Goal: Task Accomplishment & Management: Use online tool/utility

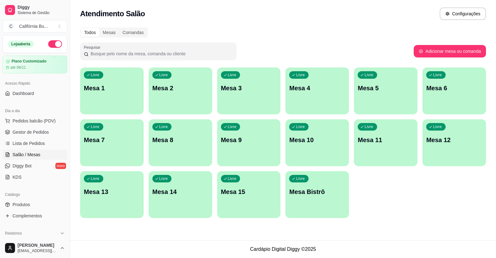
click at [186, 136] on p "Mesa 8" at bounding box center [180, 140] width 56 height 9
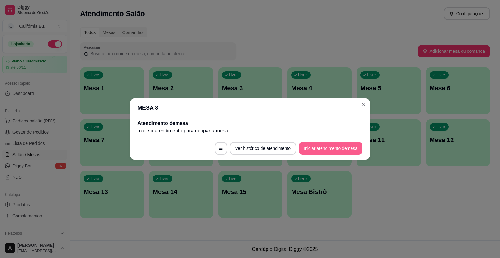
click at [343, 148] on button "Iniciar atendimento de mesa" at bounding box center [331, 148] width 64 height 13
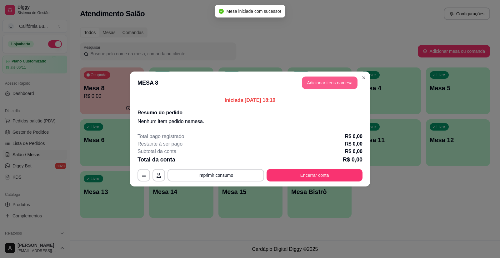
click at [345, 88] on button "Adicionar itens na mesa" at bounding box center [330, 83] width 56 height 13
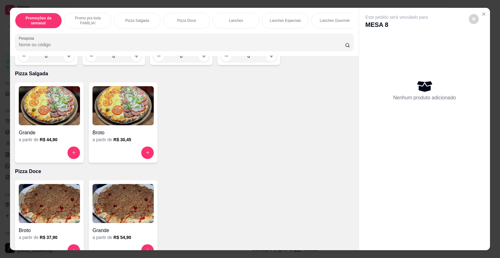
scroll to position [250, 0]
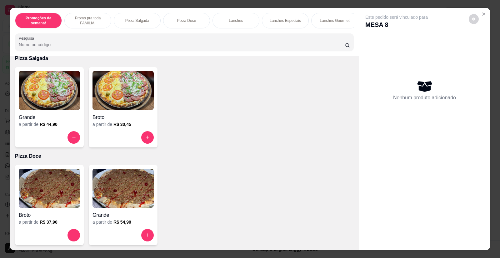
click at [47, 98] on img at bounding box center [49, 90] width 61 height 39
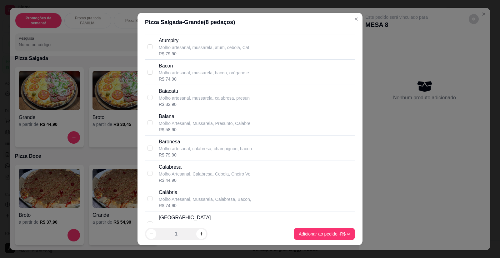
scroll to position [281, 0]
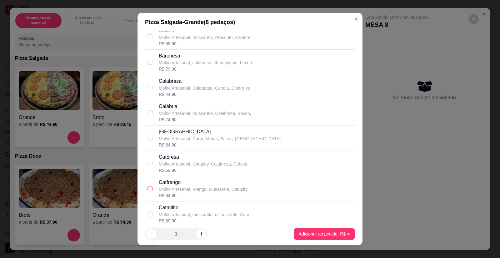
click at [148, 186] on label at bounding box center [150, 188] width 5 height 7
click at [148, 186] on input "checkbox" at bounding box center [150, 188] width 5 height 5
checkbox input "false"
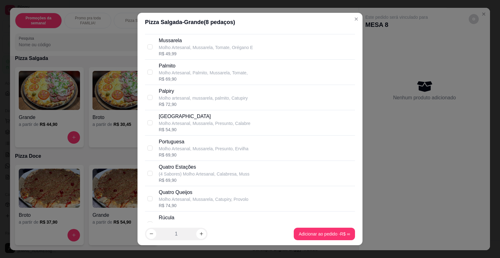
scroll to position [907, 0]
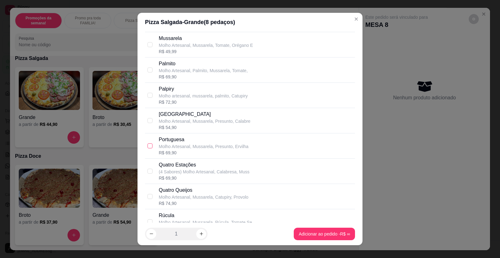
click at [148, 147] on input "checkbox" at bounding box center [150, 146] width 5 height 5
checkbox input "true"
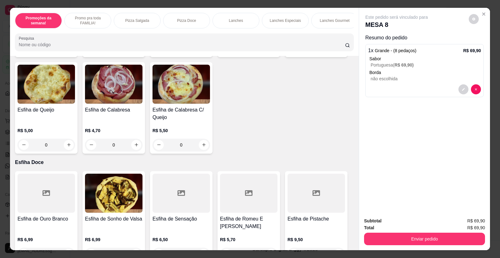
scroll to position [938, 0]
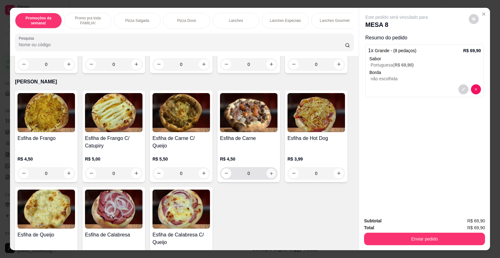
click at [269, 173] on button "increase-product-quantity" at bounding box center [271, 174] width 10 height 10
type input "1"
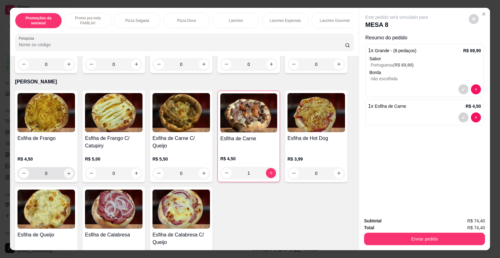
click at [68, 171] on icon "increase-product-quantity" at bounding box center [69, 173] width 5 height 5
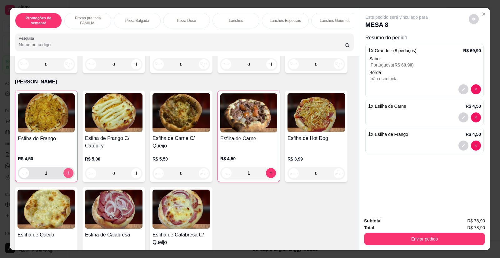
click at [68, 171] on icon "increase-product-quantity" at bounding box center [68, 173] width 5 height 5
type input "2"
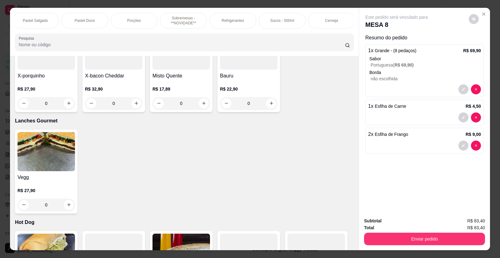
scroll to position [0, 548]
click at [233, 21] on p "Refrigerantes" at bounding box center [231, 20] width 23 height 5
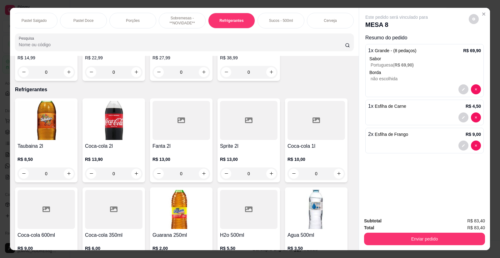
scroll to position [12, 0]
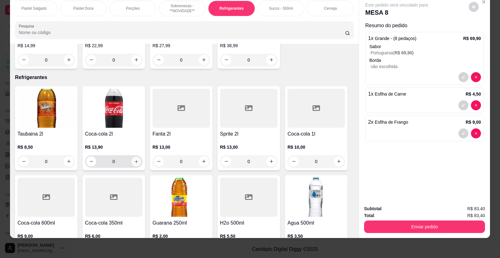
click at [134, 159] on icon "increase-product-quantity" at bounding box center [136, 161] width 5 height 5
type input "1"
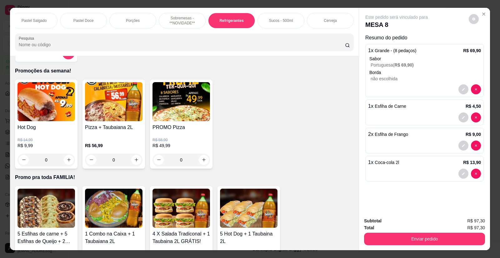
scroll to position [0, 0]
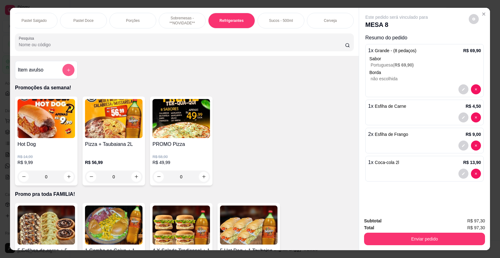
click at [69, 74] on button "add-separate-item" at bounding box center [69, 70] width 12 height 12
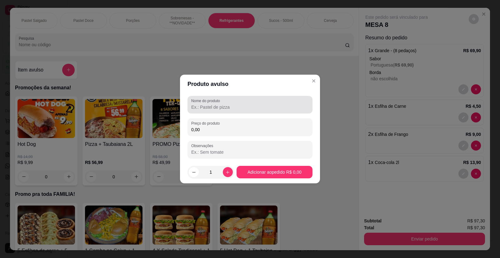
click at [206, 108] on input "Nome do produto" at bounding box center [250, 107] width 118 height 6
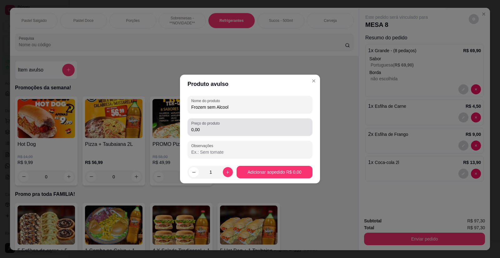
type input "Frozem sem Alcool"
click at [210, 129] on input "0,00" at bounding box center [250, 130] width 118 height 6
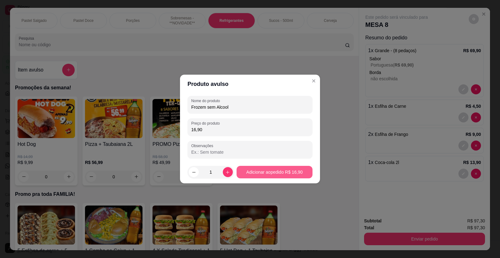
type input "16,90"
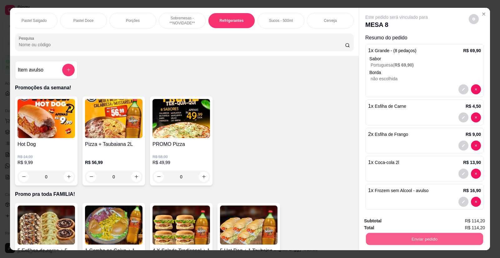
click at [398, 240] on button "Enviar pedido" at bounding box center [424, 239] width 117 height 12
click at [469, 222] on button "Enviar pedido" at bounding box center [469, 224] width 34 height 12
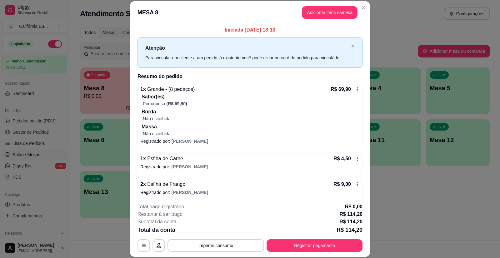
click at [353, 89] on div "1 x Grande - (8 pedaços) R$ 69,90 Sabor(es) Portuguesa (R$ 69,90) Borda Não esc…" at bounding box center [250, 116] width 225 height 66
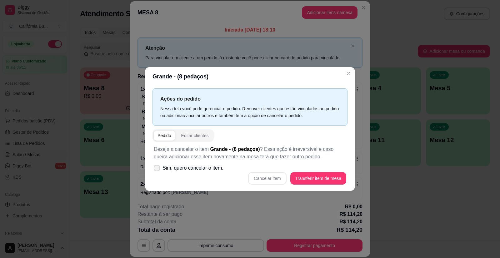
click at [156, 169] on icon at bounding box center [156, 168] width 5 height 4
click at [156, 169] on input "Sim, quero cancelar o item." at bounding box center [156, 171] width 4 height 4
checkbox input "true"
click at [276, 179] on button "Cancelar item" at bounding box center [267, 178] width 38 height 13
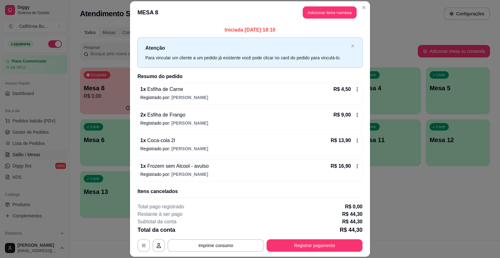
click at [328, 12] on button "Adicionar itens na mesa" at bounding box center [330, 13] width 54 height 12
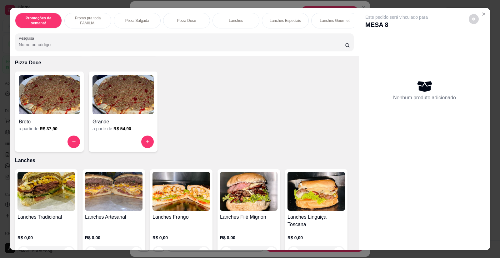
scroll to position [250, 0]
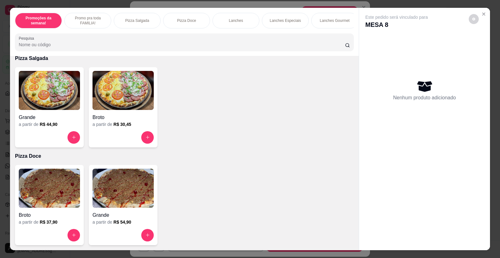
click at [53, 98] on img at bounding box center [49, 90] width 61 height 39
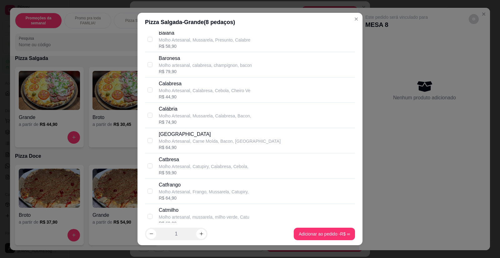
scroll to position [281, 0]
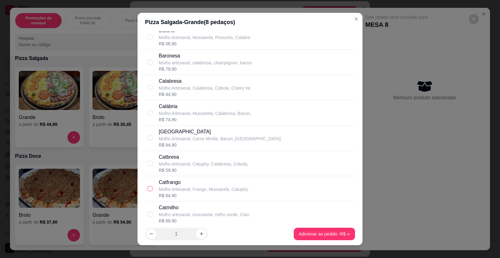
click at [148, 191] on input "checkbox" at bounding box center [150, 188] width 5 height 5
checkbox input "true"
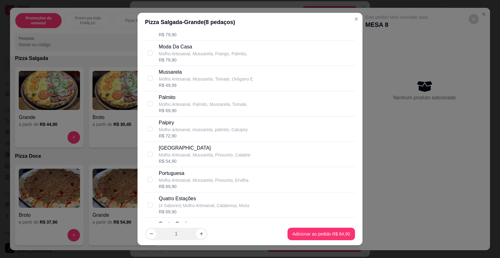
scroll to position [876, 0]
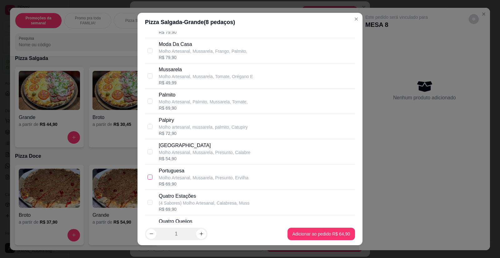
click at [148, 178] on input "checkbox" at bounding box center [150, 177] width 5 height 5
checkbox input "true"
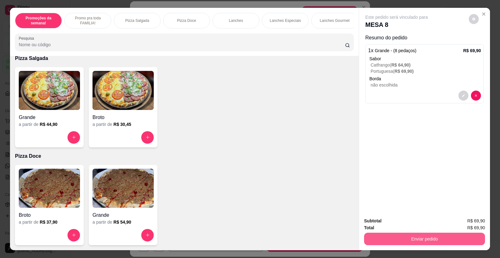
click at [427, 240] on button "Enviar pedido" at bounding box center [424, 239] width 121 height 13
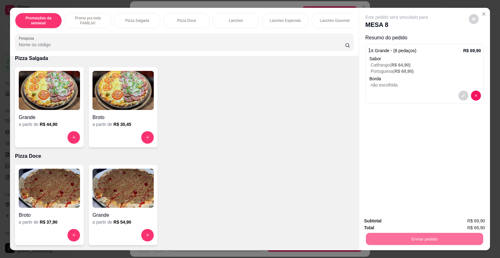
click at [469, 222] on button "Enviar pedido" at bounding box center [469, 224] width 34 height 12
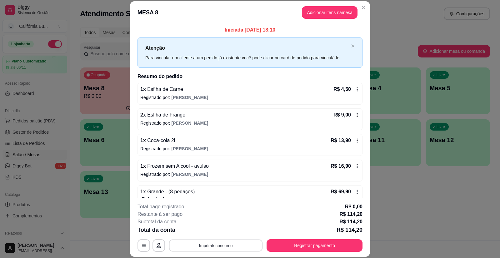
click at [234, 247] on button "Imprimir consumo" at bounding box center [216, 246] width 94 height 12
click at [216, 220] on button "Balcão" at bounding box center [216, 219] width 44 height 10
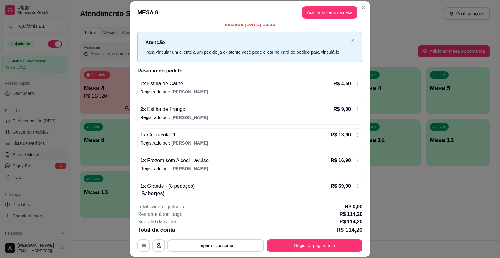
scroll to position [0, 0]
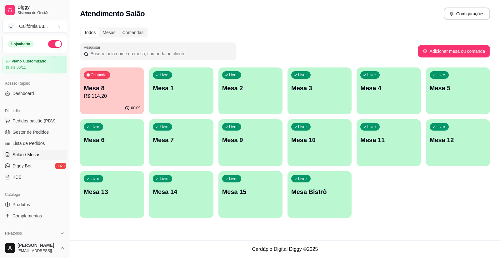
click at [121, 99] on p "R$ 114,20" at bounding box center [112, 97] width 57 height 8
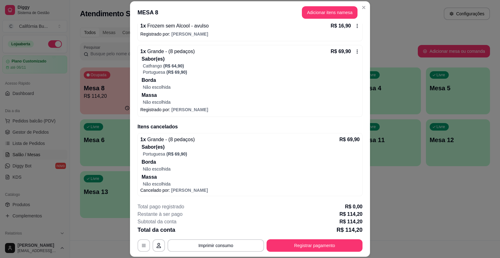
scroll to position [141, 0]
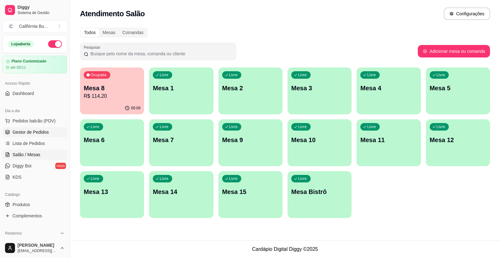
click at [34, 134] on span "Gestor de Pedidos" at bounding box center [31, 132] width 36 height 6
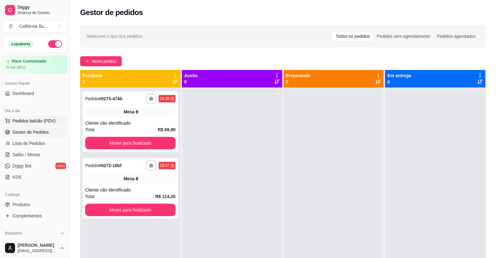
click at [33, 120] on span "Pedidos balcão (PDV)" at bounding box center [34, 121] width 43 height 6
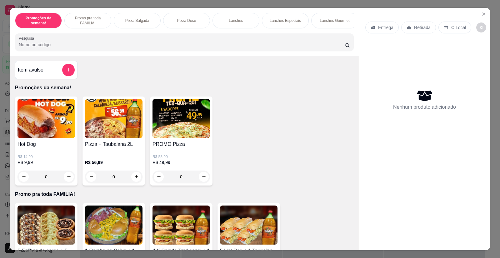
click at [67, 180] on div "0" at bounding box center [47, 177] width 58 height 13
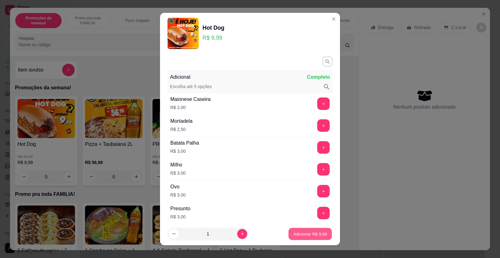
click at [290, 230] on button "Adicionar R$ 9,99" at bounding box center [310, 234] width 43 height 12
type input "1"
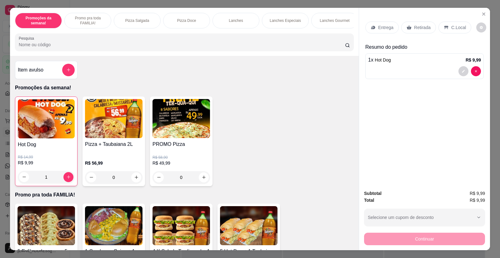
click at [418, 25] on p "Retirada" at bounding box center [422, 27] width 17 height 6
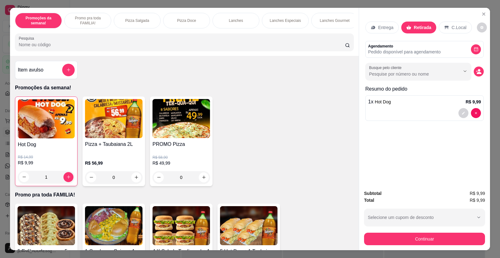
click at [481, 75] on div "Busque pelo cliente" at bounding box center [425, 72] width 119 height 18
click at [479, 75] on button "decrease-product-quantity" at bounding box center [479, 72] width 10 height 10
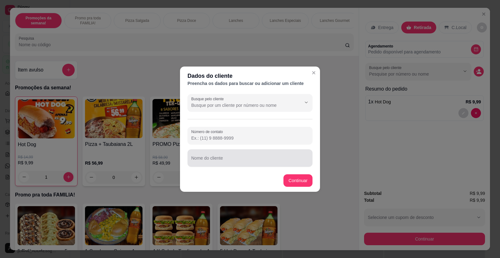
click at [221, 162] on input "Nome do cliente" at bounding box center [250, 161] width 118 height 6
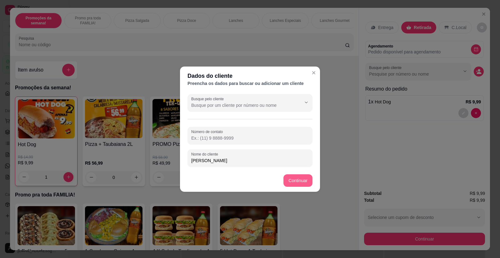
type input "[PERSON_NAME]"
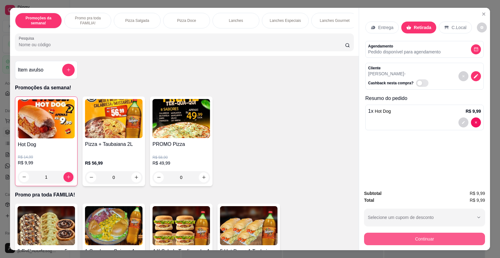
click at [393, 240] on button "Continuar" at bounding box center [424, 239] width 121 height 13
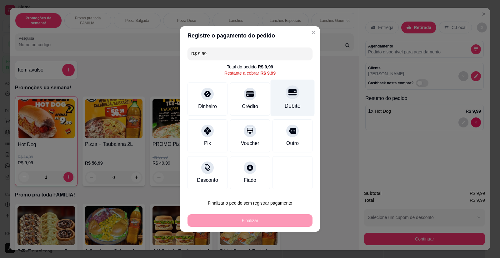
click at [281, 93] on div "Débito" at bounding box center [293, 98] width 44 height 37
type input "R$ 0,00"
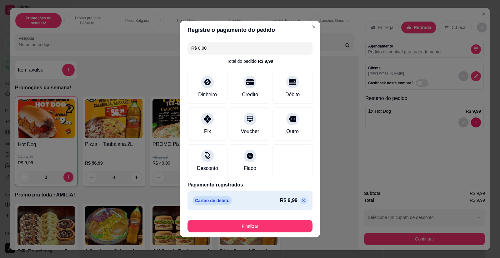
click at [258, 233] on footer "Finalizar" at bounding box center [250, 225] width 140 height 25
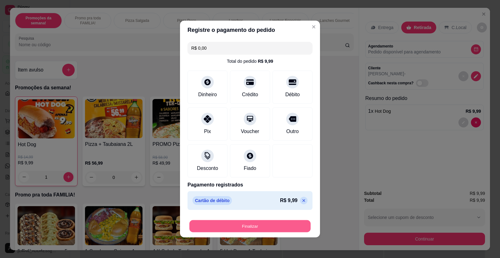
click at [260, 227] on button "Finalizar" at bounding box center [250, 226] width 121 height 12
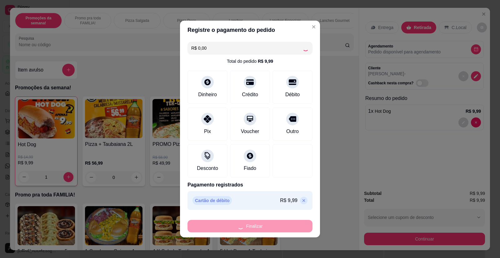
type input "0"
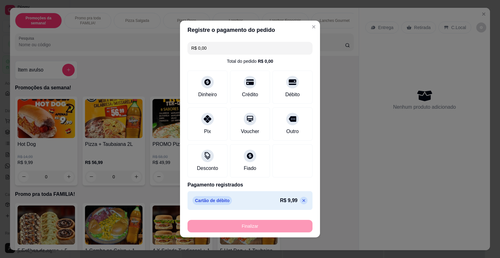
type input "-R$ 9,99"
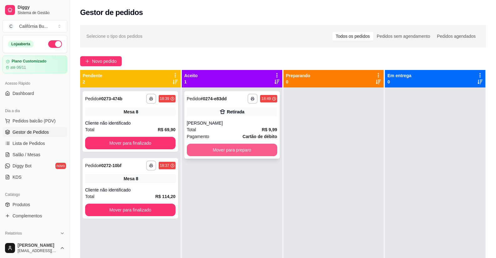
click at [223, 149] on button "Mover para preparo" at bounding box center [232, 150] width 90 height 13
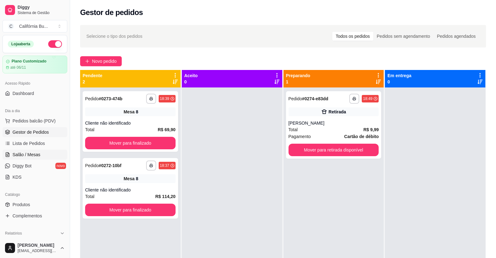
click at [24, 155] on span "Salão / Mesas" at bounding box center [27, 155] width 28 height 6
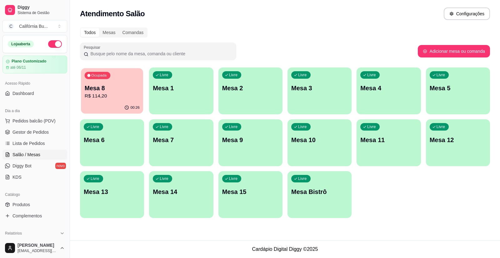
click at [117, 95] on p "R$ 114,20" at bounding box center [112, 96] width 55 height 7
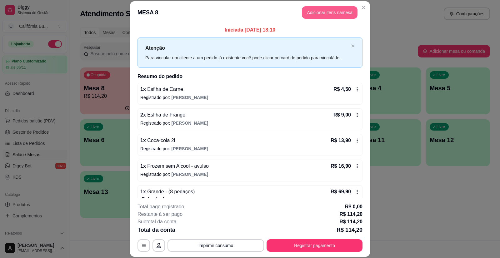
click at [322, 10] on button "Adicionar itens na mesa" at bounding box center [330, 12] width 56 height 13
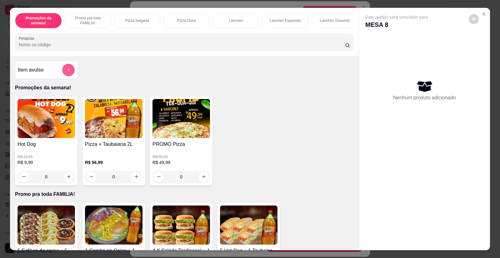
click at [68, 72] on icon "add-separate-item" at bounding box center [68, 70] width 5 height 5
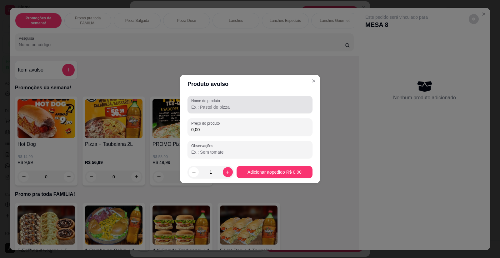
click at [217, 109] on input "Nome do produto" at bounding box center [250, 107] width 118 height 6
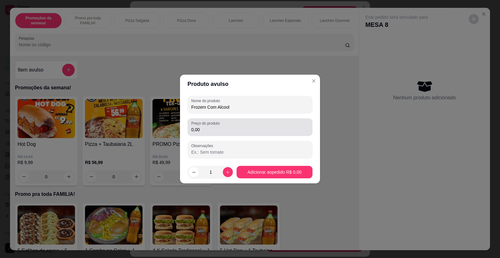
type input "Frozem Com Alcool"
click at [209, 130] on input "0,00" at bounding box center [250, 130] width 118 height 6
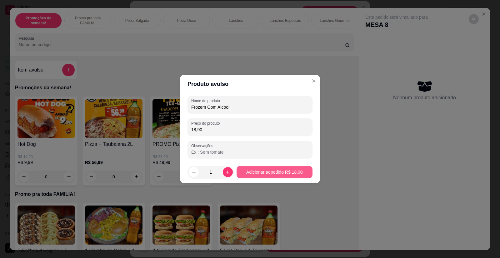
type input "18,90"
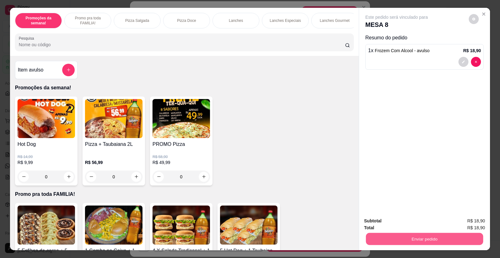
click at [402, 242] on button "Enviar pedido" at bounding box center [424, 239] width 117 height 12
click at [462, 222] on button "Enviar pedido" at bounding box center [469, 224] width 35 height 12
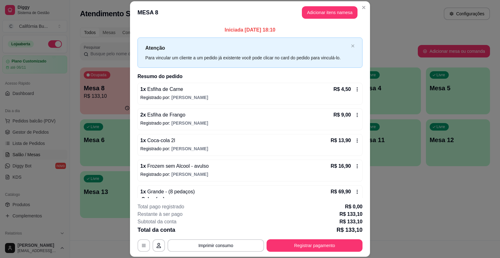
click at [325, 12] on button "Adicionar itens na mesa" at bounding box center [330, 12] width 56 height 13
click at [325, 12] on div "Promoções da semana! Promo pra toda FAMILIA! Pizza Salgada Pizza Doce Lanches L…" at bounding box center [184, 32] width 349 height 48
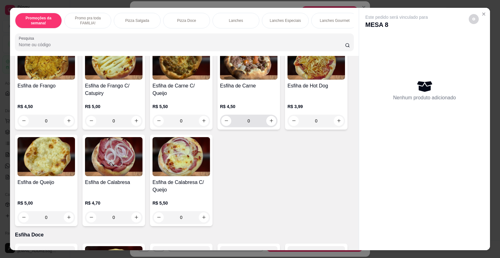
scroll to position [969, 0]
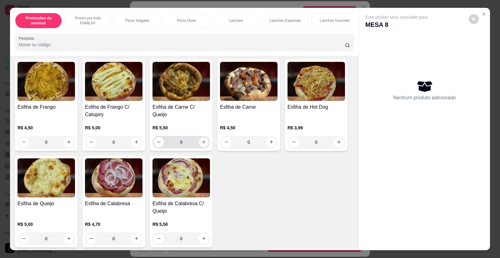
click at [204, 140] on icon "increase-product-quantity" at bounding box center [204, 142] width 5 height 5
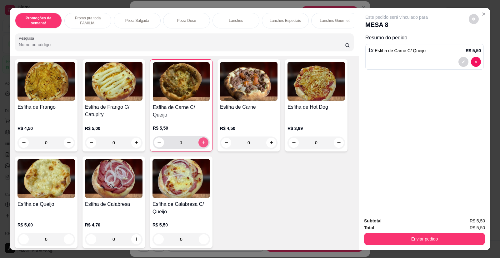
click at [204, 139] on button "increase-product-quantity" at bounding box center [204, 143] width 10 height 10
type input "2"
click at [131, 139] on button "increase-product-quantity" at bounding box center [136, 143] width 10 height 10
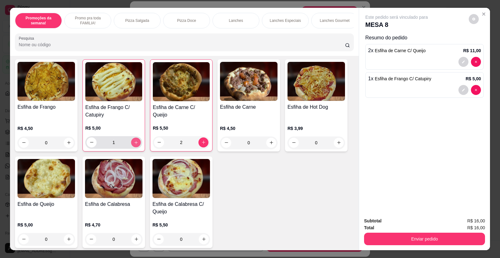
click at [131, 139] on button "increase-product-quantity" at bounding box center [136, 143] width 10 height 10
type input "2"
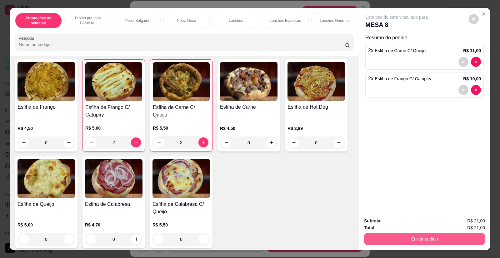
click at [414, 240] on button "Enviar pedido" at bounding box center [424, 239] width 121 height 13
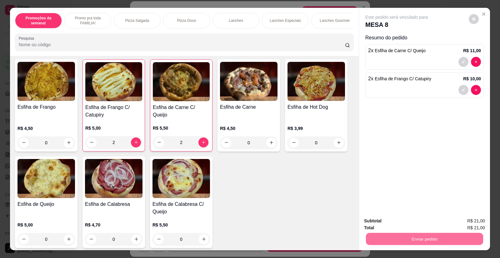
click at [468, 227] on button "Enviar pedido" at bounding box center [469, 224] width 34 height 12
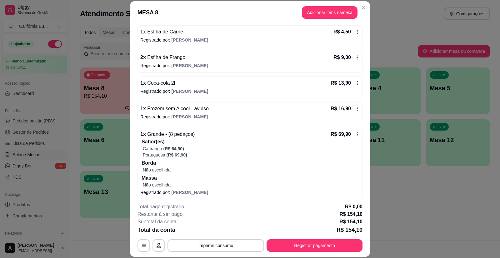
scroll to position [0, 0]
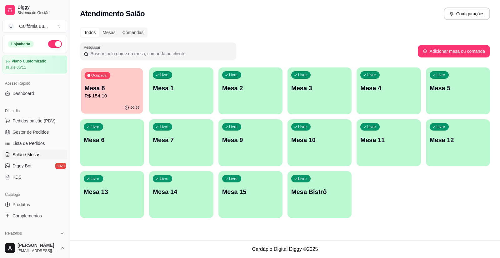
click at [106, 97] on p "R$ 154,10" at bounding box center [112, 96] width 55 height 7
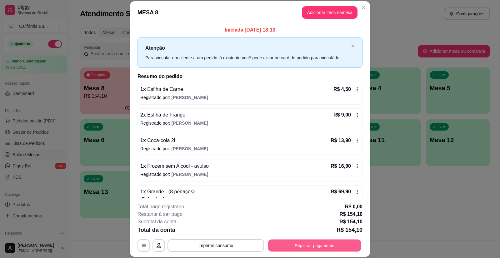
click at [290, 249] on button "Registrar pagamento" at bounding box center [314, 246] width 93 height 12
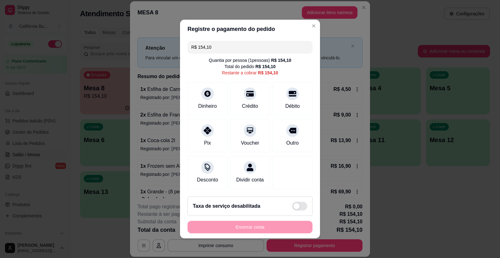
click at [220, 47] on input "R$ 154,10" at bounding box center [250, 47] width 118 height 13
click at [209, 128] on icon at bounding box center [208, 129] width 8 height 8
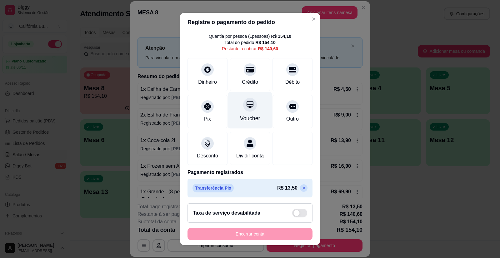
scroll to position [26, 0]
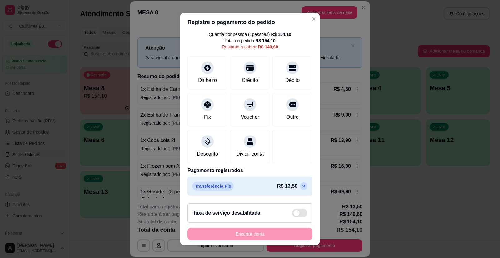
click at [257, 235] on div "Encerrar conta" at bounding box center [250, 234] width 125 height 13
click at [205, 76] on div "Dinheiro" at bounding box center [207, 80] width 21 height 8
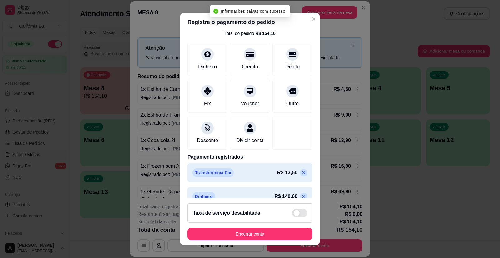
type input "R$ 0,00"
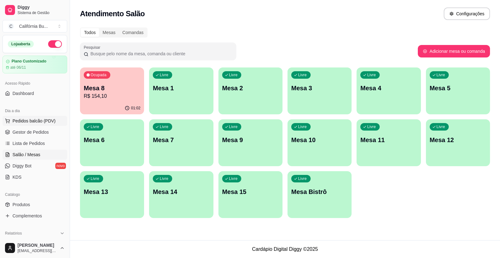
click at [28, 122] on span "Pedidos balcão (PDV)" at bounding box center [34, 121] width 43 height 6
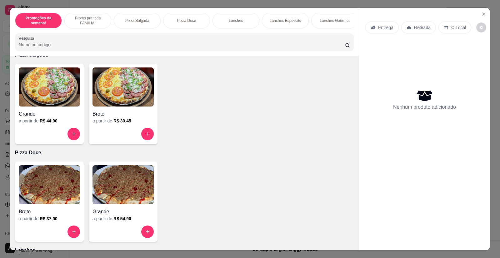
scroll to position [281, 0]
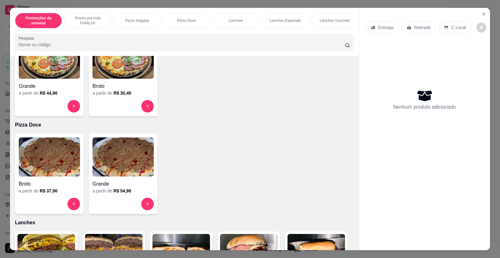
click at [115, 167] on img at bounding box center [123, 157] width 61 height 39
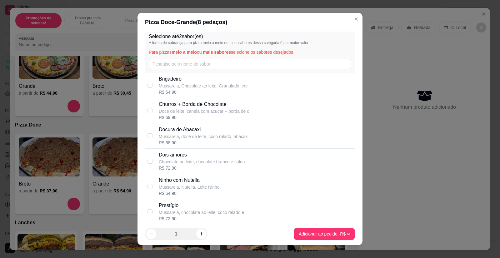
scroll to position [0, 0]
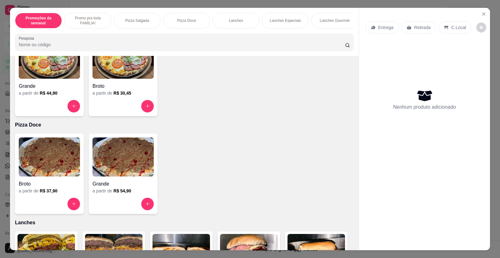
click at [47, 162] on img at bounding box center [49, 157] width 61 height 39
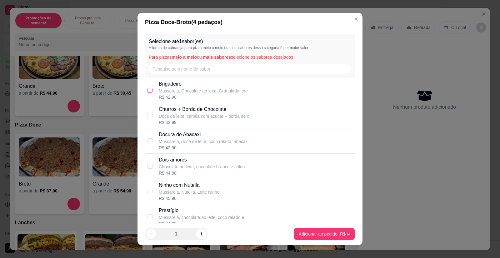
click at [148, 91] on input "checkbox" at bounding box center [150, 90] width 5 height 5
checkbox input "true"
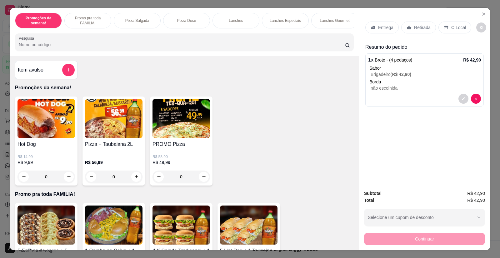
click at [134, 182] on div "0" at bounding box center [114, 177] width 58 height 13
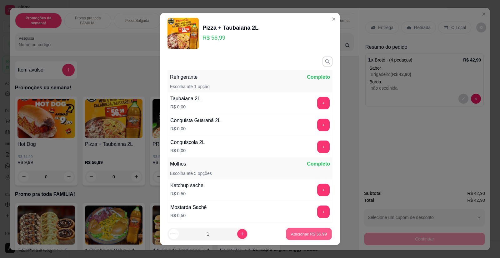
click at [304, 232] on p "Adicionar R$ 56,99" at bounding box center [309, 234] width 36 height 6
type input "1"
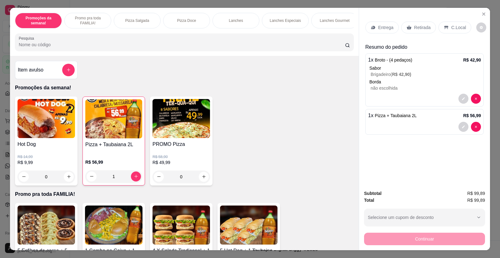
click at [380, 28] on p "Entrega" at bounding box center [385, 27] width 15 height 6
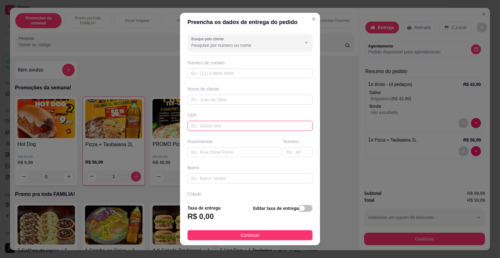
click at [213, 127] on input "text" at bounding box center [250, 126] width 125 height 10
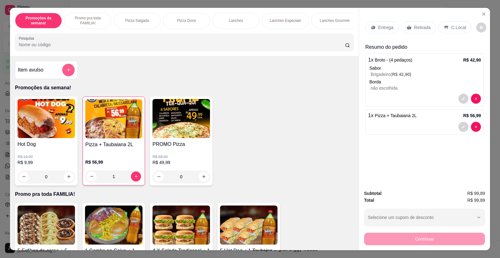
click at [69, 76] on button "add-separate-item" at bounding box center [68, 70] width 13 height 13
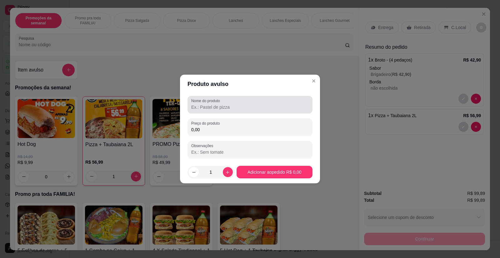
click at [220, 108] on input "Nome do produto" at bounding box center [250, 107] width 118 height 6
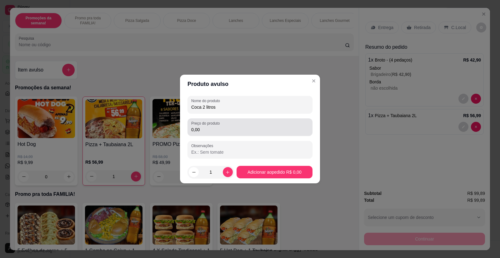
type input "Coca 2 litros"
drag, startPoint x: 216, startPoint y: 125, endPoint x: 213, endPoint y: 127, distance: 3.4
click at [213, 127] on div "Preço do produto 0,00" at bounding box center [250, 128] width 125 height 18
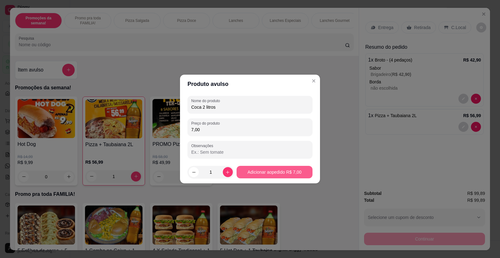
type input "7,00"
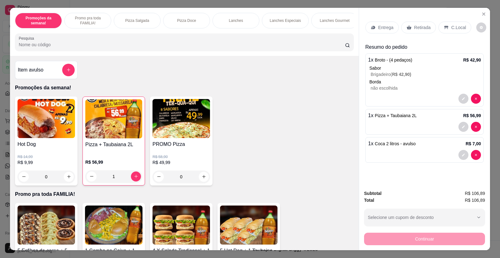
click at [378, 26] on p "Entrega" at bounding box center [385, 27] width 15 height 6
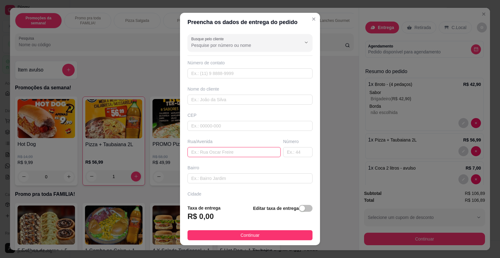
click at [194, 154] on input "text" at bounding box center [234, 152] width 93 height 10
type input "[GEOGRAPHIC_DATA]"
click at [286, 151] on input "text" at bounding box center [297, 152] width 29 height 10
type input "78"
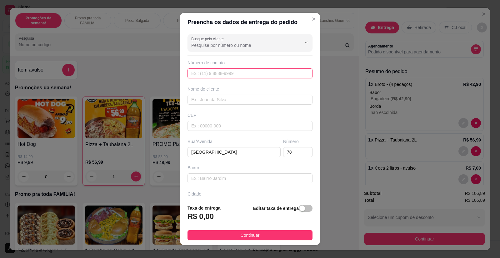
click at [219, 77] on input "text" at bounding box center [250, 73] width 125 height 10
type input "4271"
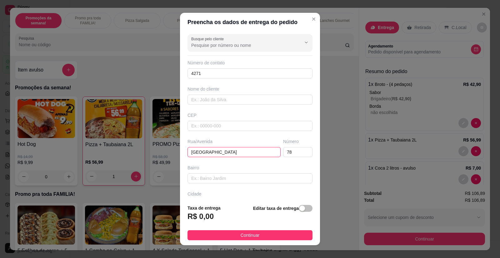
drag, startPoint x: 189, startPoint y: 152, endPoint x: 228, endPoint y: 154, distance: 38.8
click at [228, 154] on input "[GEOGRAPHIC_DATA]" at bounding box center [234, 152] width 93 height 10
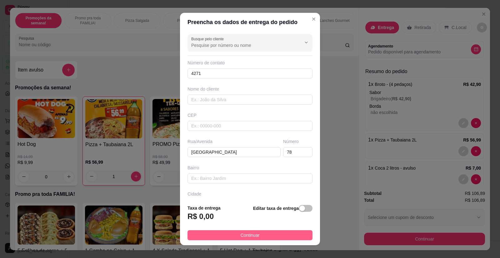
click at [257, 237] on button "Continuar" at bounding box center [250, 235] width 125 height 10
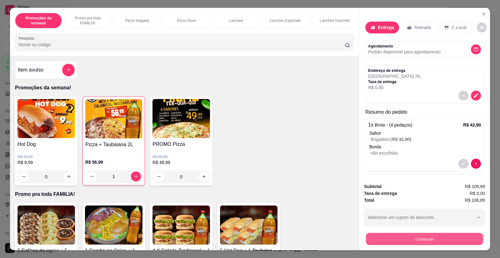
click at [415, 237] on button "Continuar" at bounding box center [424, 239] width 117 height 12
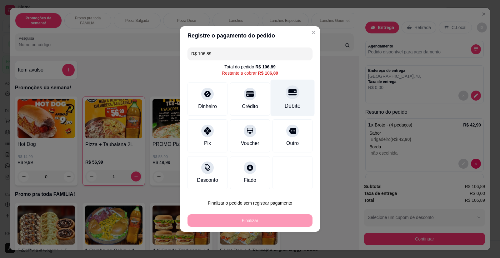
click at [293, 94] on icon at bounding box center [293, 92] width 8 height 8
type input "R$ 0,00"
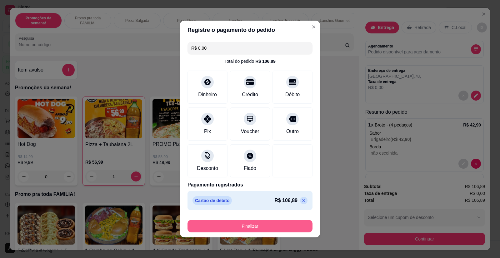
click at [248, 224] on button "Finalizar" at bounding box center [250, 226] width 125 height 13
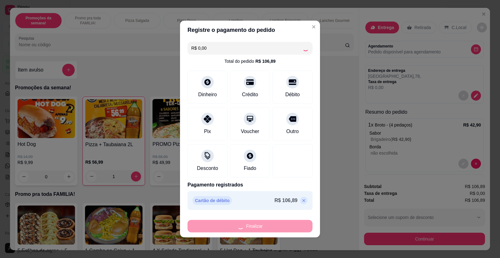
type input "0"
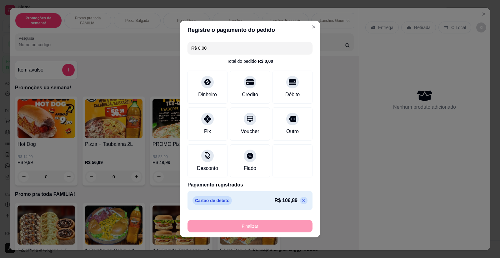
type input "-R$ 106,89"
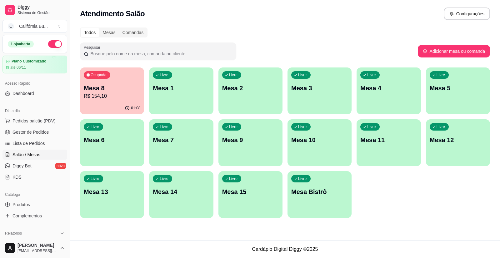
click at [105, 90] on p "Mesa 8" at bounding box center [112, 88] width 57 height 9
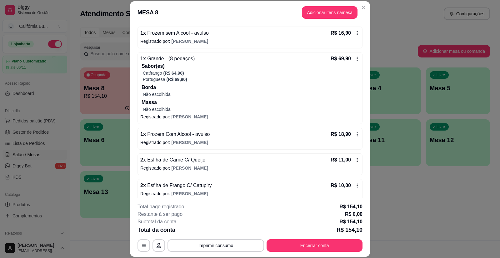
scroll to position [218, 0]
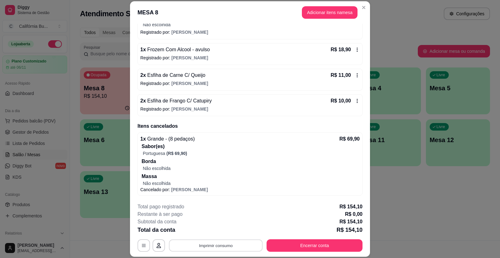
click at [215, 246] on button "Imprimir consumo" at bounding box center [216, 246] width 94 height 12
click at [216, 217] on button "Balcão" at bounding box center [215, 219] width 45 height 10
click at [299, 249] on button "Encerrar conta" at bounding box center [315, 246] width 96 height 13
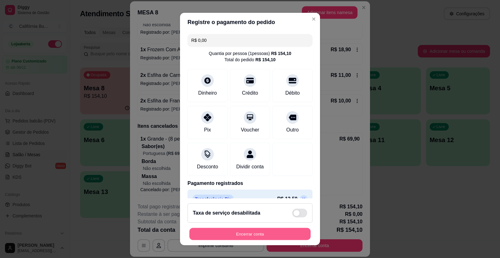
click at [247, 233] on button "Encerrar conta" at bounding box center [250, 234] width 121 height 12
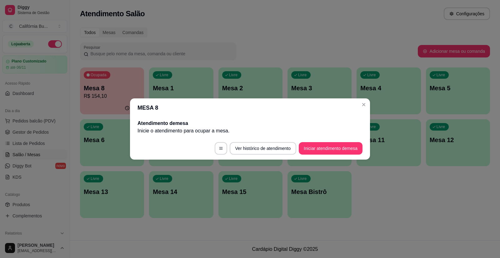
scroll to position [0, 0]
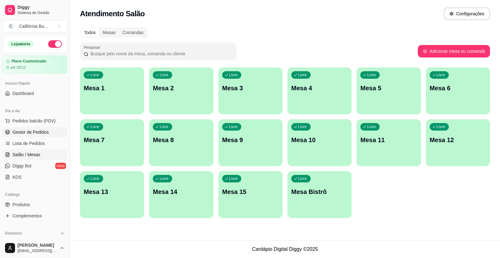
click at [26, 132] on span "Gestor de Pedidos" at bounding box center [31, 132] width 36 height 6
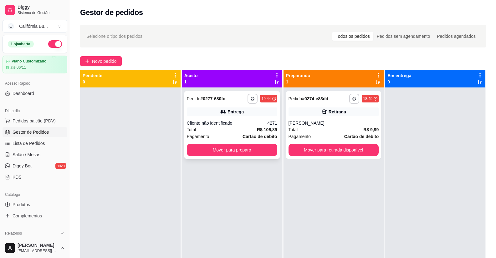
click at [238, 122] on div "Cliente não identificado" at bounding box center [227, 123] width 81 height 6
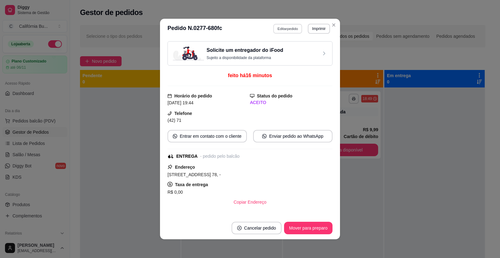
click at [284, 30] on button "Editar pedido" at bounding box center [288, 29] width 29 height 10
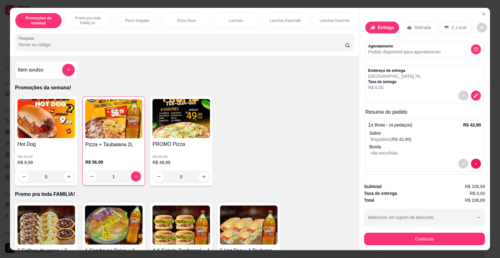
scroll to position [12, 0]
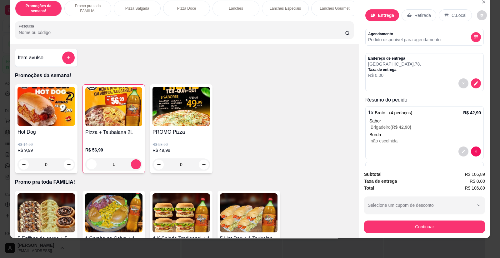
click at [418, 196] on div "Subtotal R$ 106,89 Taxa de entrega R$ 0,00 Total R$ 106,89 Selecione um cupom d…" at bounding box center [424, 202] width 121 height 62
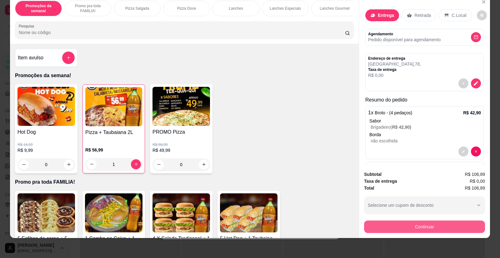
click at [419, 228] on button "Continuar" at bounding box center [424, 227] width 121 height 13
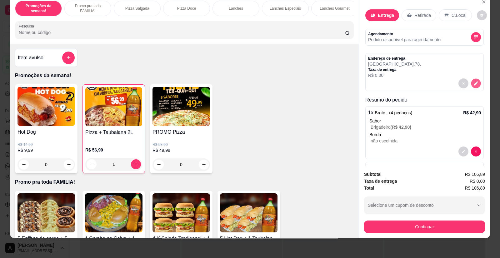
click at [473, 85] on button "decrease-product-quantity" at bounding box center [476, 83] width 10 height 10
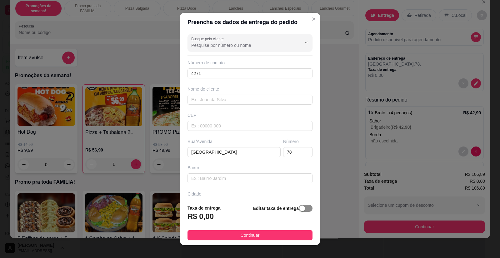
click at [302, 210] on span "button" at bounding box center [306, 208] width 14 height 7
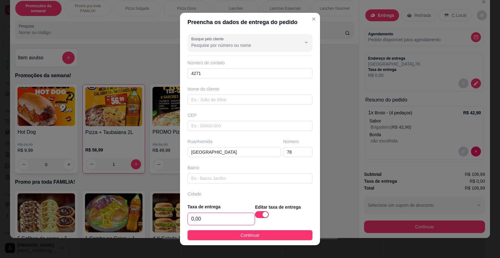
click at [201, 215] on input "0,00" at bounding box center [221, 219] width 67 height 12
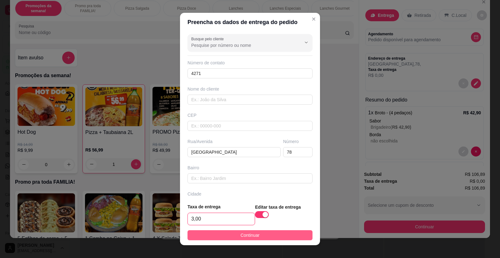
type input "3,00"
click at [229, 237] on button "Continuar" at bounding box center [250, 235] width 125 height 10
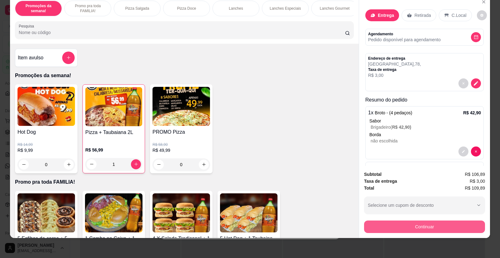
click at [409, 225] on button "Continuar" at bounding box center [424, 227] width 121 height 13
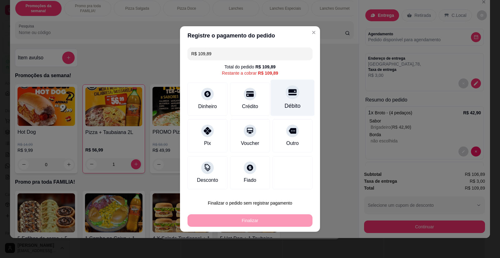
click at [290, 101] on div "Débito" at bounding box center [293, 98] width 44 height 37
type input "R$ 0,00"
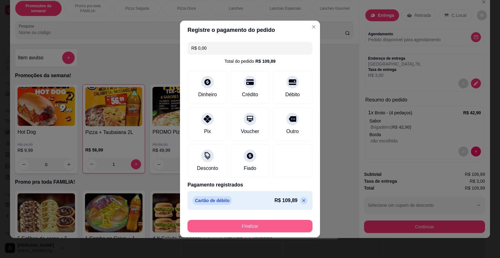
click at [252, 222] on button "Finalizar" at bounding box center [250, 226] width 125 height 13
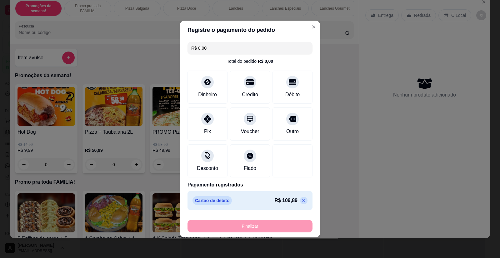
type input "0"
type input "-R$ 109,89"
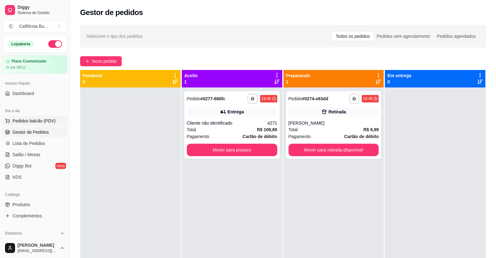
click at [42, 119] on span "Pedidos balcão (PDV)" at bounding box center [34, 121] width 43 height 6
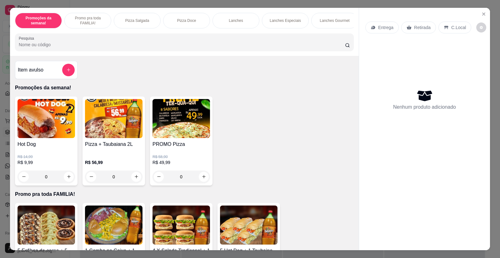
click at [133, 183] on div "0" at bounding box center [114, 177] width 58 height 13
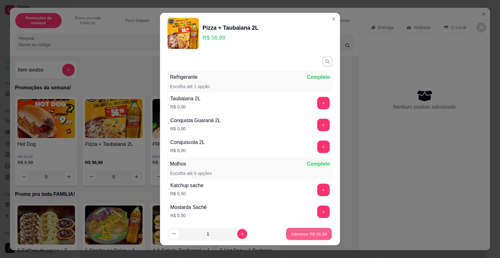
click at [301, 235] on p "Adicionar R$ 56,99" at bounding box center [309, 234] width 36 height 6
type input "1"
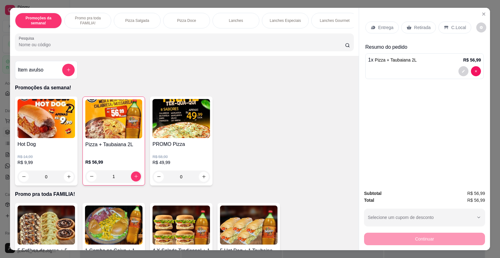
click at [383, 27] on p "Entrega" at bounding box center [385, 27] width 15 height 6
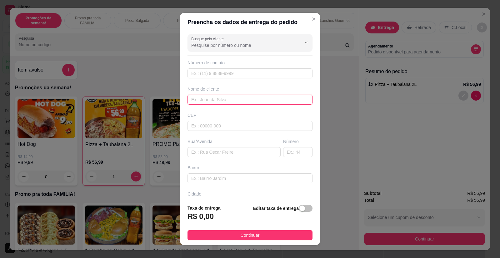
click at [207, 102] on input "text" at bounding box center [250, 100] width 125 height 10
type input "[PERSON_NAME]"
drag, startPoint x: 220, startPoint y: 145, endPoint x: 215, endPoint y: 153, distance: 9.1
paste input "[PERSON_NAME] nascimento 269"
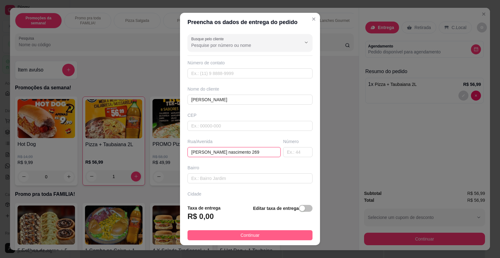
type input "[PERSON_NAME] nascimento 269"
click at [253, 236] on span "Continuar" at bounding box center [250, 235] width 19 height 7
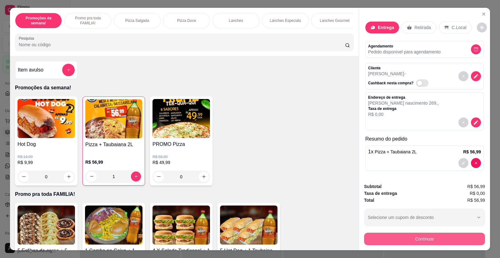
click at [420, 235] on button "Continuar" at bounding box center [424, 239] width 121 height 13
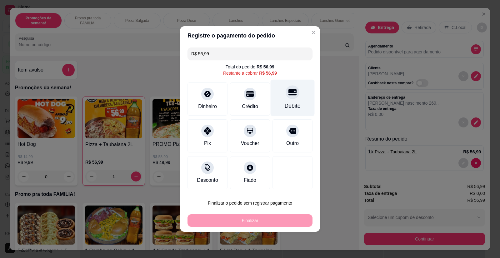
click at [296, 94] on div "Débito" at bounding box center [293, 98] width 44 height 37
type input "R$ 0,00"
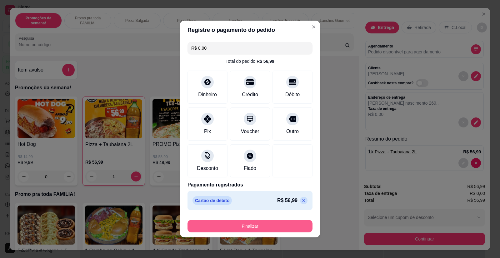
click at [255, 224] on button "Finalizar" at bounding box center [250, 226] width 125 height 13
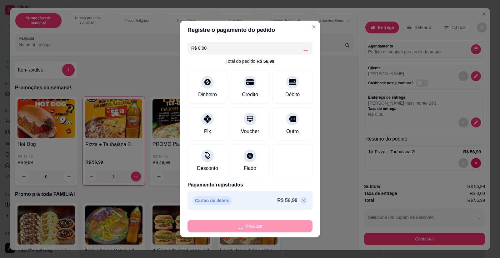
type input "0"
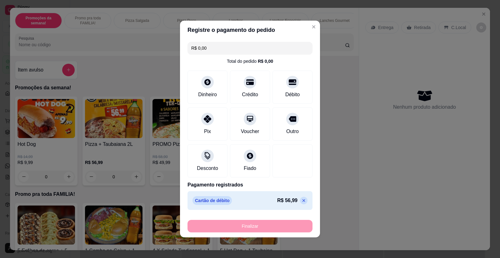
type input "-R$ 56,99"
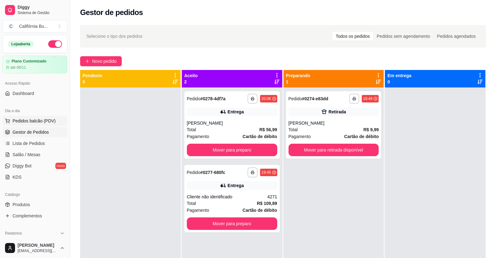
click at [34, 117] on button "Pedidos balcão (PDV)" at bounding box center [35, 121] width 65 height 10
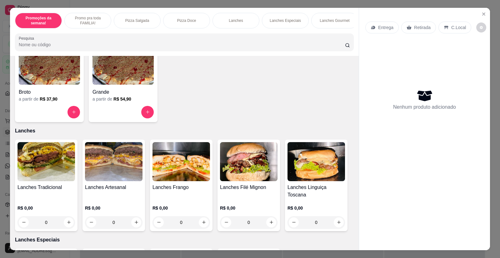
scroll to position [375, 0]
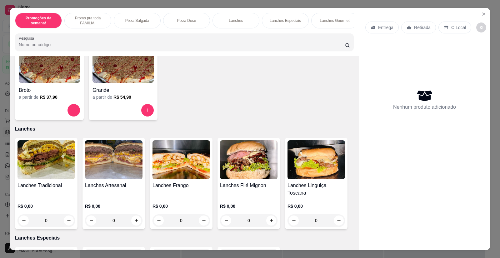
click at [116, 167] on img at bounding box center [114, 159] width 58 height 39
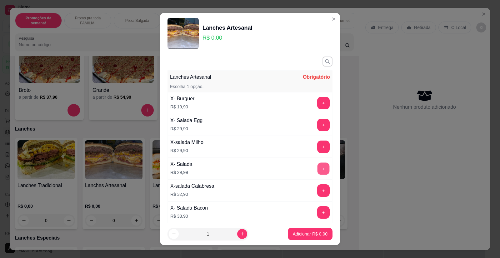
click at [318, 169] on button "+" at bounding box center [324, 169] width 12 height 12
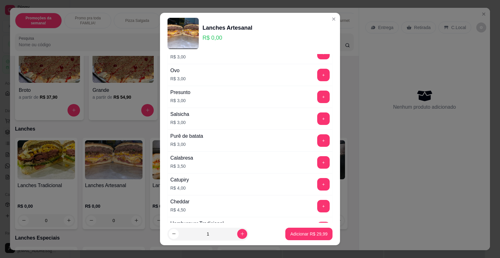
scroll to position [344, 0]
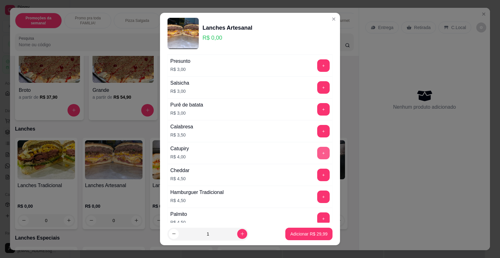
click at [317, 152] on button "+" at bounding box center [323, 153] width 13 height 13
click at [305, 235] on p "Adicionar R$ 33,99" at bounding box center [309, 234] width 36 height 6
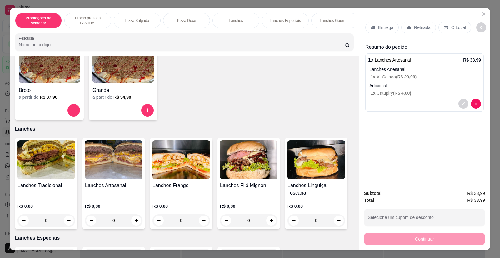
click at [112, 168] on img at bounding box center [114, 159] width 58 height 39
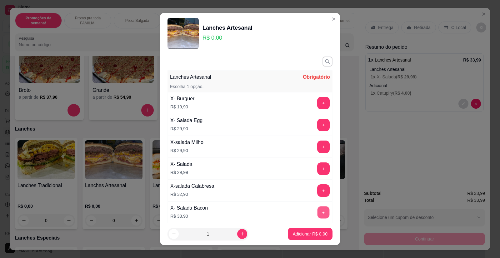
click at [318, 214] on button "+" at bounding box center [324, 213] width 12 height 12
click at [310, 232] on p "Adicionar R$ 33,90" at bounding box center [309, 234] width 37 height 6
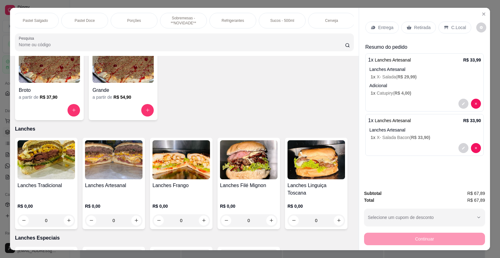
scroll to position [0, 548]
click at [326, 20] on p "Cerveja" at bounding box center [330, 20] width 13 height 5
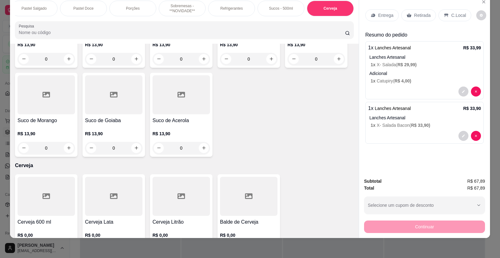
click at [52, 182] on div at bounding box center [47, 196] width 58 height 39
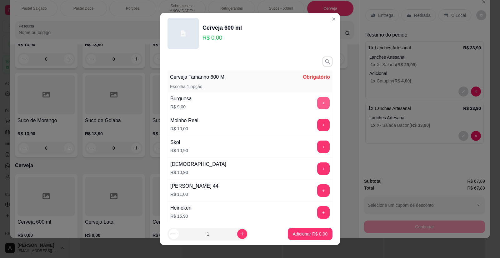
click at [321, 97] on div "Burguesa R$ 9,00 +" at bounding box center [250, 103] width 165 height 22
click at [317, 103] on button "+" at bounding box center [323, 103] width 13 height 13
click at [303, 234] on p "Adicionar R$ 9,00" at bounding box center [310, 234] width 34 height 6
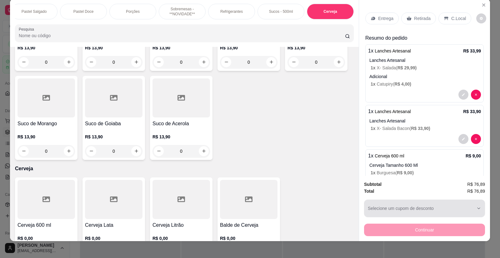
scroll to position [0, 0]
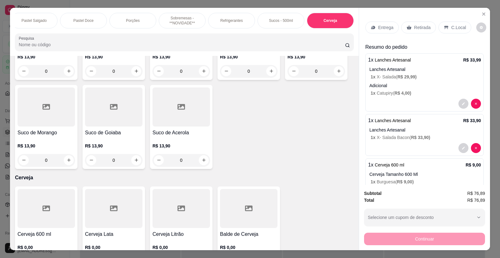
click at [418, 29] on p "Retirada" at bounding box center [422, 27] width 17 height 6
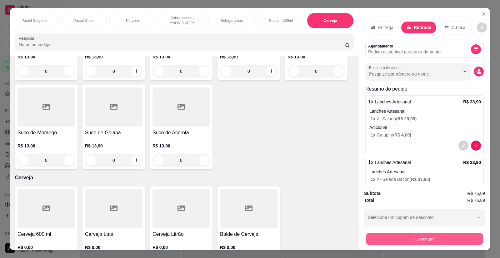
click at [437, 240] on button "Continuar" at bounding box center [424, 239] width 117 height 12
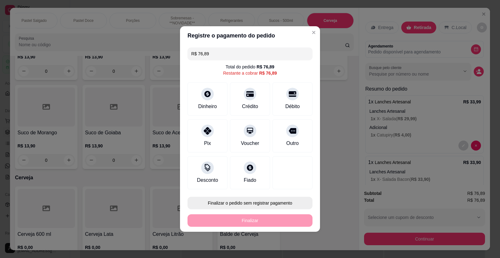
click at [272, 201] on button "Finalizar o pedido sem registrar pagamento" at bounding box center [250, 203] width 125 height 13
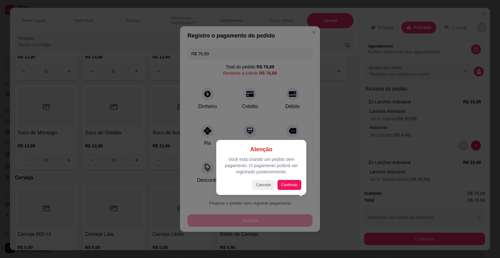
click at [286, 149] on p "Atenção" at bounding box center [261, 149] width 80 height 9
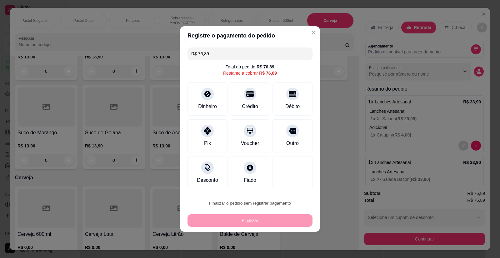
click at [262, 186] on button "Cancelar" at bounding box center [264, 185] width 22 height 10
click at [292, 97] on div at bounding box center [293, 92] width 14 height 14
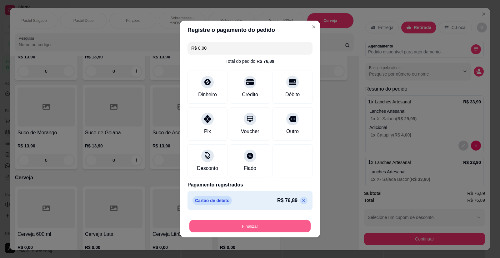
click at [261, 225] on button "Finalizar" at bounding box center [250, 226] width 121 height 12
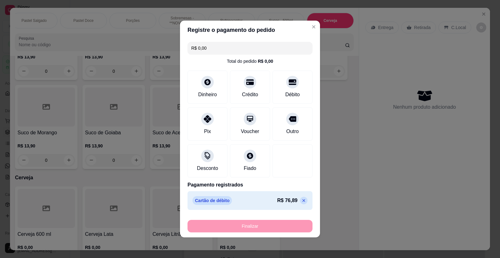
type input "-R$ 76,89"
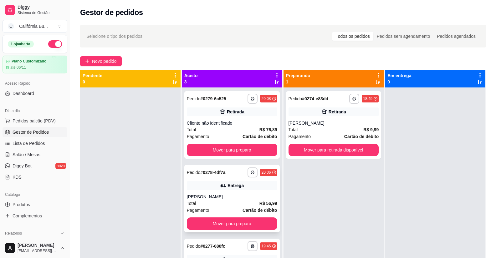
click at [232, 195] on div "[PERSON_NAME]" at bounding box center [232, 197] width 90 height 6
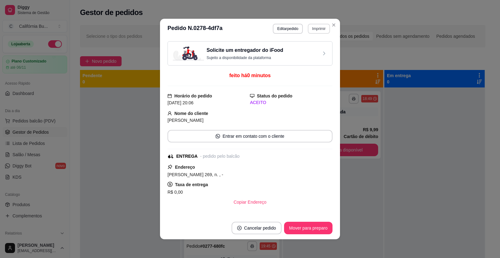
click at [317, 32] on button "Imprimir" at bounding box center [319, 29] width 22 height 10
click at [305, 50] on button "Balcão" at bounding box center [305, 51] width 45 height 10
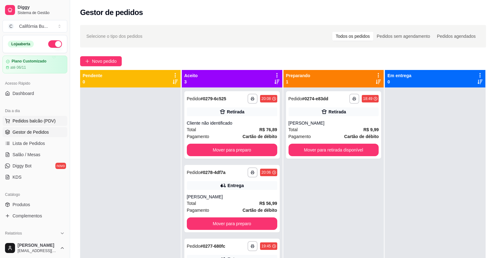
click at [45, 123] on span "Pedidos balcão (PDV)" at bounding box center [34, 121] width 43 height 6
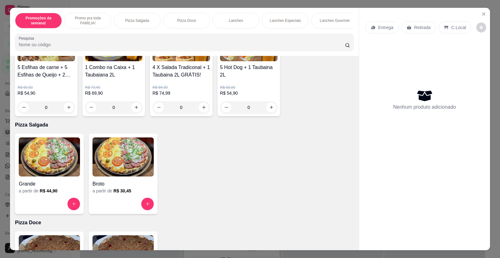
scroll to position [188, 0]
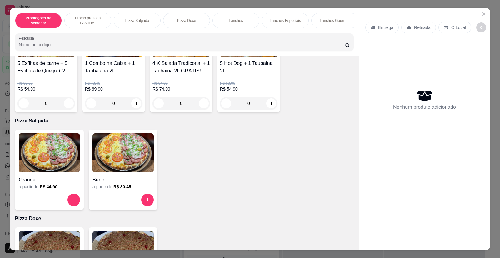
click at [43, 153] on img at bounding box center [49, 153] width 61 height 39
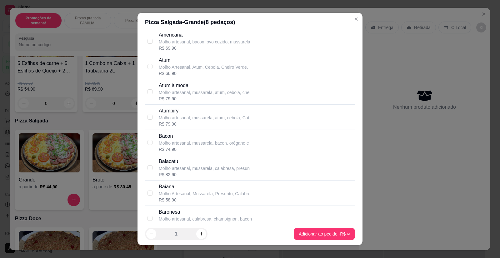
scroll to position [156, 0]
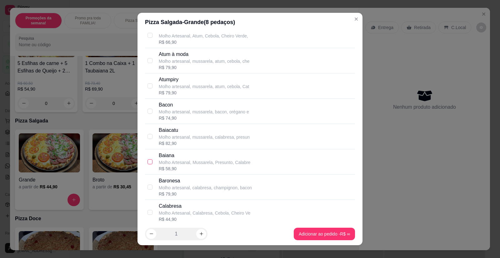
click at [148, 162] on input "checkbox" at bounding box center [150, 161] width 5 height 5
checkbox input "true"
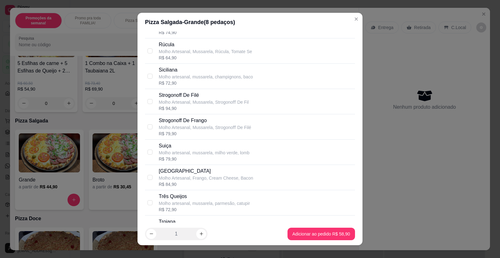
scroll to position [1063, 0]
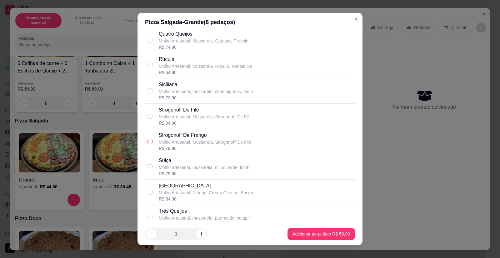
click at [148, 142] on input "checkbox" at bounding box center [150, 141] width 5 height 5
checkbox input "true"
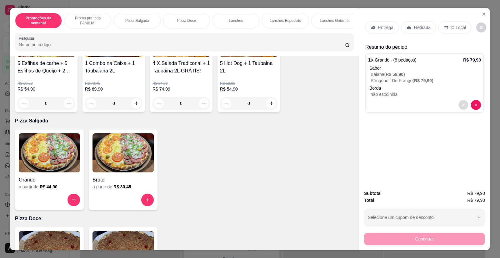
click at [461, 107] on button "decrease-product-quantity" at bounding box center [464, 105] width 10 height 10
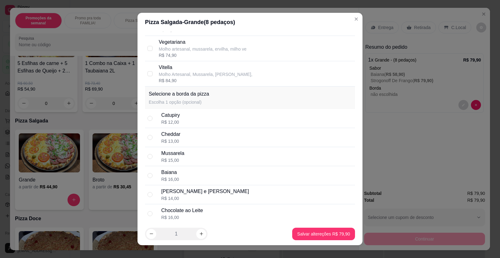
scroll to position [1337, 0]
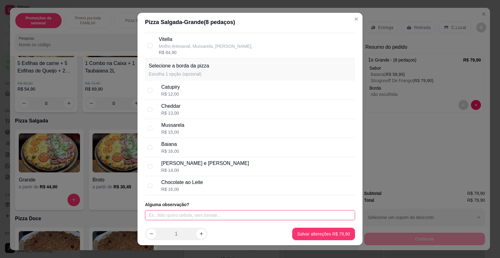
click at [189, 216] on input "text" at bounding box center [250, 215] width 210 height 10
type input "SEM PIMENTA"
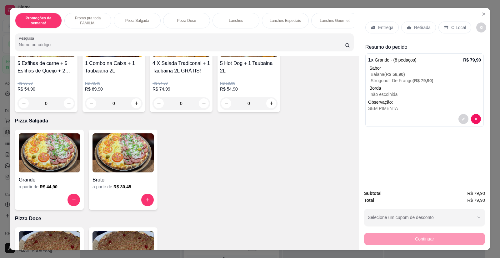
click at [387, 26] on p "Entrega" at bounding box center [385, 27] width 15 height 6
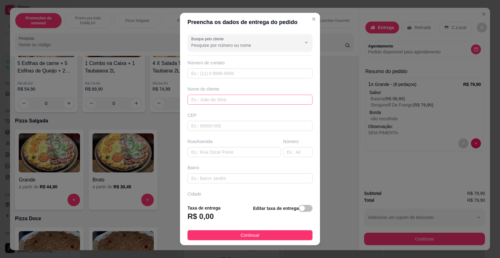
drag, startPoint x: 204, startPoint y: 105, endPoint x: 206, endPoint y: 102, distance: 4.1
click at [204, 104] on div "Busque pelo cliente Número de contato Nome do cliente CEP Rua/[GEOGRAPHIC_DATA]" at bounding box center [250, 116] width 140 height 168
click at [206, 102] on input "text" at bounding box center [250, 100] width 125 height 10
type input "t"
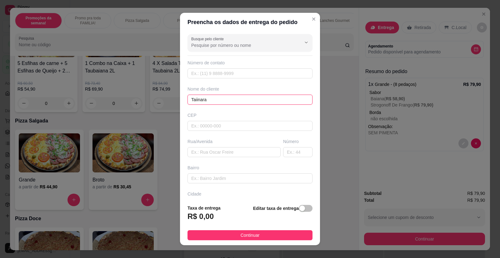
click at [194, 100] on input "Taiinara" at bounding box center [250, 100] width 125 height 10
type input "Tainara"
click at [204, 154] on input "text" at bounding box center [234, 152] width 93 height 10
paste input "[STREET_ADDRESS][PERSON_NAME] . Bloco 19 apt 204"
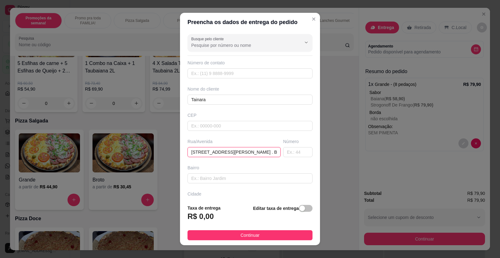
scroll to position [0, 26]
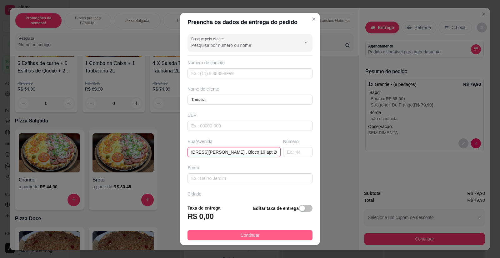
type input "[STREET_ADDRESS][PERSON_NAME] . Bloco 19 apt 204"
click at [241, 232] on span "Continuar" at bounding box center [250, 235] width 19 height 7
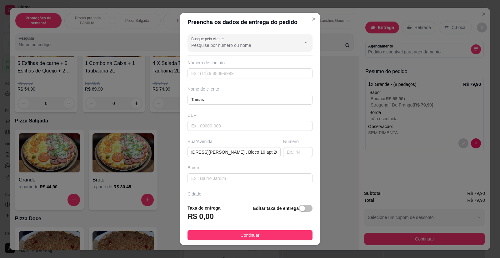
scroll to position [0, 0]
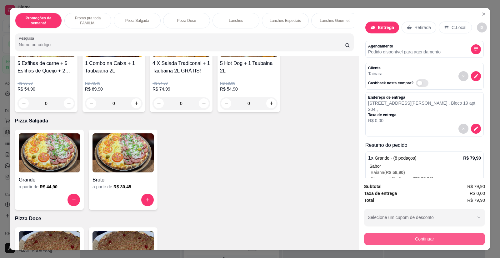
click at [388, 235] on button "Continuar" at bounding box center [424, 239] width 121 height 13
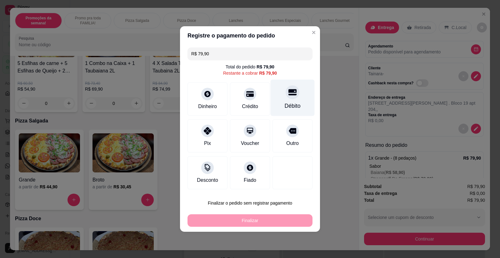
click at [295, 107] on div "Débito" at bounding box center [293, 106] width 16 height 8
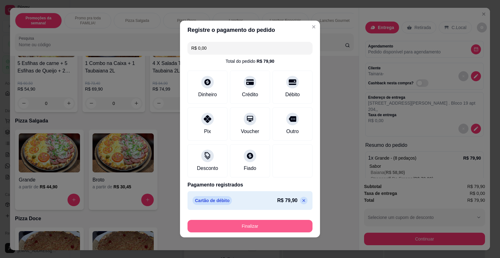
click at [244, 225] on button "Finalizar" at bounding box center [250, 226] width 125 height 13
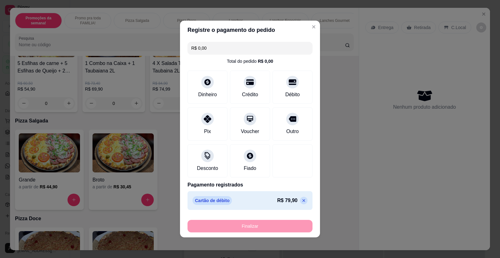
type input "-R$ 79,90"
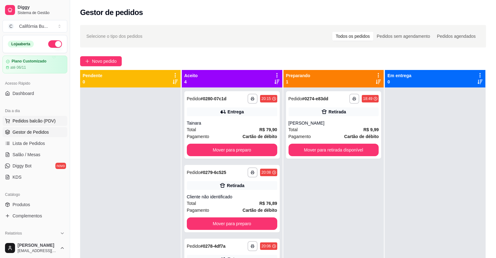
click at [37, 118] on span "Pedidos balcão (PDV)" at bounding box center [34, 121] width 43 height 6
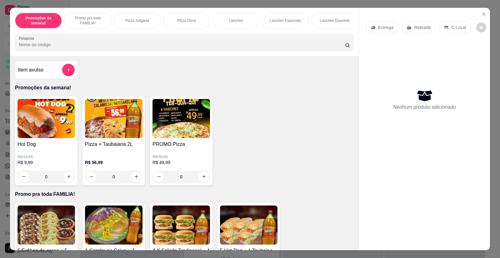
click at [133, 182] on div "0" at bounding box center [114, 177] width 58 height 13
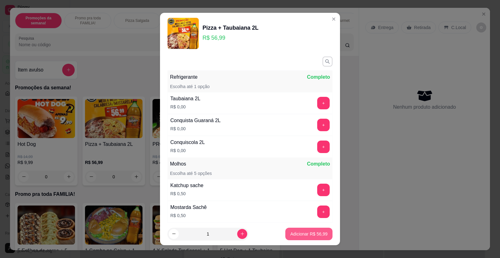
click at [312, 233] on p "Adicionar R$ 56,99" at bounding box center [309, 234] width 37 height 6
type input "1"
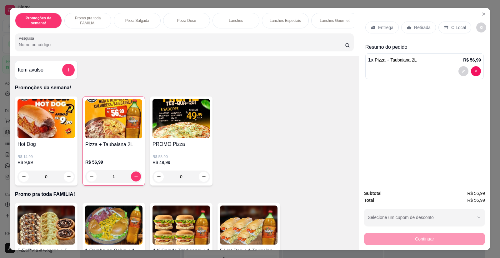
click at [383, 29] on p "Entrega" at bounding box center [385, 27] width 15 height 6
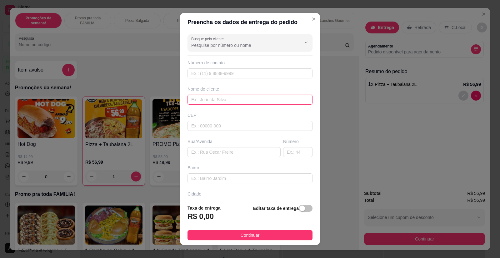
click at [208, 103] on input "text" at bounding box center [250, 100] width 125 height 10
type input "Tamy"
paste input "[STREET_ADDRESS][PERSON_NAME]"
type input "[STREET_ADDRESS][PERSON_NAME]"
click at [300, 209] on div "button" at bounding box center [303, 209] width 6 height 6
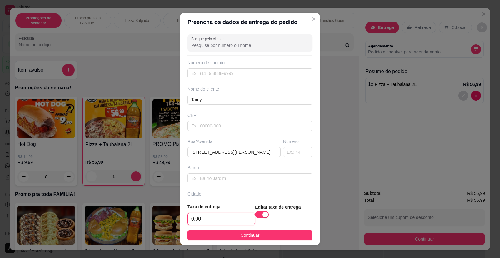
click at [225, 215] on input "0,00" at bounding box center [221, 219] width 67 height 12
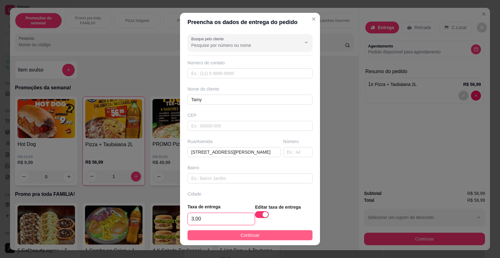
type input "3,00"
click at [250, 236] on span "Continuar" at bounding box center [250, 235] width 19 height 7
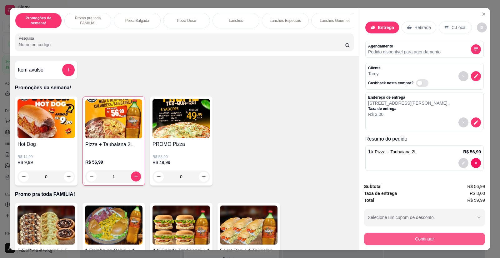
click at [421, 239] on button "Continuar" at bounding box center [424, 239] width 121 height 13
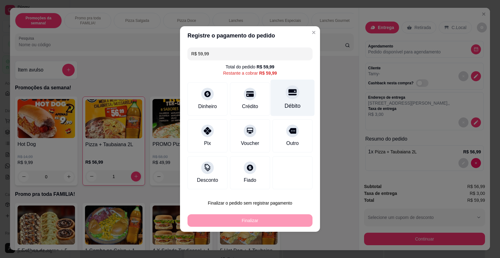
click at [294, 101] on div "Débito" at bounding box center [293, 98] width 44 height 37
type input "R$ 0,00"
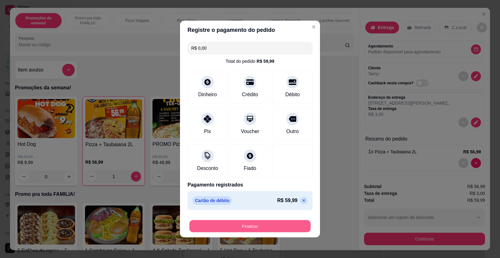
click at [267, 224] on button "Finalizar" at bounding box center [250, 226] width 121 height 12
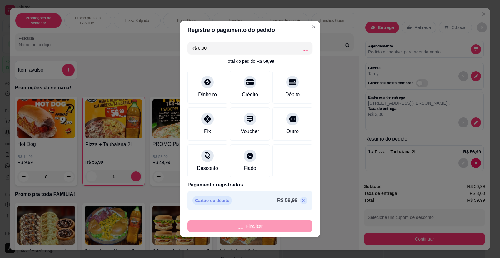
type input "0"
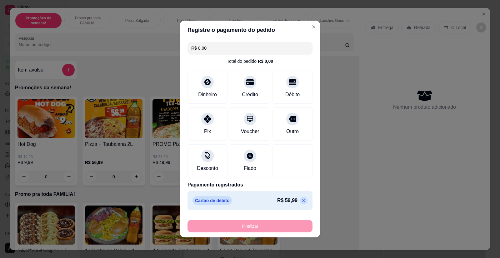
type input "-R$ 59,99"
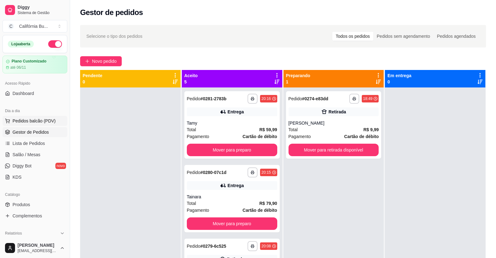
click at [45, 121] on span "Pedidos balcão (PDV)" at bounding box center [34, 121] width 43 height 6
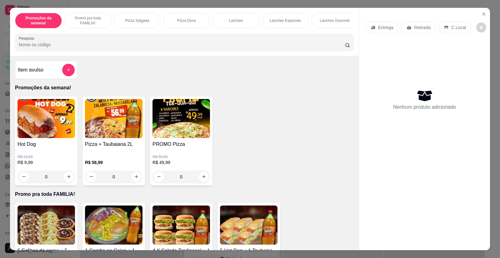
click at [135, 183] on div "0" at bounding box center [114, 177] width 58 height 13
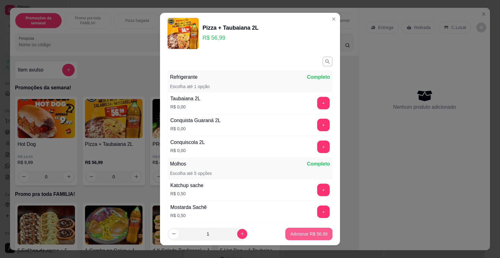
click at [304, 232] on p "Adicionar R$ 56,99" at bounding box center [309, 234] width 37 height 6
type input "1"
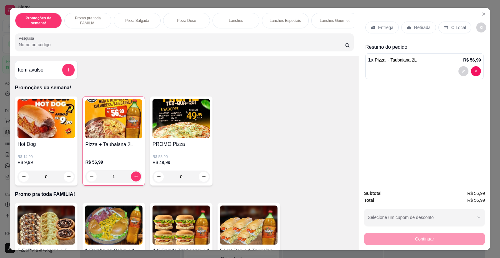
click at [383, 26] on p "Entrega" at bounding box center [385, 27] width 15 height 6
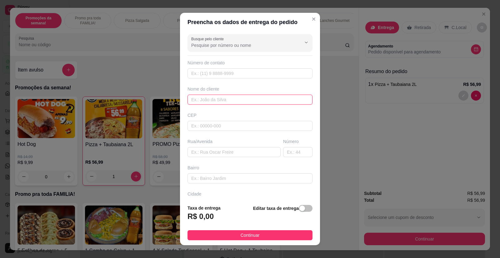
click at [228, 99] on input "text" at bounding box center [250, 100] width 125 height 10
type input "[PERSON_NAME]"
click at [218, 153] on input "text" at bounding box center [234, 152] width 93 height 10
paste input "[STREET_ADDRESS][PERSON_NAME]"
type input "[STREET_ADDRESS][PERSON_NAME]"
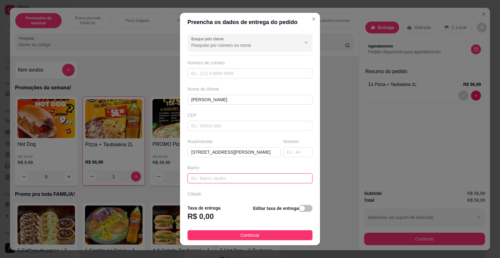
click at [203, 179] on input "text" at bounding box center [250, 179] width 125 height 10
type input "Cavalari"
click at [306, 207] on footer "Taxa de entrega R$ 0,00 Editar taxa de entrega Continuar" at bounding box center [250, 223] width 140 height 46
click at [300, 209] on span "button" at bounding box center [306, 208] width 14 height 7
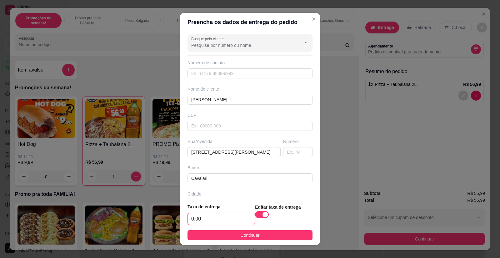
click at [232, 219] on input "0,00" at bounding box center [221, 219] width 67 height 12
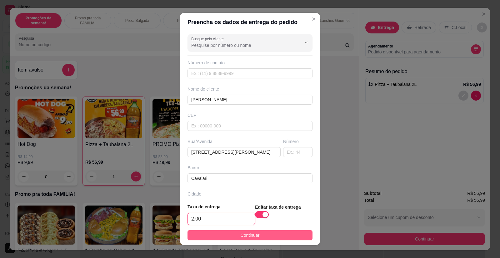
type input "2,00"
click at [244, 239] on span "Continuar" at bounding box center [250, 235] width 19 height 7
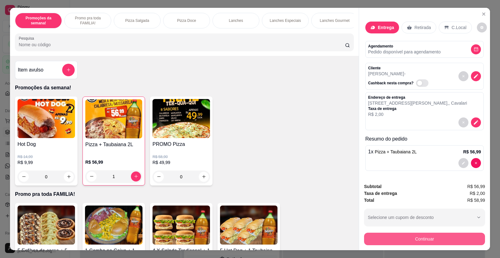
click at [409, 240] on button "Continuar" at bounding box center [424, 239] width 121 height 13
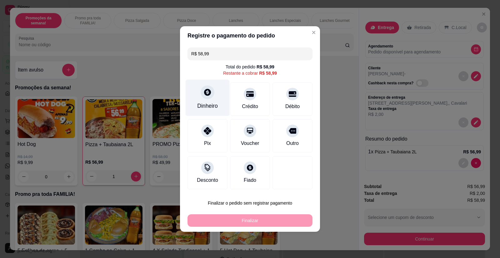
click at [212, 109] on div "Dinheiro" at bounding box center [207, 106] width 21 height 8
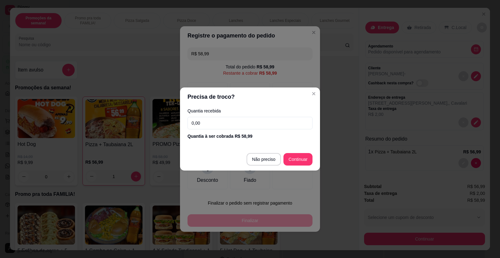
click at [219, 129] on input "0,00" at bounding box center [250, 123] width 125 height 13
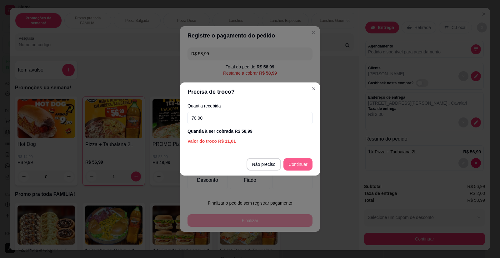
type input "70,00"
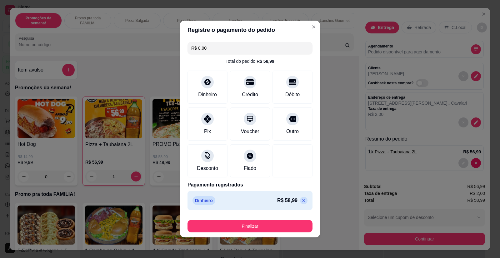
type input "R$ 0,00"
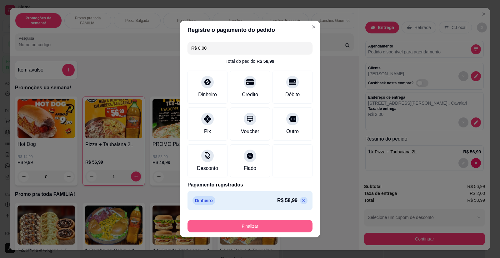
click at [268, 229] on button "Finalizar" at bounding box center [250, 226] width 125 height 13
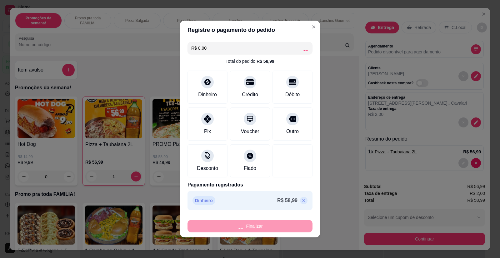
type input "0"
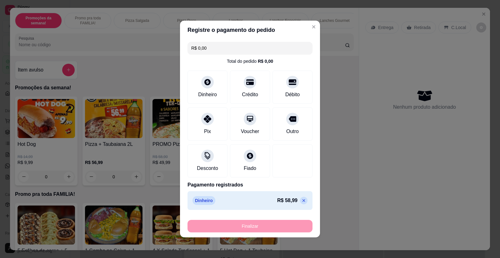
type input "-R$ 58,99"
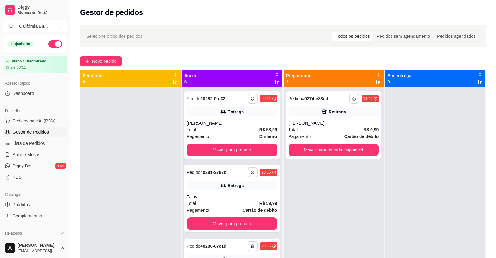
click at [34, 114] on div "Dia a dia" at bounding box center [35, 111] width 65 height 10
click at [42, 119] on span "Pedidos balcão (PDV)" at bounding box center [34, 121] width 43 height 6
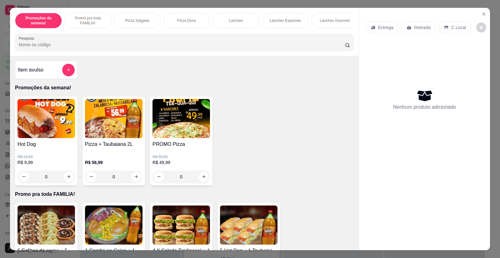
click at [185, 131] on img at bounding box center [182, 118] width 58 height 39
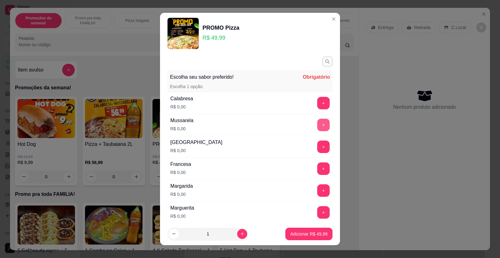
click at [317, 126] on button "+" at bounding box center [323, 125] width 13 height 13
click at [318, 105] on button "+" at bounding box center [324, 103] width 12 height 12
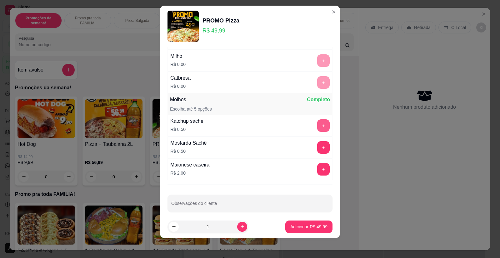
scroll to position [172, 0]
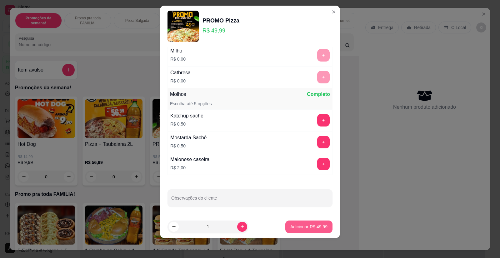
click at [296, 225] on p "Adicionar R$ 49,99" at bounding box center [309, 227] width 37 height 6
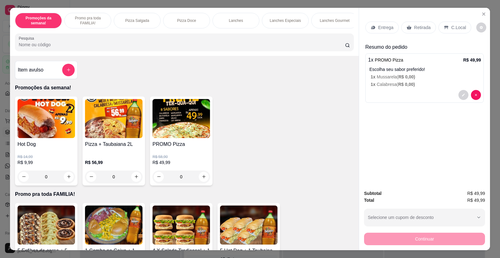
click at [382, 30] on p "Entrega" at bounding box center [385, 27] width 15 height 6
click at [482, 13] on icon "Close" at bounding box center [484, 14] width 5 height 5
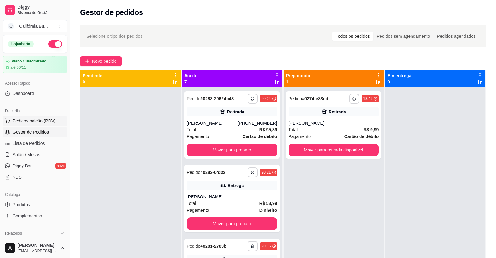
click at [37, 123] on span "Pedidos balcão (PDV)" at bounding box center [34, 121] width 43 height 6
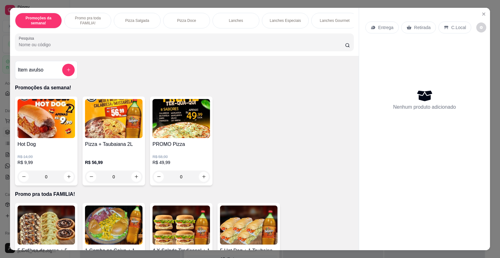
click at [66, 183] on div "0" at bounding box center [47, 177] width 58 height 13
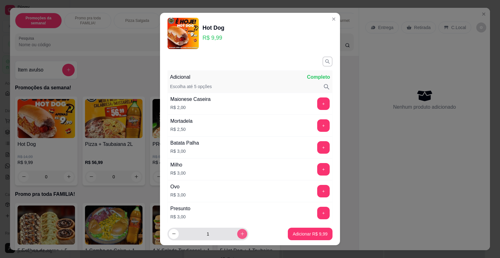
click at [241, 233] on icon "increase-product-quantity" at bounding box center [242, 233] width 3 height 3
click at [241, 233] on icon "increase-product-quantity" at bounding box center [242, 234] width 3 height 3
click at [241, 233] on icon "increase-product-quantity" at bounding box center [242, 233] width 3 height 3
type input "4"
click at [304, 235] on p "Adicionar R$ 39,96" at bounding box center [309, 234] width 37 height 6
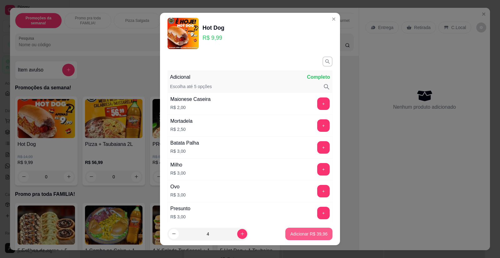
type input "4"
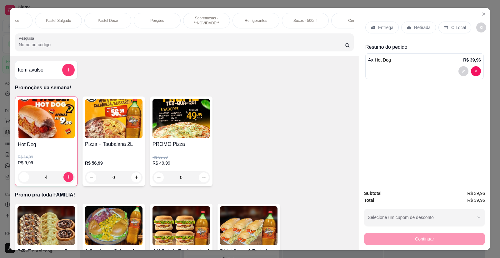
scroll to position [0, 548]
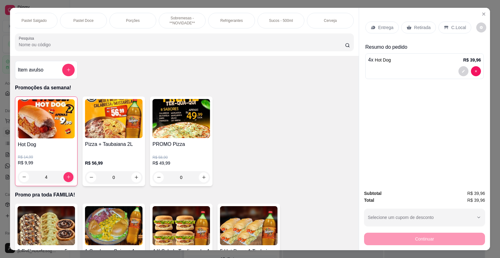
click at [226, 20] on p "Refrigerantes" at bounding box center [231, 20] width 23 height 5
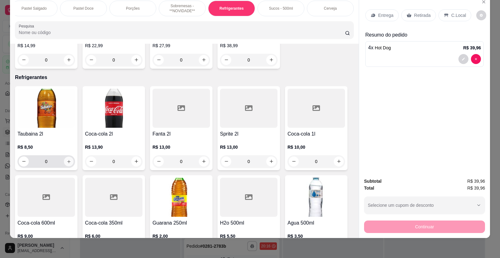
click at [68, 159] on icon "increase-product-quantity" at bounding box center [69, 161] width 5 height 5
type input "1"
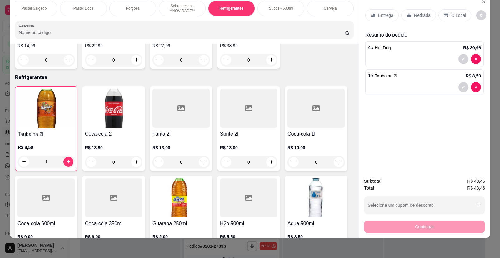
click at [383, 14] on p "Entrega" at bounding box center [385, 15] width 15 height 6
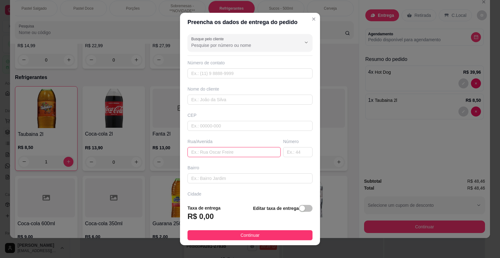
click at [211, 154] on input "text" at bounding box center [234, 152] width 93 height 10
type input "[PERSON_NAME] 06"
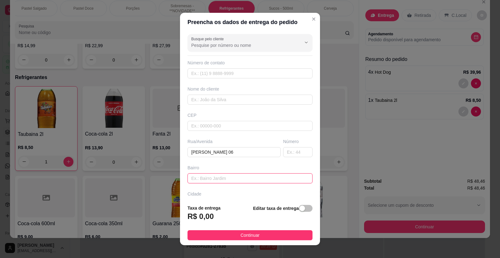
click at [213, 180] on input "text" at bounding box center [250, 179] width 125 height 10
click at [209, 98] on input "text" at bounding box center [250, 100] width 125 height 10
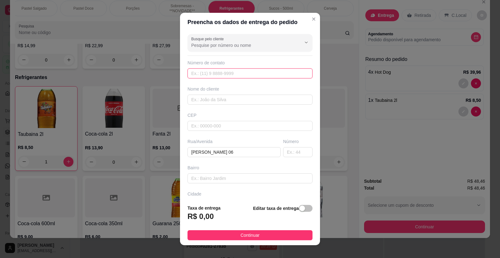
click at [216, 71] on input "text" at bounding box center [250, 73] width 125 height 10
type input "4647"
click at [253, 239] on span "Continuar" at bounding box center [250, 235] width 19 height 7
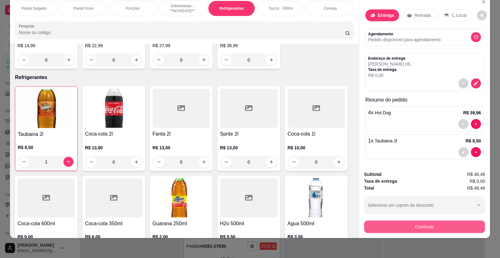
click at [385, 225] on button "Continuar" at bounding box center [424, 227] width 121 height 13
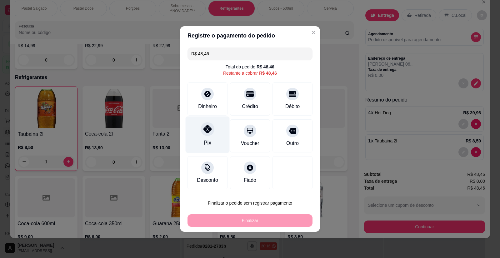
click at [209, 133] on icon at bounding box center [208, 129] width 8 height 8
type input "R$ 0,00"
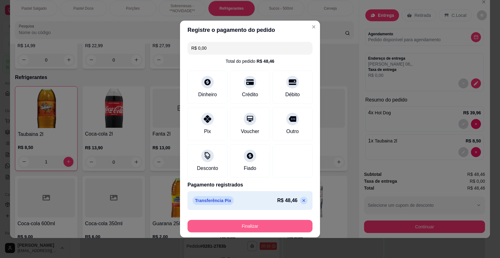
click at [267, 226] on button "Finalizar" at bounding box center [250, 226] width 125 height 13
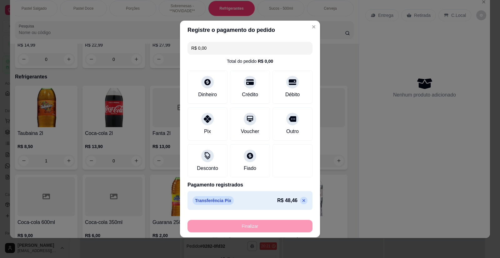
type input "0"
type input "-R$ 48,46"
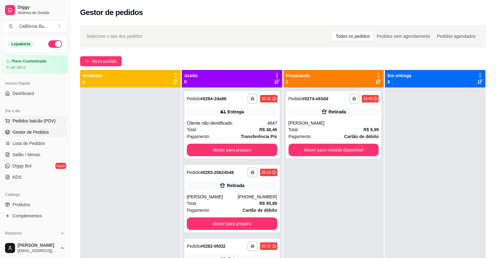
click at [36, 118] on button "Pedidos balcão (PDV)" at bounding box center [35, 121] width 65 height 10
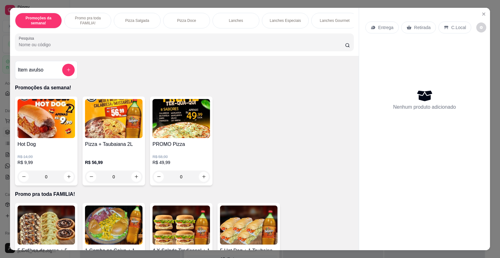
click at [175, 148] on h4 "PROMO Pizza" at bounding box center [182, 145] width 58 height 8
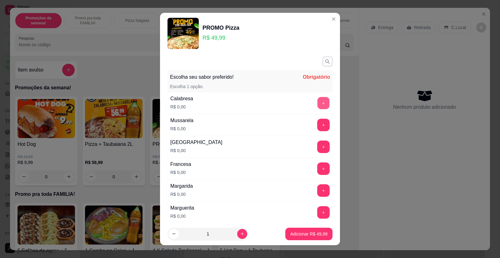
click at [318, 101] on button "+" at bounding box center [324, 103] width 12 height 12
click at [317, 128] on button "+" at bounding box center [323, 125] width 13 height 13
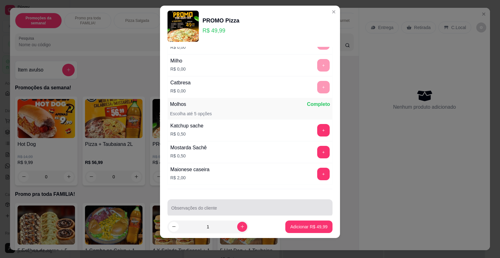
scroll to position [172, 0]
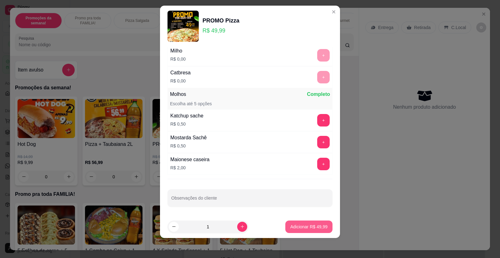
click at [304, 223] on button "Adicionar R$ 49,99" at bounding box center [309, 227] width 47 height 13
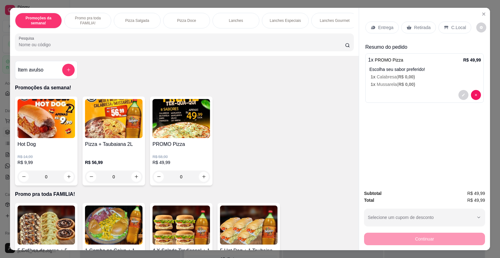
click at [384, 29] on p "Entrega" at bounding box center [385, 27] width 15 height 6
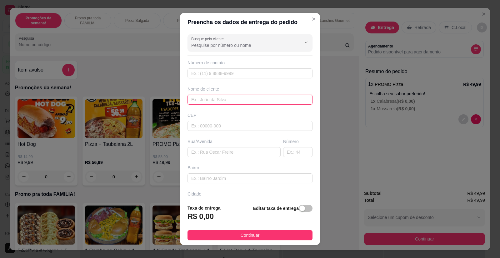
click at [216, 99] on input "text" at bounding box center [250, 100] width 125 height 10
type input "Aline"
paste input "Pastor [PERSON_NAME] 26"
type input "Pastor [PERSON_NAME] 26"
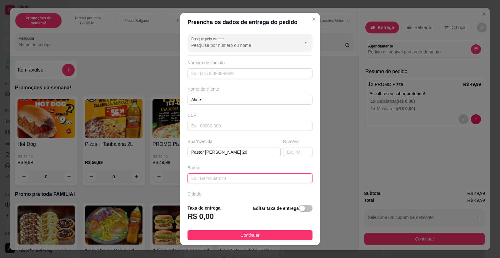
click at [215, 178] on input "text" at bounding box center [250, 179] width 125 height 10
click at [201, 180] on input "Comerciarios 1" at bounding box center [250, 179] width 125 height 10
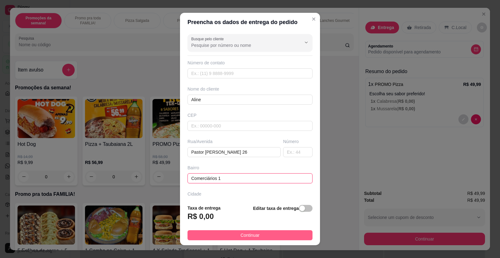
type input "Comerciários 1"
click at [250, 237] on span "Continuar" at bounding box center [250, 235] width 19 height 7
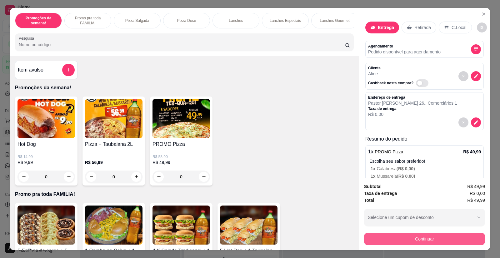
click at [418, 241] on button "Continuar" at bounding box center [424, 239] width 121 height 13
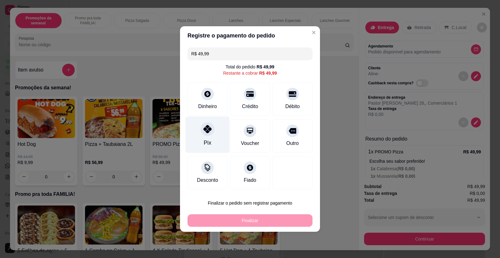
click at [207, 138] on div "Pix" at bounding box center [208, 135] width 44 height 37
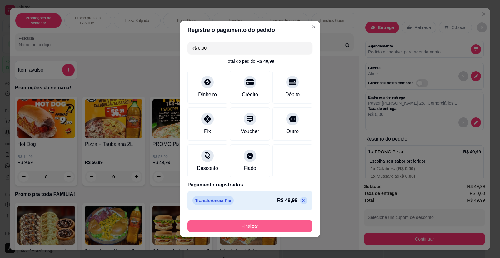
click at [241, 225] on button "Finalizar" at bounding box center [250, 226] width 125 height 13
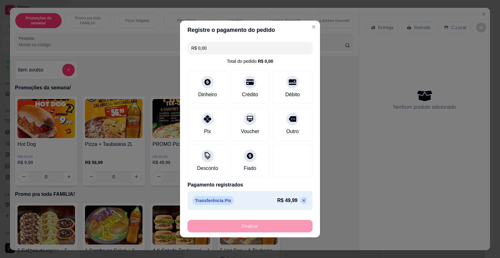
type input "-R$ 49,99"
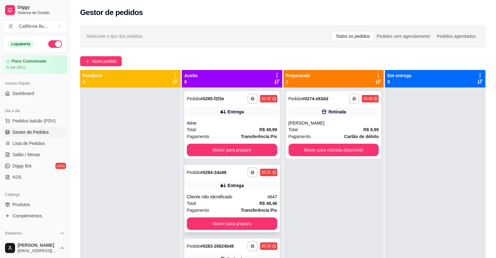
click at [245, 199] on div "Cliente não identificado" at bounding box center [227, 197] width 81 height 6
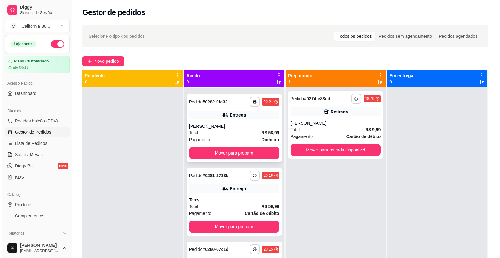
scroll to position [219, 0]
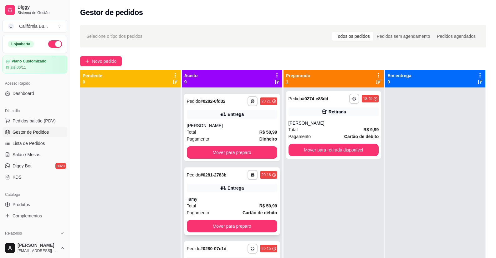
click at [204, 203] on div "Total R$ 59,99" at bounding box center [232, 206] width 90 height 7
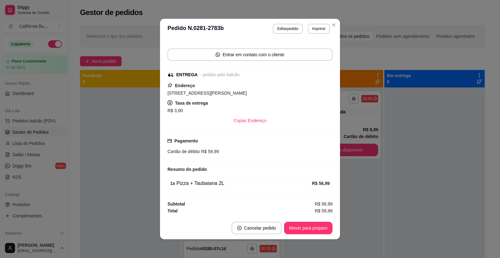
scroll to position [1, 0]
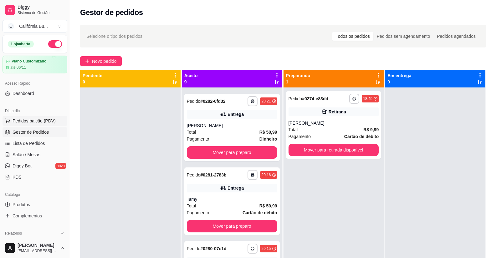
click at [37, 119] on span "Pedidos balcão (PDV)" at bounding box center [34, 121] width 43 height 6
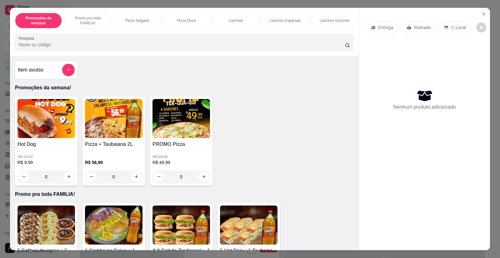
click at [68, 183] on div "0" at bounding box center [47, 177] width 58 height 13
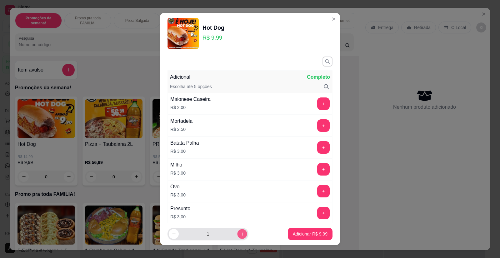
click at [238, 237] on button "increase-product-quantity" at bounding box center [242, 234] width 10 height 10
type input "4"
click at [306, 232] on p "Adicionar R$ 39,96" at bounding box center [309, 234] width 37 height 6
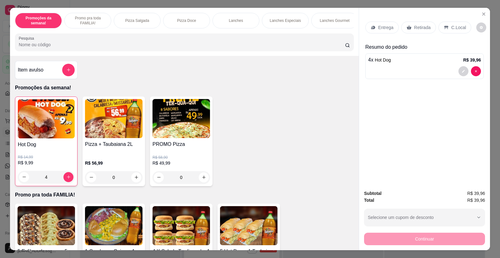
type input "4"
click at [418, 27] on p "Retirada" at bounding box center [422, 27] width 17 height 6
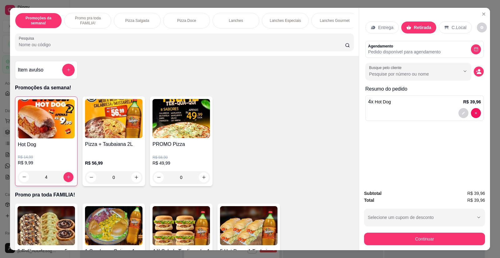
click at [479, 77] on div "Busque pelo cliente" at bounding box center [425, 72] width 119 height 18
click at [477, 74] on button "decrease-product-quantity" at bounding box center [479, 72] width 10 height 10
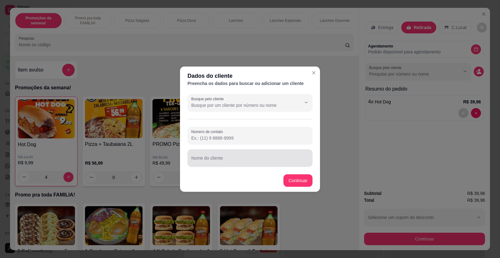
click at [223, 160] on input "Nome do cliente" at bounding box center [250, 161] width 118 height 6
type input "[PERSON_NAME]"
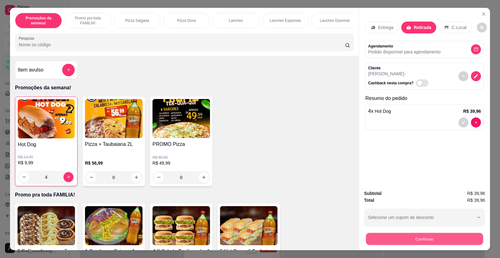
click at [371, 243] on button "Continuar" at bounding box center [424, 239] width 117 height 12
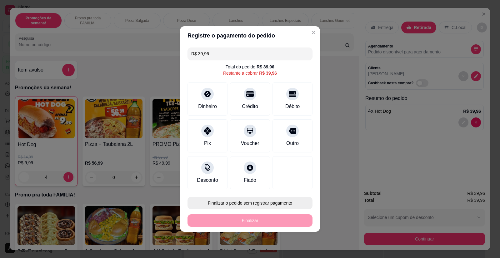
click at [258, 199] on button "Finalizar o pedido sem registrar pagamento" at bounding box center [250, 203] width 125 height 13
click at [289, 181] on button "Confirmar" at bounding box center [288, 185] width 22 height 9
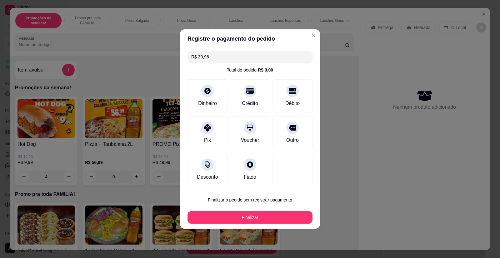
type input "0"
type input "R$ 0,00"
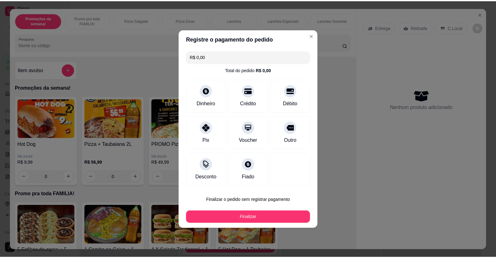
scroll to position [314, 0]
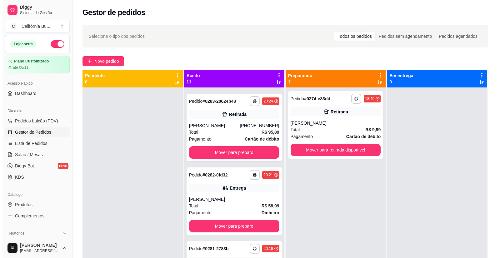
scroll to position [388, 0]
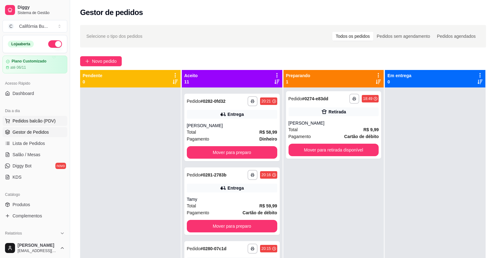
click at [44, 121] on span "Pedidos balcão (PDV)" at bounding box center [34, 121] width 43 height 6
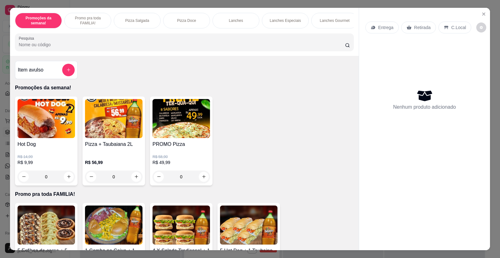
click at [66, 180] on div "0" at bounding box center [47, 177] width 58 height 13
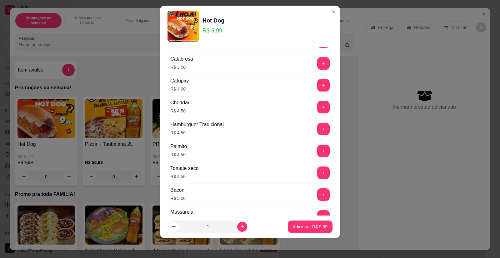
scroll to position [219, 0]
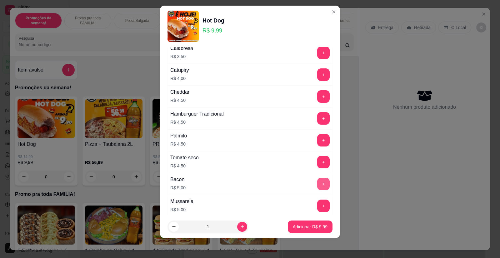
click at [317, 186] on button "+" at bounding box center [323, 184] width 13 height 13
click at [306, 227] on p "Adicionar R$ 14,99" at bounding box center [309, 227] width 36 height 6
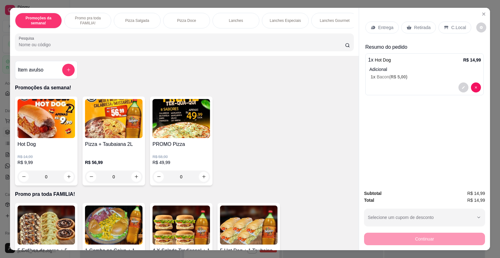
click at [68, 181] on div "0" at bounding box center [47, 177] width 58 height 13
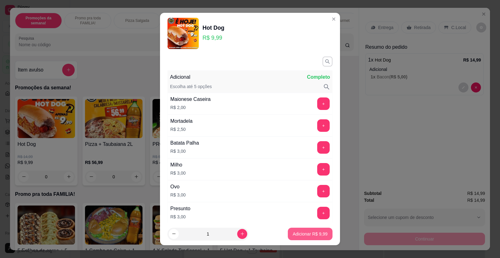
click at [300, 234] on p "Adicionar R$ 9,99" at bounding box center [310, 234] width 35 height 6
type input "1"
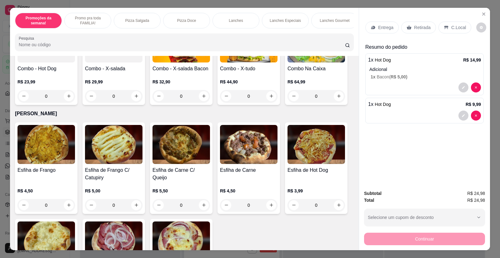
scroll to position [876, 0]
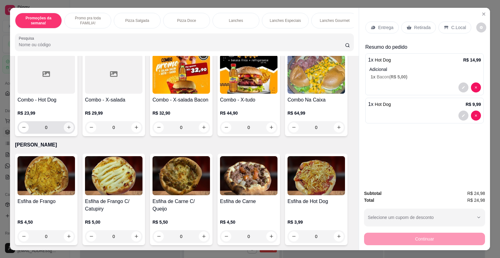
click at [67, 125] on icon "increase-product-quantity" at bounding box center [69, 127] width 5 height 5
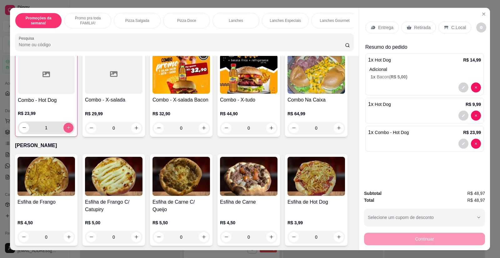
type input "1"
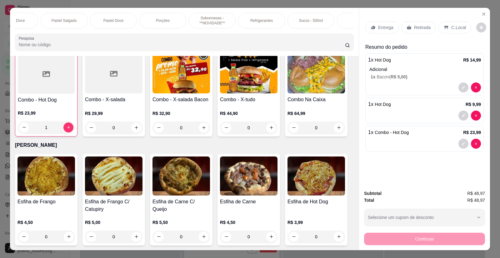
scroll to position [0, 548]
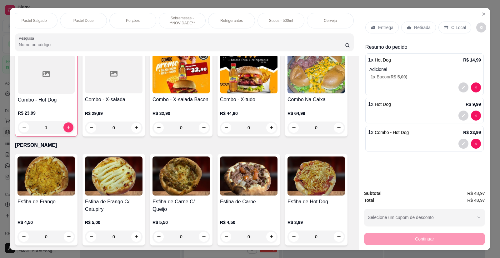
click at [232, 21] on p "Refrigerantes" at bounding box center [231, 20] width 23 height 5
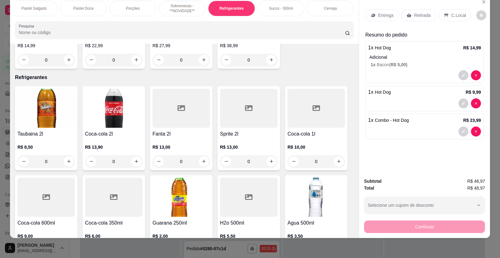
click at [67, 249] on icon "increase-product-quantity" at bounding box center [69, 251] width 5 height 5
type input "1"
click at [381, 13] on p "Entrega" at bounding box center [385, 15] width 15 height 6
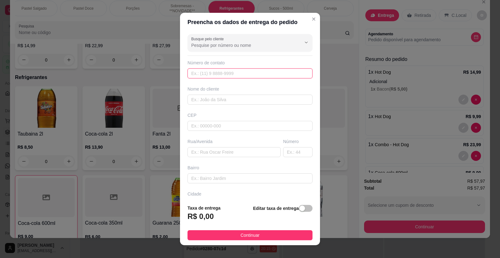
click at [206, 76] on input "text" at bounding box center [250, 73] width 125 height 10
type input "2221"
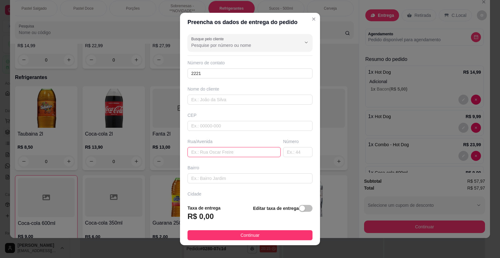
paste input "[STREET_ADDRESS]"
type input "[STREET_ADDRESS]"
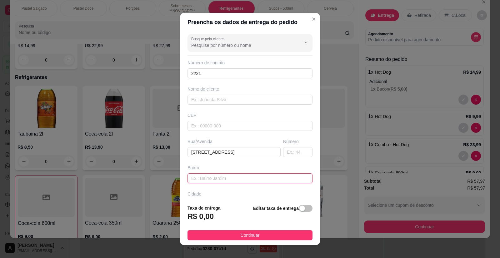
click at [233, 178] on input "text" at bounding box center [250, 179] width 125 height 10
paste input "Jd Veneza"
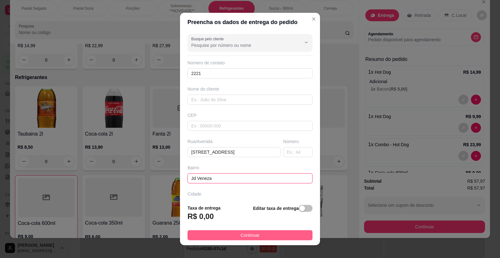
type input "Jd Veneza"
click at [256, 232] on button "Continuar" at bounding box center [250, 235] width 125 height 10
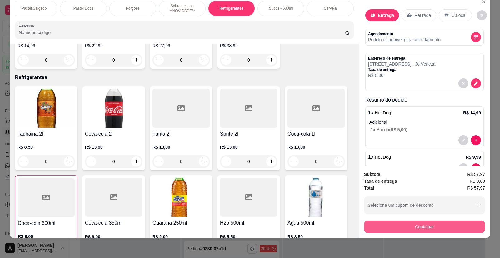
click at [407, 225] on button "Continuar" at bounding box center [424, 227] width 121 height 13
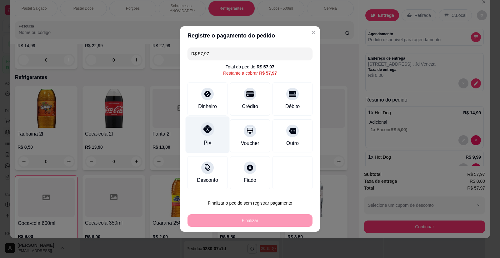
click at [206, 134] on div at bounding box center [208, 129] width 14 height 14
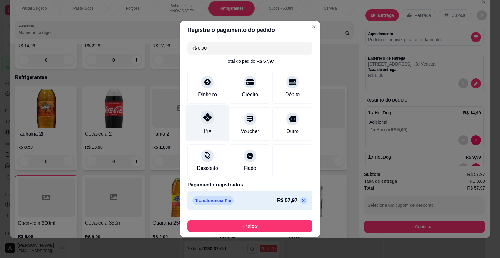
type input "R$ 0,00"
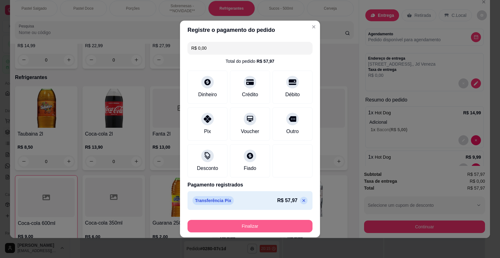
click at [253, 223] on button "Finalizar" at bounding box center [250, 226] width 125 height 13
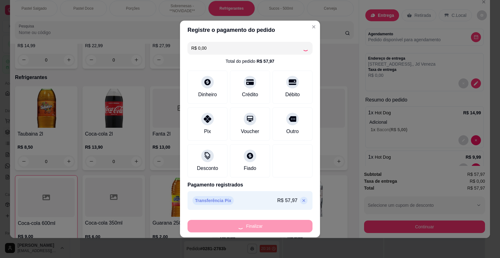
scroll to position [462, 0]
type input "0"
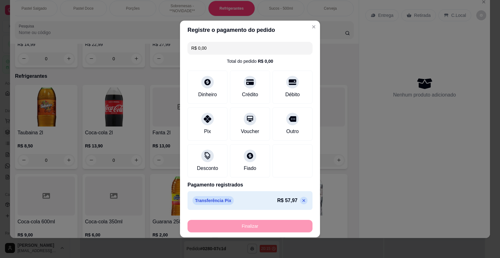
type input "-R$ 57,97"
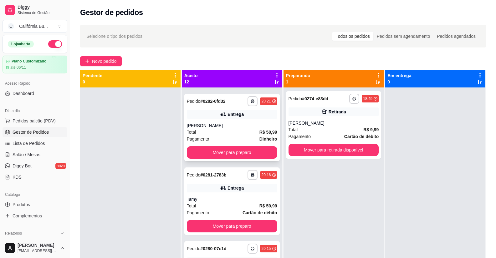
click at [225, 122] on div "**********" at bounding box center [231, 128] width 95 height 68
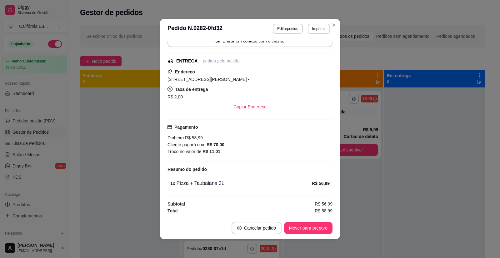
scroll to position [1, 0]
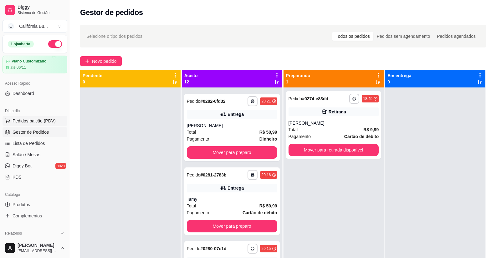
click at [29, 124] on span "Pedidos balcão (PDV)" at bounding box center [34, 121] width 43 height 6
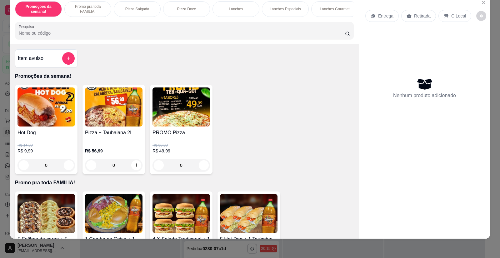
scroll to position [12, 0]
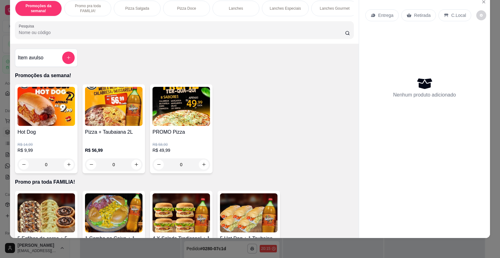
click at [66, 170] on div "0" at bounding box center [47, 165] width 58 height 13
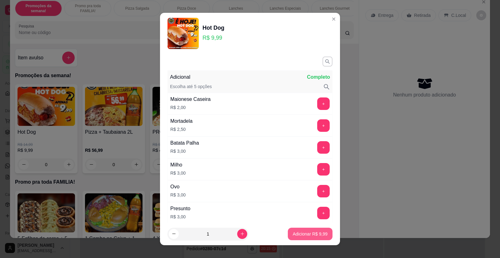
click at [294, 234] on p "Adicionar R$ 9,99" at bounding box center [310, 234] width 35 height 6
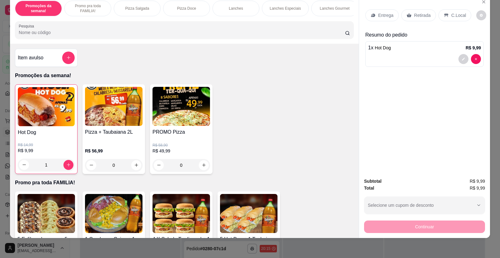
type input "1"
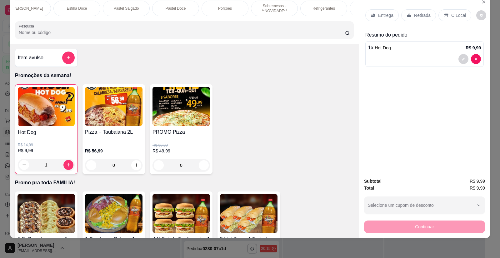
scroll to position [0, 463]
click at [316, 8] on p "Refrigerantes" at bounding box center [317, 8] width 23 height 5
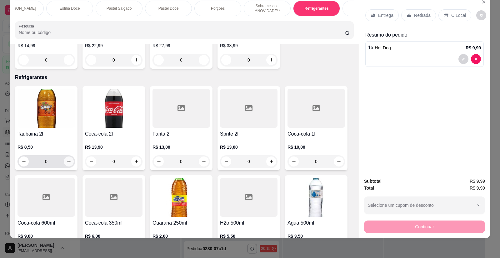
click at [67, 159] on icon "increase-product-quantity" at bounding box center [69, 161] width 5 height 5
type input "1"
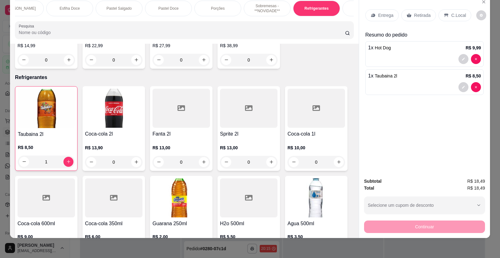
click at [380, 15] on p "Entrega" at bounding box center [385, 15] width 15 height 6
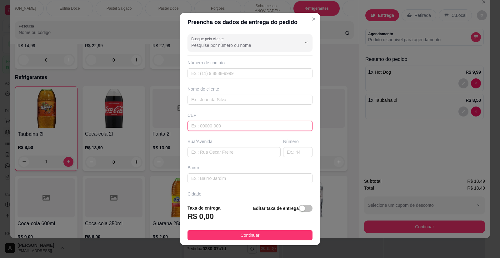
click at [210, 124] on input "text" at bounding box center [250, 126] width 125 height 10
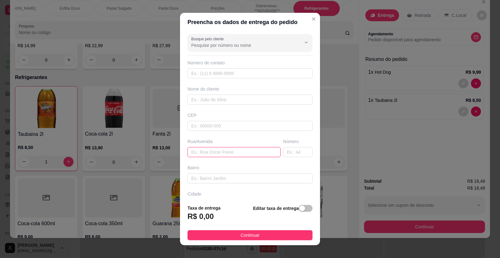
click at [210, 154] on input "text" at bounding box center [234, 152] width 93 height 10
type input "[GEOGRAPHIC_DATA]"
click at [207, 104] on input "text" at bounding box center [250, 100] width 125 height 10
type input "[PERSON_NAME]"
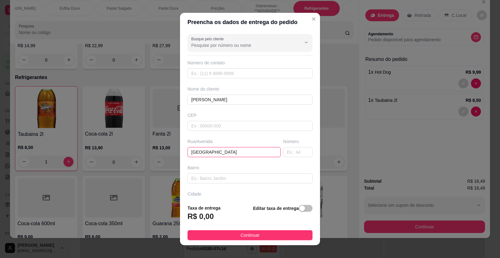
click at [235, 156] on input "[GEOGRAPHIC_DATA]" at bounding box center [234, 152] width 93 height 10
type input "[GEOGRAPHIC_DATA] 204"
click at [232, 79] on div "Busque pelo cliente Número de contato Nome do cliente [PERSON_NAME] Rua/[STREET…" at bounding box center [250, 116] width 140 height 168
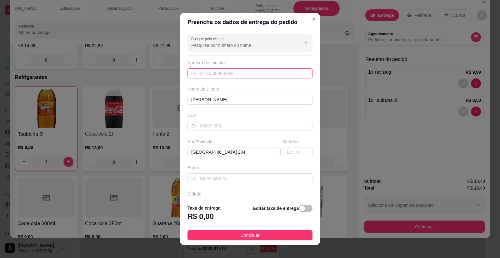
click at [229, 76] on input "text" at bounding box center [250, 73] width 125 height 10
type input "4391"
click at [299, 209] on span "button" at bounding box center [306, 208] width 14 height 7
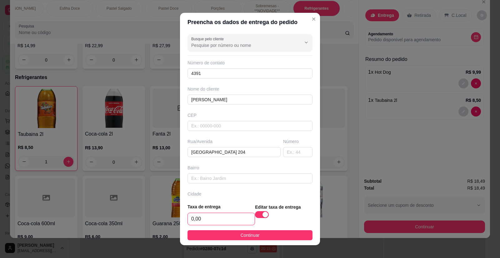
click at [213, 218] on input "0,00" at bounding box center [221, 219] width 67 height 12
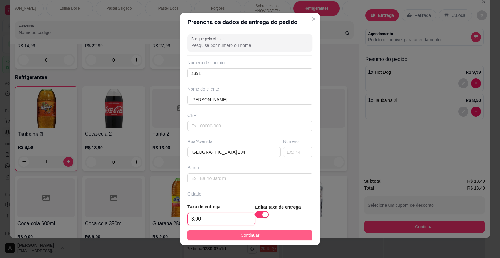
type input "3,00"
click at [245, 237] on span "Continuar" at bounding box center [250, 235] width 19 height 7
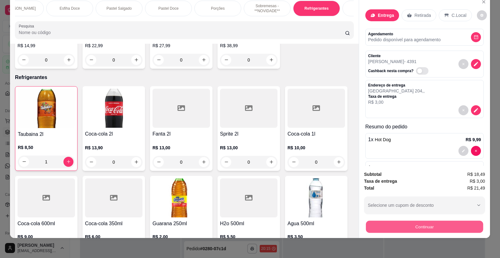
click at [421, 228] on button "Continuar" at bounding box center [424, 227] width 117 height 12
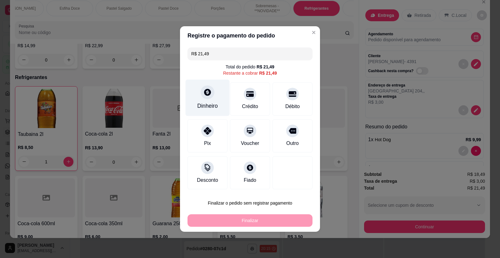
click at [205, 99] on div at bounding box center [208, 92] width 14 height 14
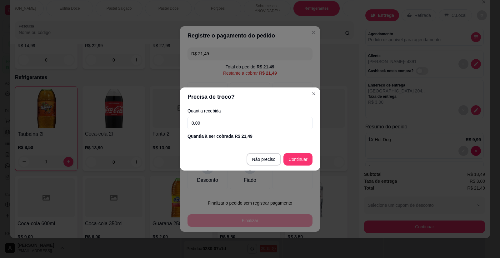
click at [226, 120] on input "0,00" at bounding box center [250, 123] width 125 height 13
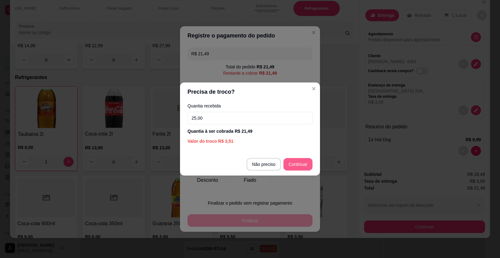
type input "25,00"
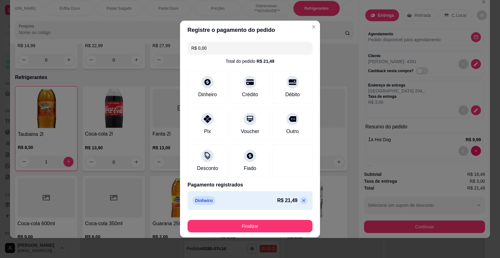
type input "R$ 0,00"
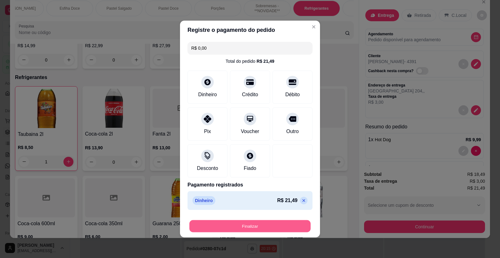
click at [253, 222] on button "Finalizar" at bounding box center [250, 226] width 121 height 12
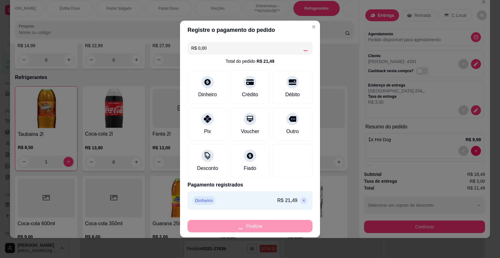
scroll to position [630, 0]
type input "0"
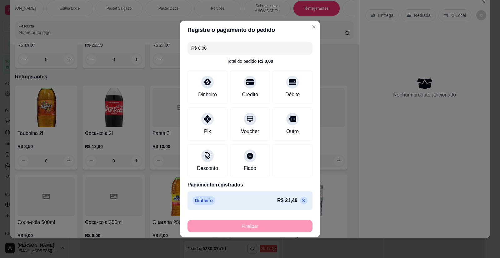
type input "-R$ 21,49"
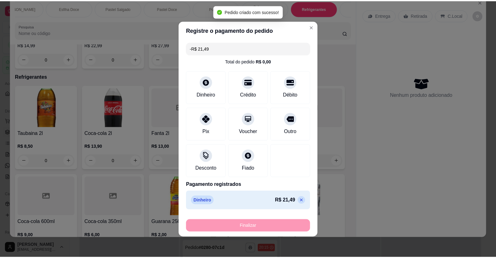
scroll to position [2051, 0]
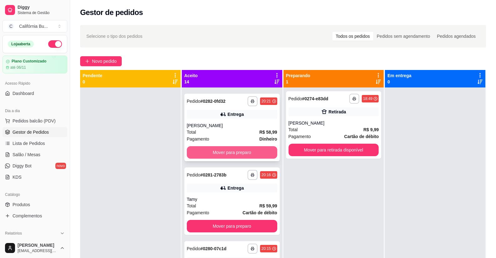
click at [228, 154] on button "Mover para preparo" at bounding box center [232, 152] width 90 height 13
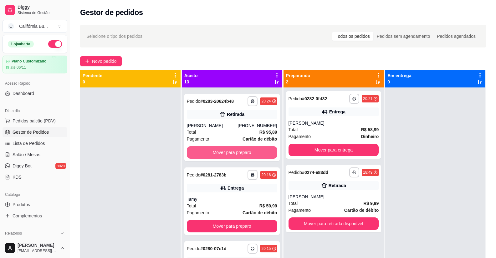
click at [228, 154] on button "Mover para preparo" at bounding box center [232, 152] width 90 height 13
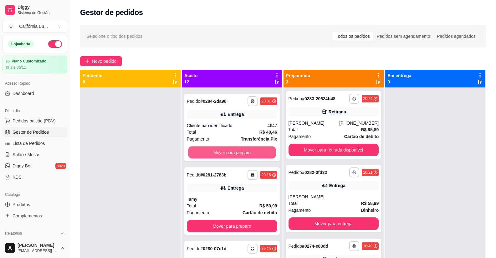
click at [228, 154] on button "Mover para preparo" at bounding box center [232, 153] width 88 height 12
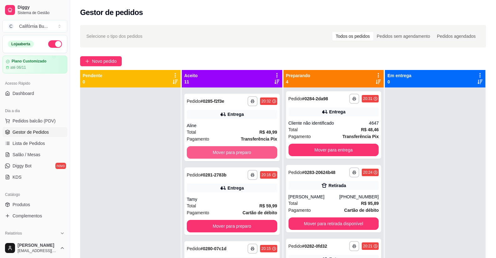
click at [228, 154] on button "Mover para preparo" at bounding box center [232, 152] width 90 height 13
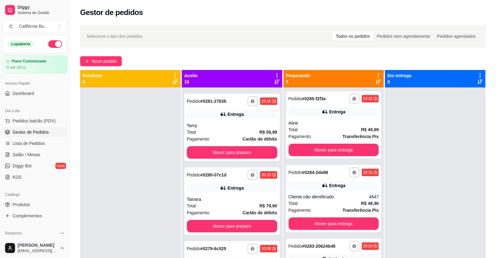
scroll to position [335, 0]
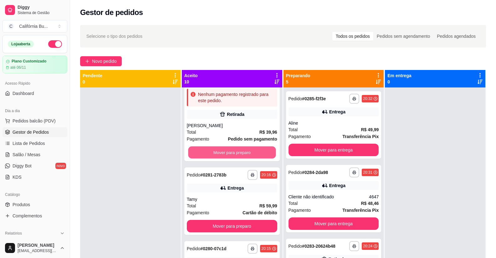
click at [228, 154] on button "Mover para preparo" at bounding box center [232, 153] width 88 height 12
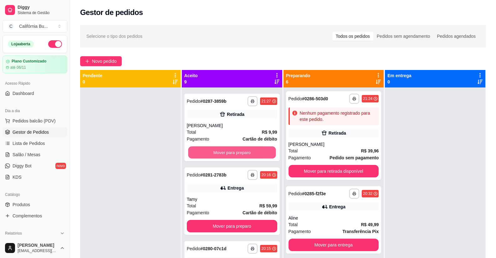
click at [228, 154] on button "Mover para preparo" at bounding box center [232, 153] width 88 height 12
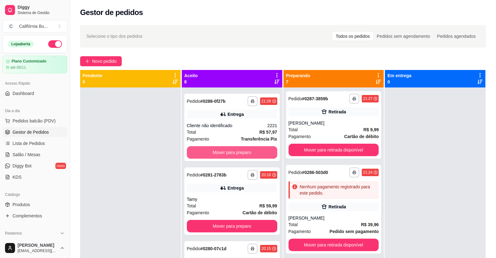
click at [228, 154] on button "Mover para preparo" at bounding box center [232, 152] width 90 height 13
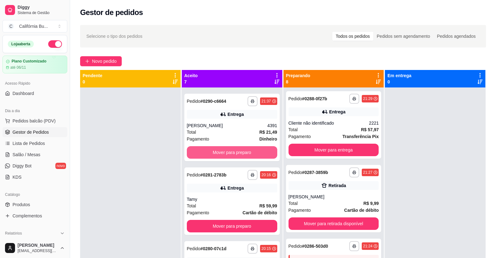
click at [228, 154] on button "Mover para preparo" at bounding box center [232, 152] width 90 height 13
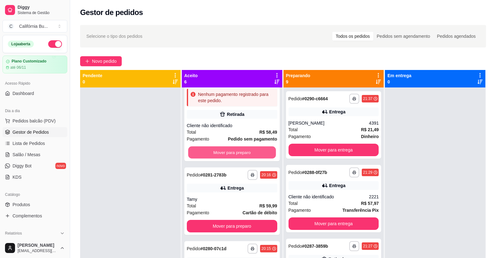
click at [228, 154] on button "Mover para preparo" at bounding box center [232, 153] width 88 height 12
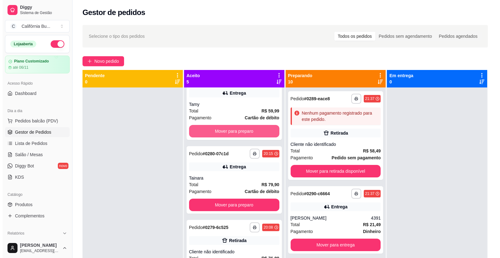
scroll to position [0, 0]
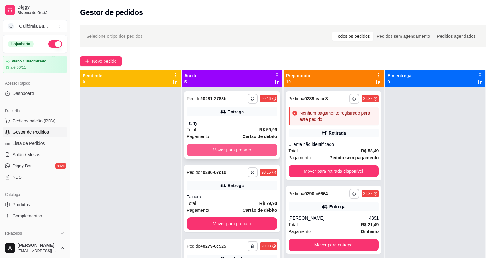
click at [228, 150] on button "Mover para preparo" at bounding box center [232, 150] width 90 height 13
click at [235, 151] on button "Mover para preparo" at bounding box center [232, 150] width 90 height 13
click at [235, 151] on button "Mover para preparo" at bounding box center [232, 150] width 88 height 12
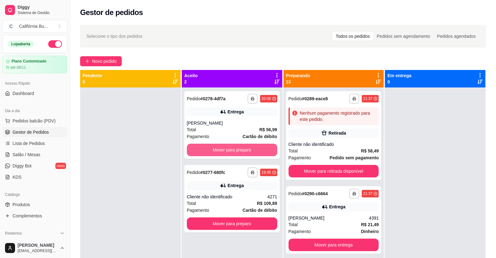
click at [235, 151] on button "Mover para preparo" at bounding box center [232, 150] width 90 height 13
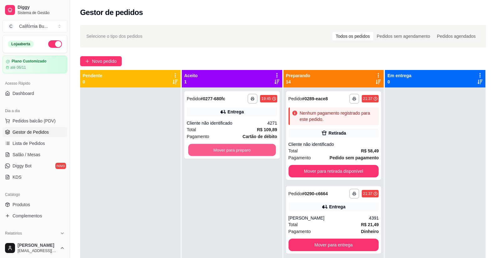
click at [235, 151] on button "Mover para preparo" at bounding box center [232, 150] width 88 height 12
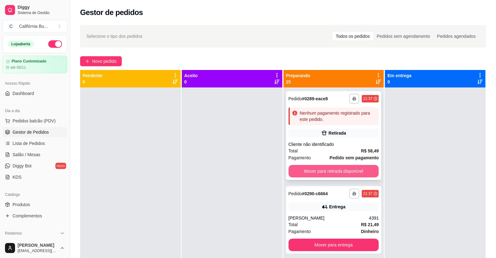
click at [332, 176] on button "Mover para retirada disponível" at bounding box center [333, 171] width 90 height 13
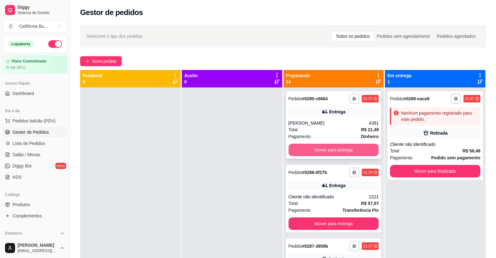
click at [327, 151] on button "Mover para entrega" at bounding box center [333, 150] width 90 height 13
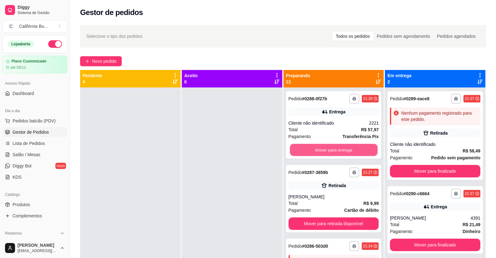
click at [327, 151] on button "Mover para entrega" at bounding box center [334, 150] width 88 height 12
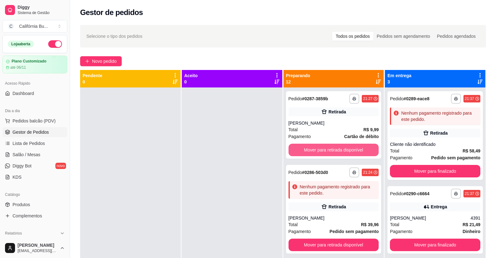
click at [327, 151] on button "Mover para retirada disponível" at bounding box center [333, 150] width 90 height 13
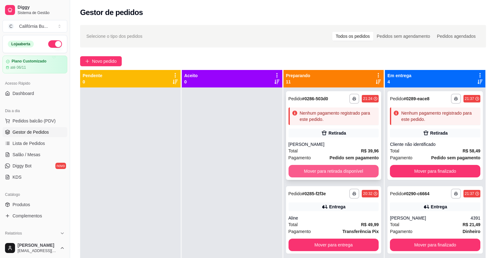
click at [332, 175] on button "Mover para retirada disponível" at bounding box center [333, 171] width 90 height 13
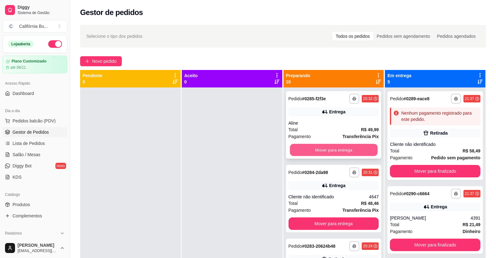
click at [333, 153] on button "Mover para entrega" at bounding box center [334, 150] width 88 height 12
click at [333, 153] on button "Mover para entrega" at bounding box center [333, 150] width 90 height 13
click at [333, 153] on button "Mover para retirada disponível" at bounding box center [333, 150] width 90 height 13
click at [333, 153] on button "Mover para entrega" at bounding box center [334, 150] width 88 height 12
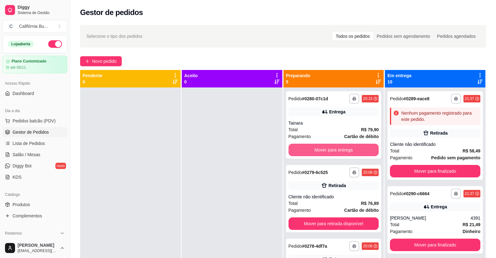
click at [333, 153] on button "Mover para entrega" at bounding box center [333, 150] width 90 height 13
click at [333, 153] on button "Mover para retirada disponível" at bounding box center [333, 150] width 90 height 13
click at [333, 153] on button "Mover para entrega" at bounding box center [334, 150] width 88 height 12
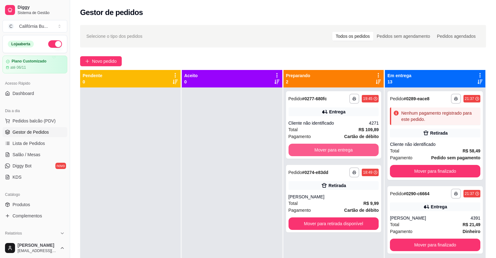
click at [333, 153] on button "Mover para entrega" at bounding box center [333, 150] width 90 height 13
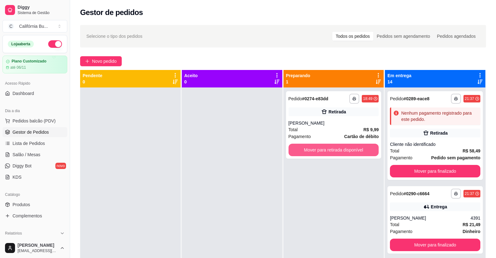
click at [333, 153] on button "Mover para retirada disponível" at bounding box center [333, 150] width 90 height 13
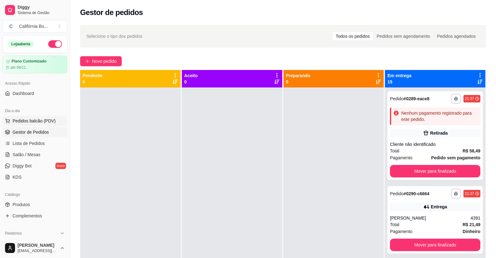
click at [36, 121] on span "Pedidos balcão (PDV)" at bounding box center [34, 121] width 43 height 6
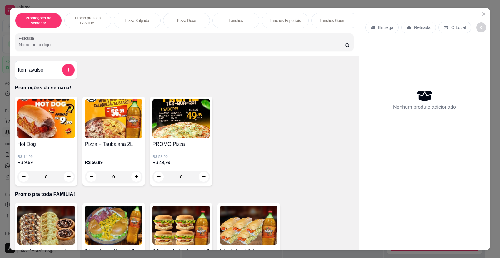
click at [65, 183] on div "0" at bounding box center [47, 177] width 58 height 13
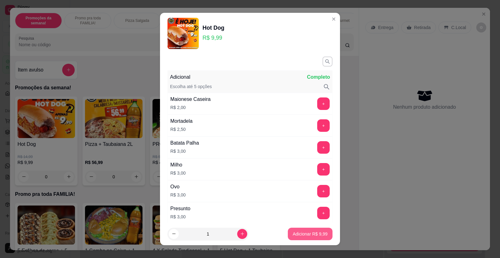
click at [307, 237] on button "Adicionar R$ 9,99" at bounding box center [310, 234] width 45 height 13
type input "1"
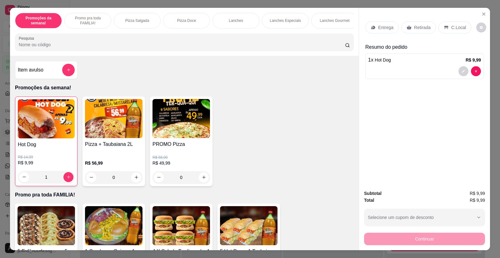
click at [414, 28] on p "Retirada" at bounding box center [422, 27] width 17 height 6
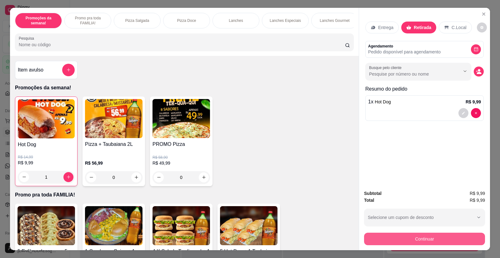
click at [427, 236] on button "Continuar" at bounding box center [424, 239] width 121 height 13
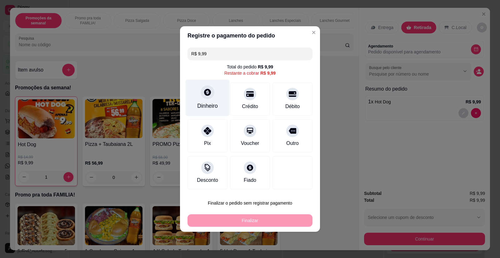
click at [207, 106] on div "Dinheiro" at bounding box center [207, 106] width 21 height 8
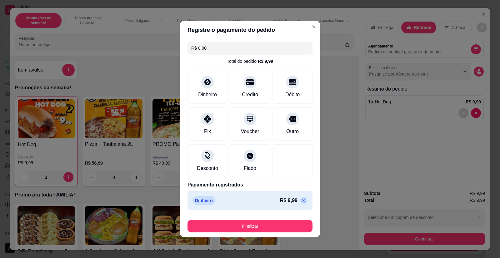
type input "R$ 0,00"
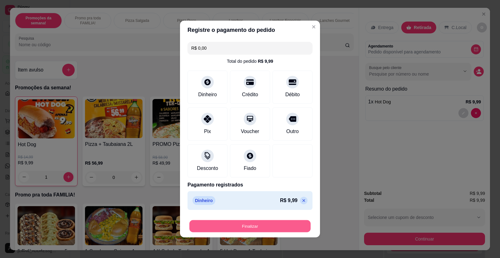
click at [255, 223] on button "Finalizar" at bounding box center [250, 226] width 121 height 12
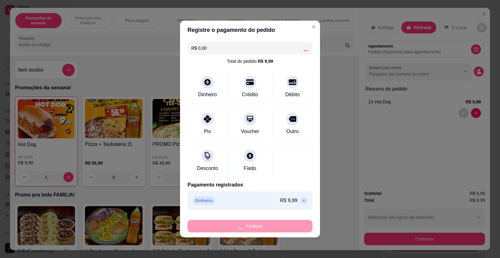
type input "0"
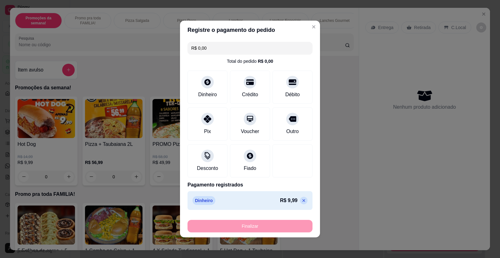
type input "-R$ 9,99"
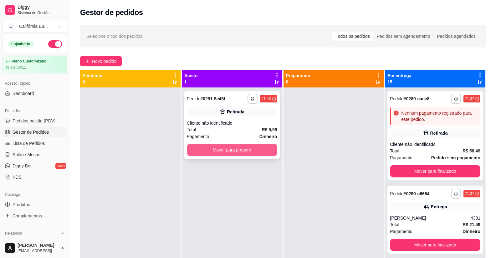
click at [247, 148] on button "Mover para preparo" at bounding box center [232, 150] width 90 height 13
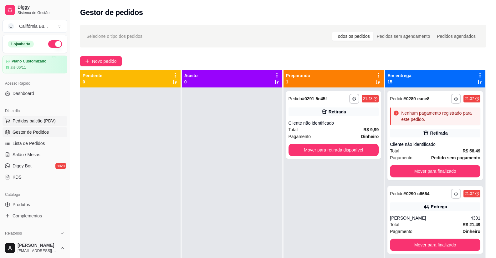
click at [40, 120] on span "Pedidos balcão (PDV)" at bounding box center [34, 121] width 43 height 6
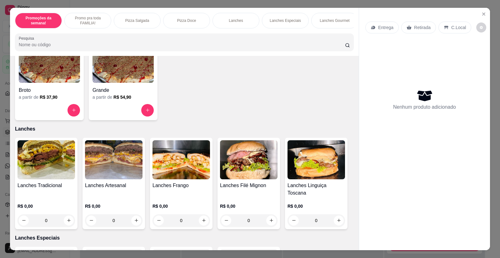
scroll to position [407, 0]
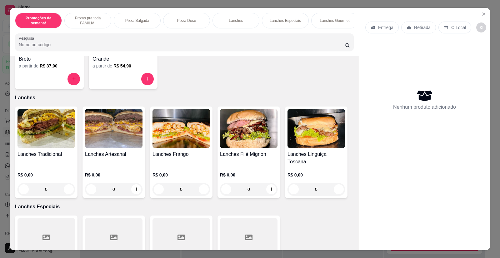
click at [107, 142] on img at bounding box center [114, 128] width 58 height 39
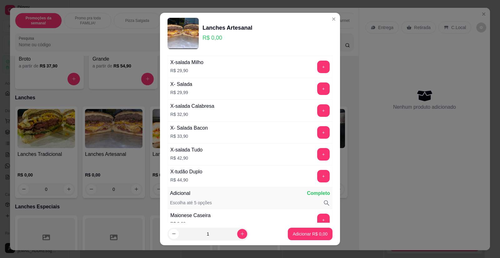
scroll to position [94, 0]
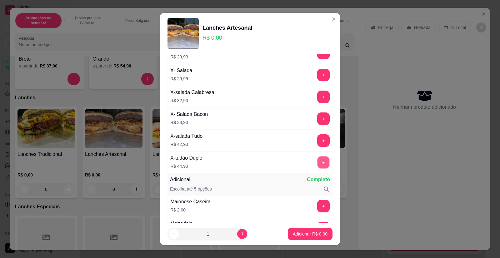
click at [318, 162] on button "+" at bounding box center [324, 163] width 12 height 12
click at [308, 237] on p "Adicionar R$ 44,90" at bounding box center [309, 234] width 37 height 6
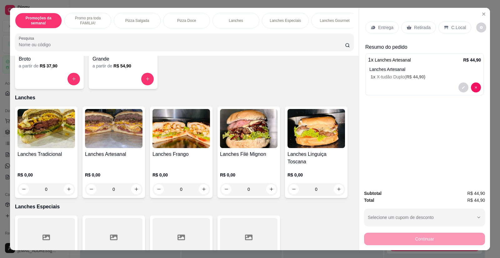
click at [382, 24] on p "Entrega" at bounding box center [385, 27] width 15 height 6
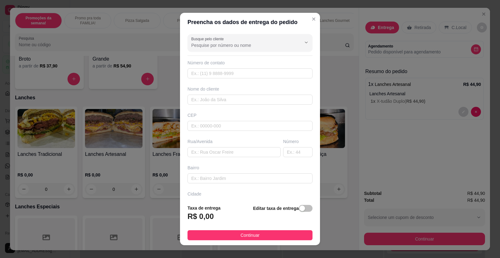
click at [217, 79] on div "Busque pelo cliente Número de contato Nome do cliente CEP Rua/[GEOGRAPHIC_DATA]" at bounding box center [250, 116] width 140 height 168
click at [216, 75] on input "text" at bounding box center [250, 73] width 125 height 10
type input "2867"
paste input "R. Saad Baclini Chueire 335 - Casa da esquina , Tem um caminhão branco parado n…"
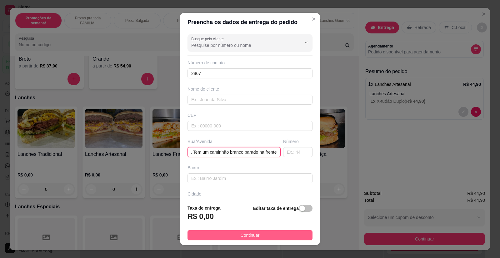
type input "R. Saad Baclini Chueire 335 - Casa da esquina , Tem um caminhão branco parado n…"
click at [276, 234] on button "Continuar" at bounding box center [250, 235] width 125 height 10
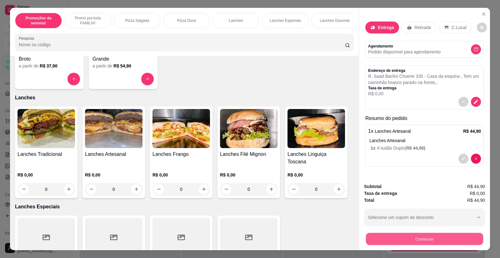
click at [369, 235] on button "Continuar" at bounding box center [424, 239] width 117 height 12
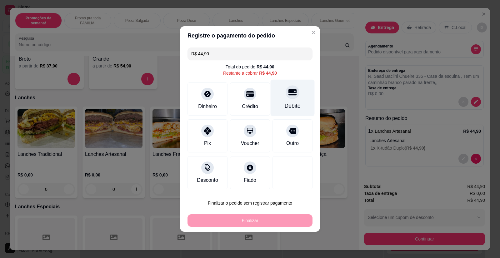
click at [286, 93] on div at bounding box center [293, 92] width 14 height 14
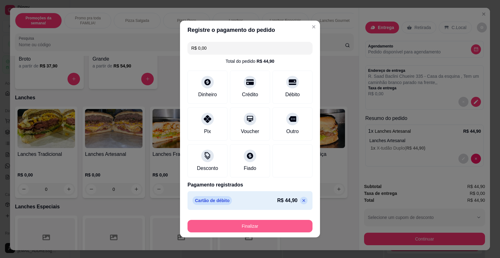
click at [257, 229] on button "Finalizar" at bounding box center [250, 226] width 125 height 13
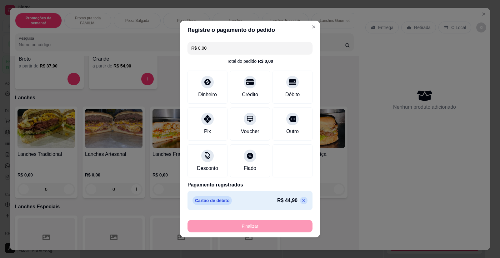
type input "-R$ 44,90"
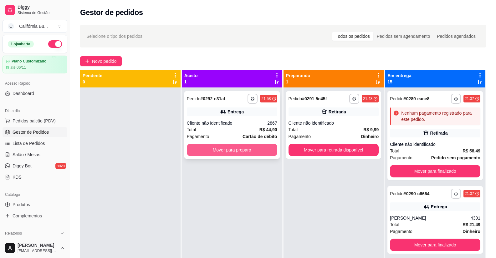
click at [244, 144] on button "Mover para preparo" at bounding box center [232, 150] width 90 height 13
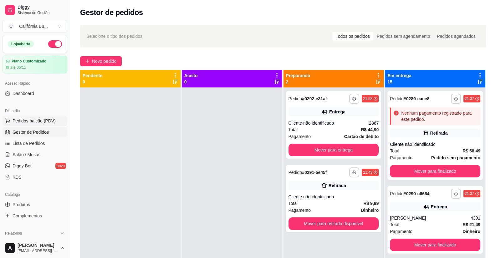
click at [36, 119] on span "Pedidos balcão (PDV)" at bounding box center [34, 121] width 43 height 6
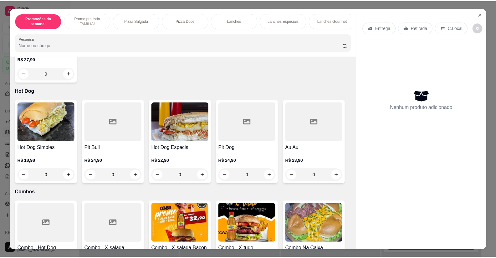
scroll to position [719, 0]
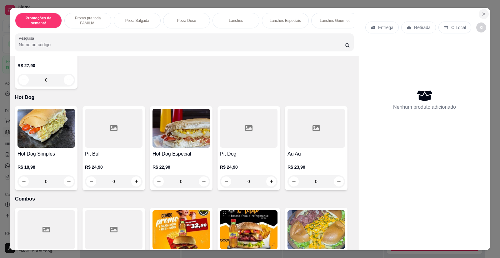
click at [482, 12] on icon "Close" at bounding box center [484, 14] width 5 height 5
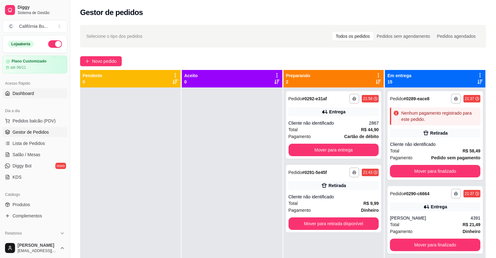
click at [23, 94] on span "Dashboard" at bounding box center [24, 93] width 22 height 6
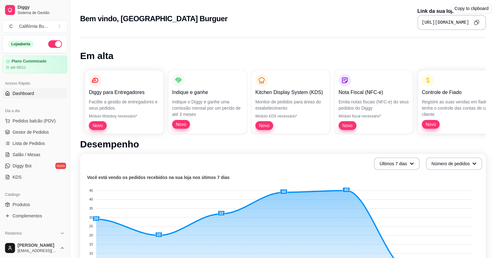
click at [476, 23] on icon "Copy to clipboard" at bounding box center [475, 22] width 5 height 5
click at [37, 122] on span "Pedidos balcão (PDV)" at bounding box center [34, 121] width 43 height 6
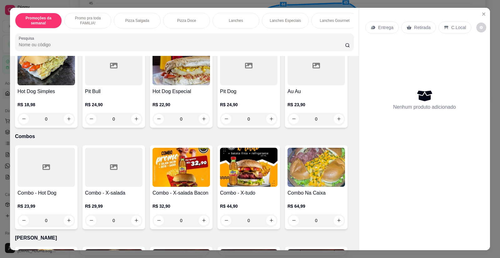
scroll to position [813, 0]
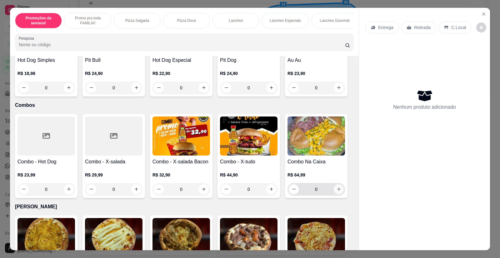
click at [336, 185] on button "increase-product-quantity" at bounding box center [339, 190] width 10 height 10
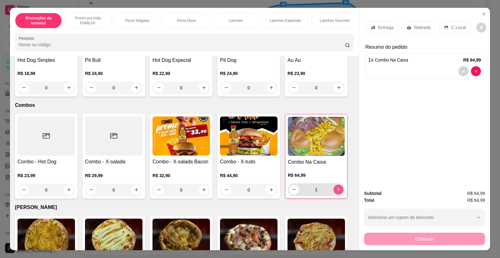
type input "1"
click at [463, 72] on icon "decrease-product-quantity" at bounding box center [464, 71] width 3 height 3
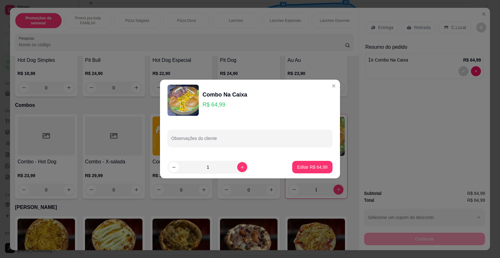
click at [200, 150] on div "Observações do cliente" at bounding box center [250, 138] width 180 height 35
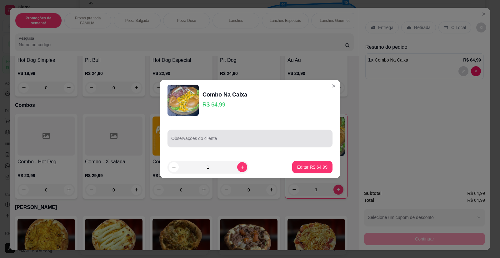
click at [188, 139] on input "Observações do cliente" at bounding box center [250, 141] width 158 height 6
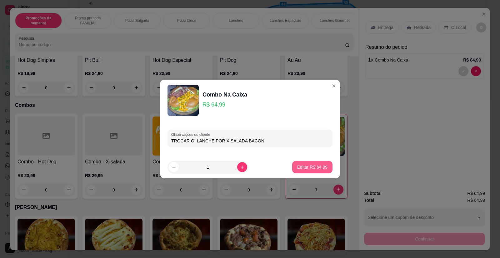
type input "TROCAR OI LANCHE POR X SALADA BACON"
click at [319, 166] on p "Editar R$ 64,99" at bounding box center [312, 167] width 30 height 6
type input "0"
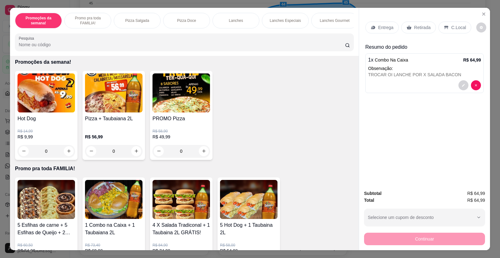
scroll to position [0, 0]
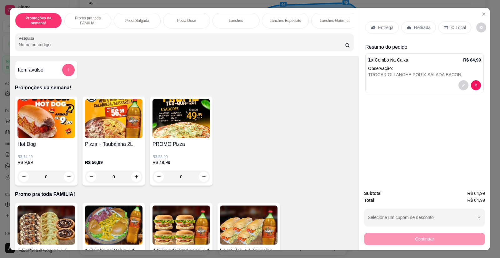
click at [66, 72] on icon "add-separate-item" at bounding box center [68, 70] width 5 height 5
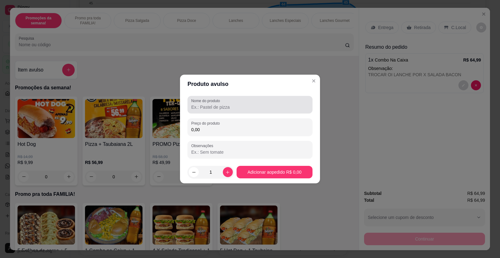
click at [202, 103] on label "Nome do produto" at bounding box center [206, 100] width 31 height 5
click at [202, 104] on input "Nome do produto" at bounding box center [250, 107] width 118 height 6
type input "t"
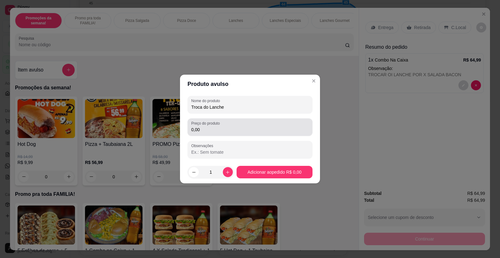
type input "Troca do Lanche"
click at [216, 134] on div "Preço do produto 0,00" at bounding box center [250, 128] width 125 height 18
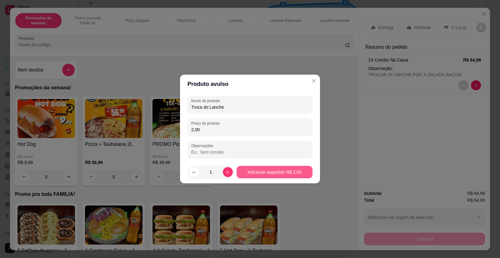
type input "2,00"
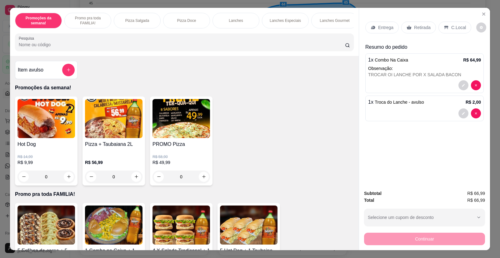
click at [427, 29] on div "Retirada" at bounding box center [419, 28] width 35 height 12
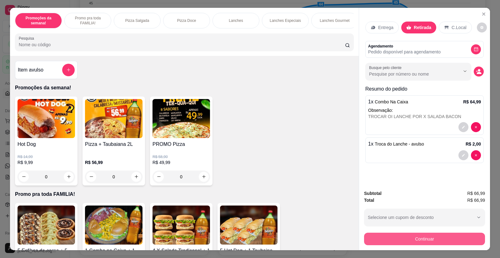
click at [421, 238] on button "Continuar" at bounding box center [424, 239] width 121 height 13
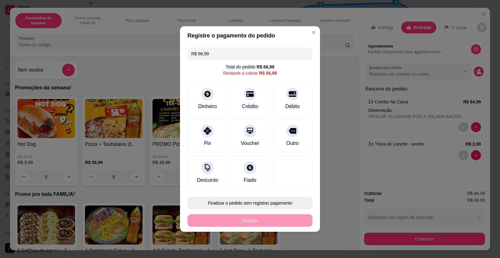
click at [258, 203] on button "Finalizar o pedido sem registrar pagamento" at bounding box center [250, 203] width 125 height 13
click at [285, 183] on button "Confirmar" at bounding box center [289, 185] width 22 height 9
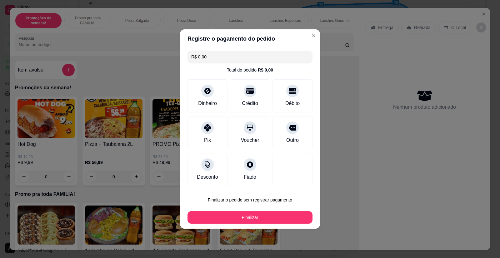
type input "R$ 0,00"
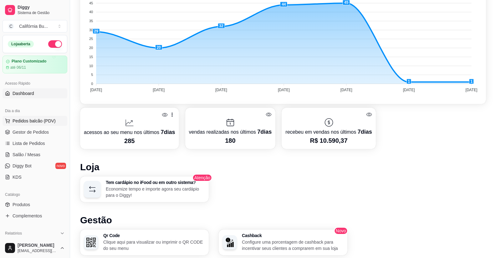
click at [28, 123] on span "Pedidos balcão (PDV)" at bounding box center [34, 121] width 43 height 6
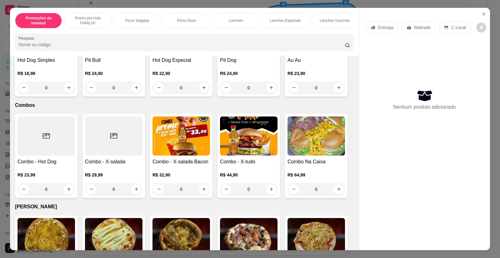
scroll to position [719, 0]
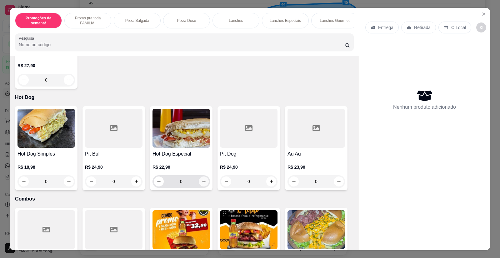
click at [202, 182] on button "increase-product-quantity" at bounding box center [204, 182] width 10 height 10
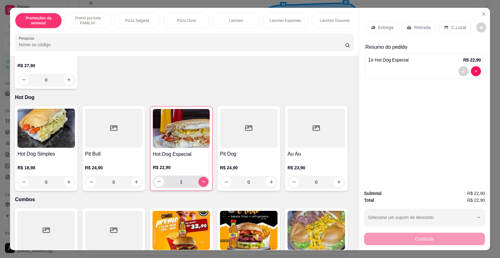
type input "1"
click at [459, 73] on button "decrease-product-quantity" at bounding box center [464, 71] width 10 height 10
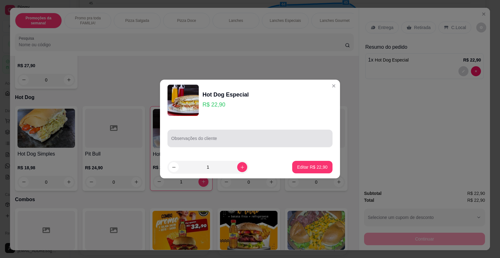
click at [229, 135] on div at bounding box center [250, 138] width 158 height 13
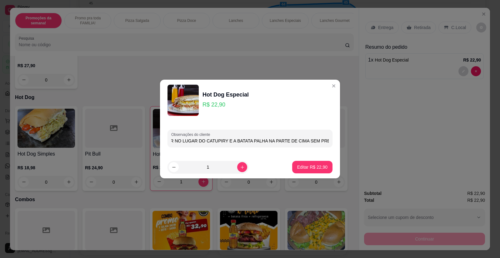
scroll to position [0, 43]
type input "COLOCAR CHEDDAR NO LUGAR DO CATUPIRY E A BATATA PALHA NA PARTE DE CIMA SEM PREN…"
click at [309, 169] on p "Editar R$ 22,90" at bounding box center [312, 167] width 29 height 6
type input "0"
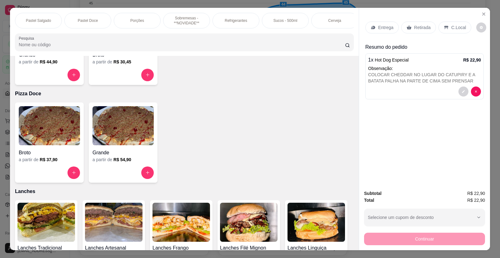
scroll to position [0, 548]
click at [235, 19] on p "Refrigerantes" at bounding box center [231, 20] width 23 height 5
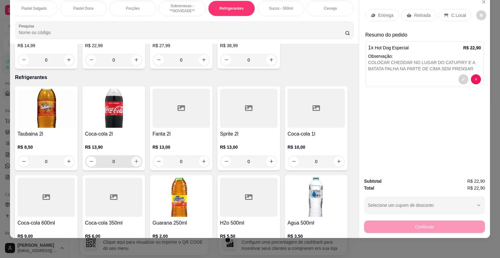
click at [135, 160] on icon "increase-product-quantity" at bounding box center [136, 161] width 3 height 3
type input "1"
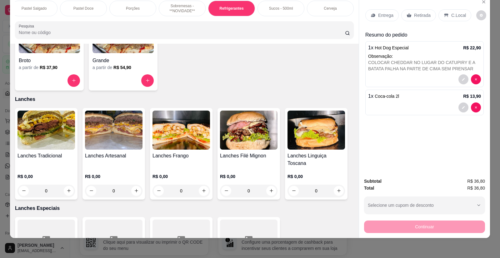
scroll to position [393, 0]
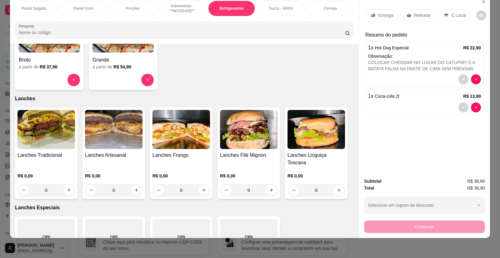
click at [305, 145] on img at bounding box center [317, 129] width 58 height 39
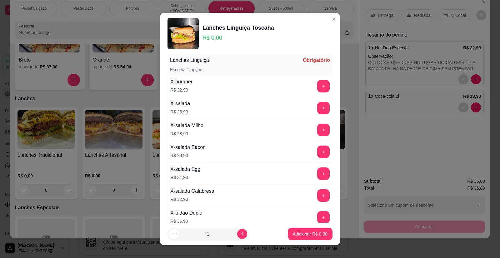
scroll to position [31, 0]
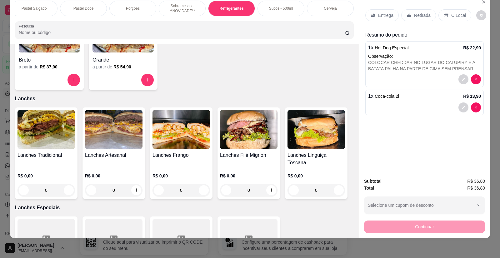
click at [46, 148] on img at bounding box center [47, 129] width 58 height 39
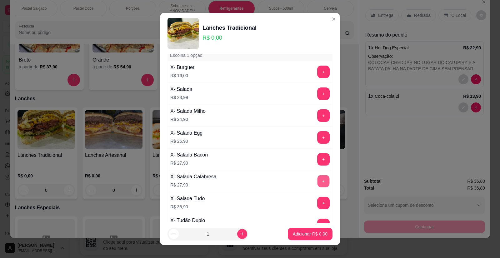
click at [318, 183] on button "+" at bounding box center [324, 181] width 12 height 12
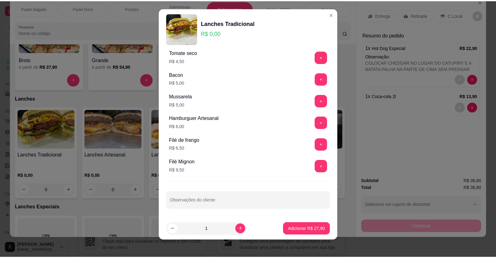
scroll to position [7, 0]
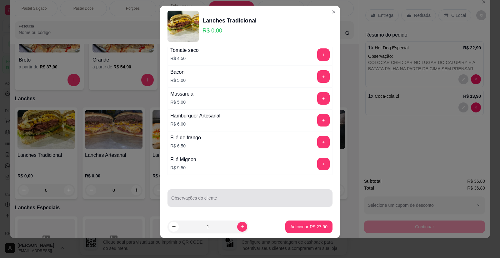
click at [189, 198] on input "Observações do cliente" at bounding box center [250, 201] width 158 height 6
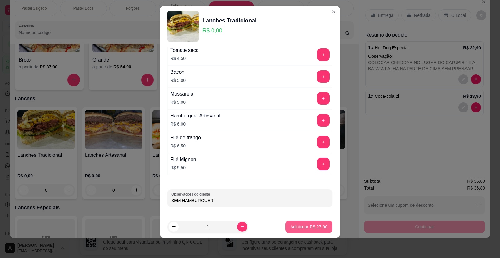
type input "SEM HAMBURGUER"
click at [294, 226] on p "Adicionar R$ 27,90" at bounding box center [309, 227] width 37 height 6
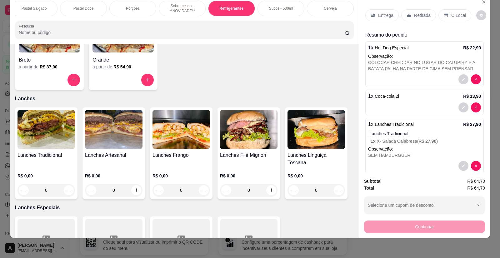
click at [386, 18] on p "Entrega" at bounding box center [385, 15] width 15 height 6
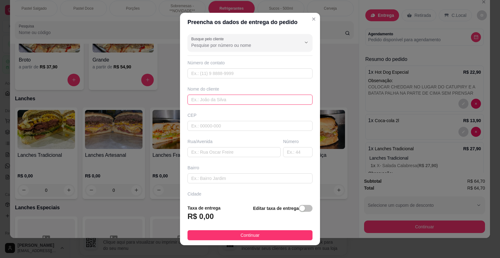
click at [210, 98] on input "text" at bounding box center [250, 100] width 125 height 10
type input "g"
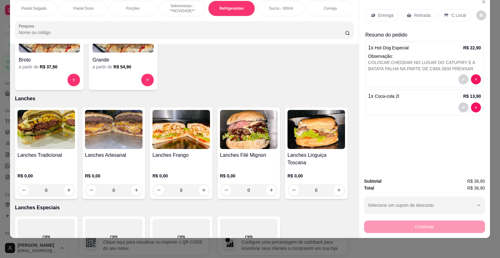
click at [307, 145] on img at bounding box center [317, 129] width 58 height 39
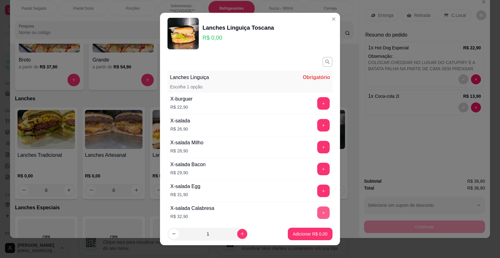
click at [317, 211] on button "+" at bounding box center [323, 213] width 13 height 13
click at [295, 236] on p "Adicionar R$ 32,90" at bounding box center [309, 234] width 37 height 6
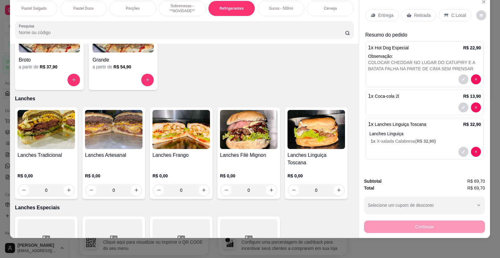
click at [381, 16] on p "Entrega" at bounding box center [385, 15] width 15 height 6
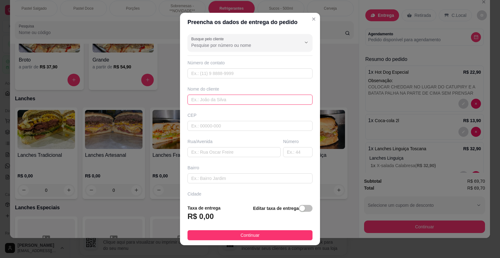
click at [211, 96] on input "text" at bounding box center [250, 100] width 125 height 10
type input "[PERSON_NAME]"
click at [216, 156] on input "text" at bounding box center [234, 152] width 93 height 10
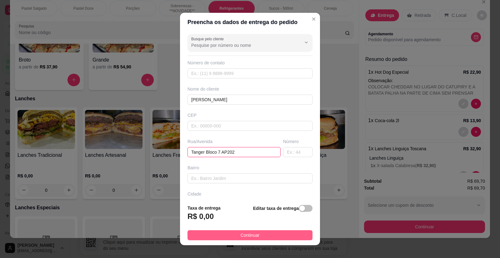
type input "Tanger Bloco 7 AP202"
click at [244, 237] on span "Continuar" at bounding box center [250, 235] width 19 height 7
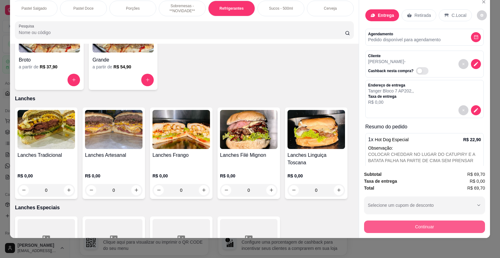
click at [374, 227] on button "Continuar" at bounding box center [424, 227] width 121 height 13
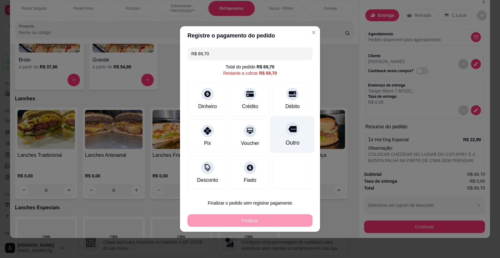
click at [294, 99] on div "Débito" at bounding box center [293, 99] width 40 height 33
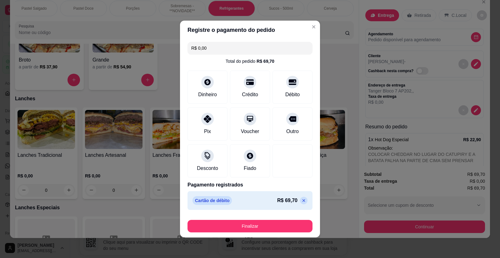
type input "R$ 0,00"
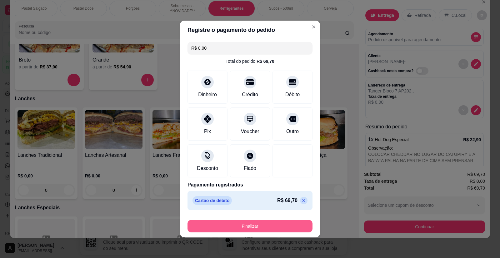
click at [263, 225] on button "Finalizar" at bounding box center [250, 226] width 125 height 13
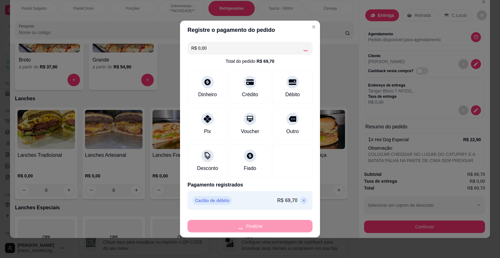
type input "0"
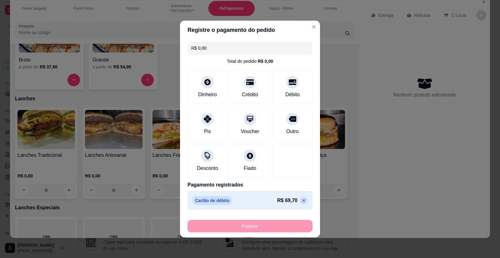
type input "-R$ 69,70"
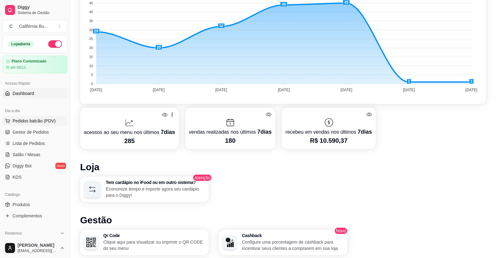
click at [45, 118] on span "Pedidos balcão (PDV)" at bounding box center [34, 121] width 43 height 6
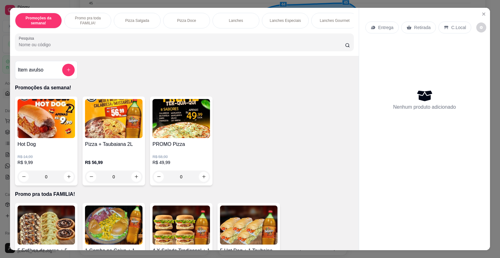
click at [66, 182] on div "0" at bounding box center [47, 177] width 58 height 13
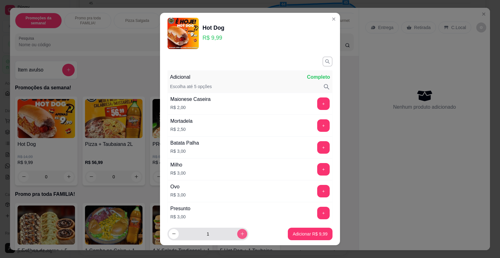
click at [240, 235] on icon "increase-product-quantity" at bounding box center [242, 234] width 5 height 5
type input "2"
click at [294, 236] on p "Adicionar R$ 19,98" at bounding box center [309, 234] width 36 height 6
type input "2"
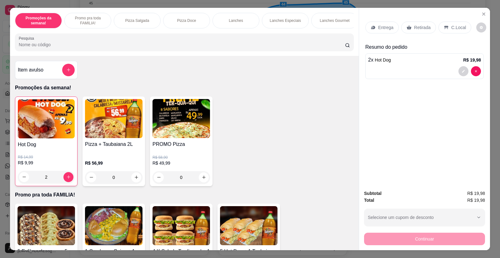
click at [378, 27] on p "Entrega" at bounding box center [385, 27] width 15 height 6
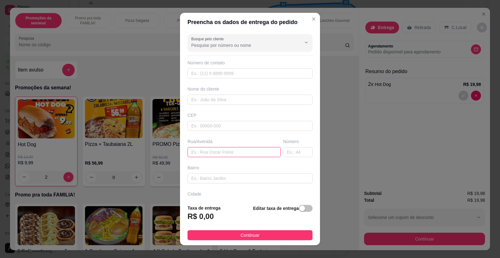
click at [221, 153] on input "text" at bounding box center [234, 152] width 93 height 10
paste input "[STREET_ADDRESS][PERSON_NAME]"
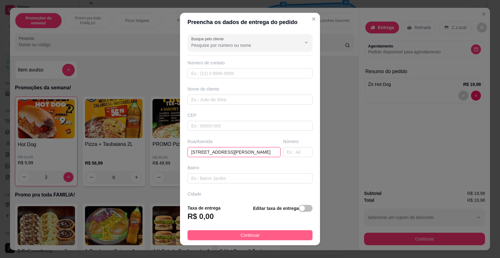
type input "[STREET_ADDRESS][PERSON_NAME]"
click at [248, 236] on span "Continuar" at bounding box center [250, 235] width 19 height 7
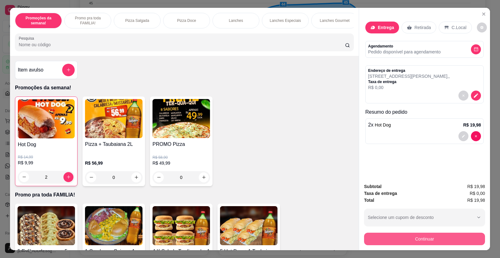
click at [399, 238] on button "Continuar" at bounding box center [424, 239] width 121 height 13
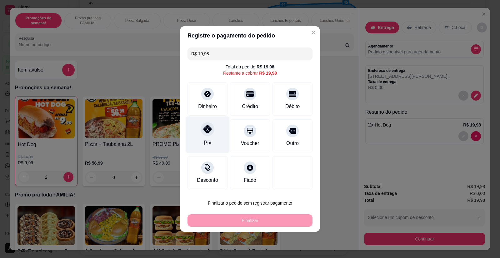
click at [208, 138] on div "Pix" at bounding box center [208, 135] width 44 height 37
type input "R$ 0,00"
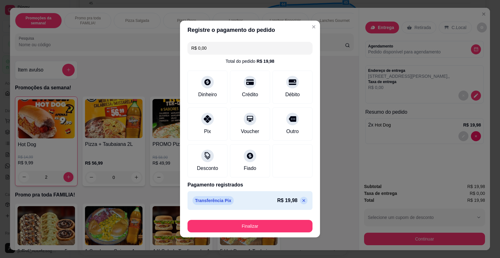
click at [248, 220] on div "Finalizar" at bounding box center [250, 225] width 125 height 15
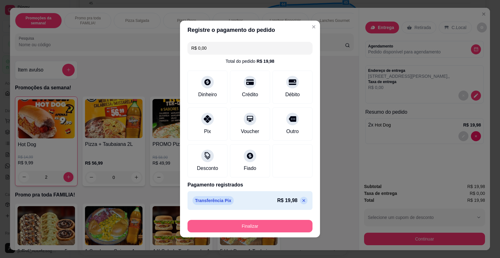
click at [247, 225] on button "Finalizar" at bounding box center [250, 226] width 125 height 13
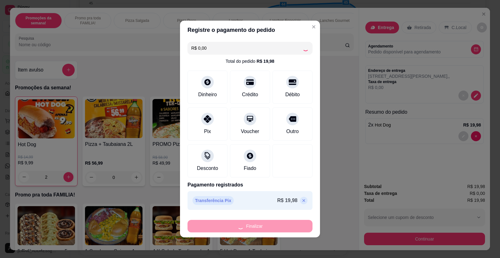
type input "0"
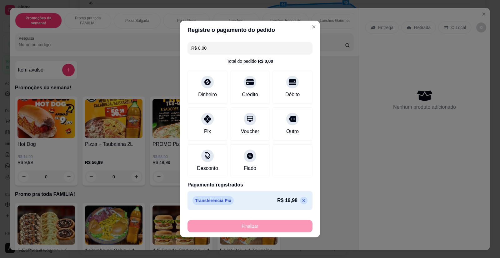
type input "-R$ 19,98"
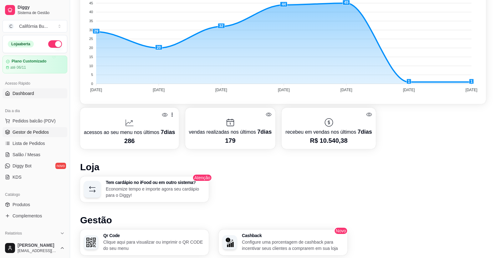
click at [37, 133] on span "Gestor de Pedidos" at bounding box center [31, 132] width 36 height 6
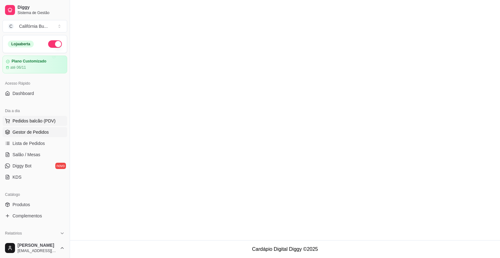
click at [42, 121] on span "Pedidos balcão (PDV)" at bounding box center [34, 121] width 43 height 6
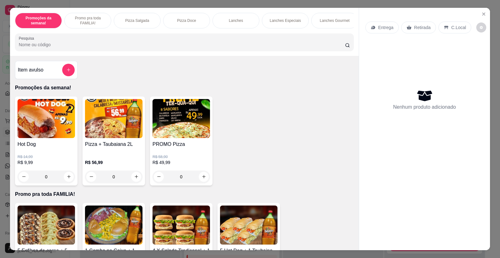
click at [66, 180] on div "0" at bounding box center [47, 177] width 58 height 13
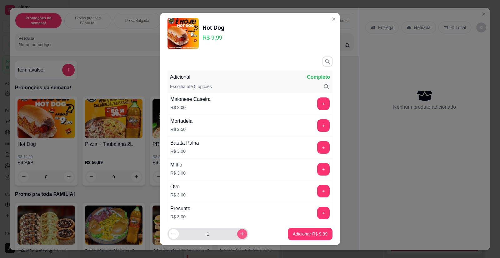
click at [240, 235] on icon "increase-product-quantity" at bounding box center [242, 234] width 5 height 5
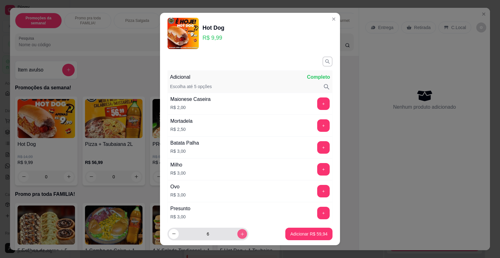
click at [240, 235] on icon "increase-product-quantity" at bounding box center [242, 234] width 5 height 5
type input "9"
click at [302, 235] on p "Adicionar R$ 89,91" at bounding box center [309, 234] width 37 height 6
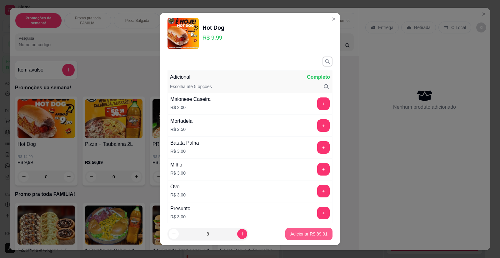
type input "9"
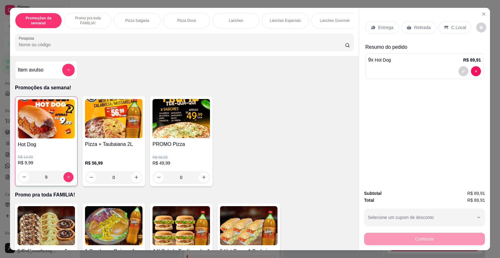
click at [351, 34] on div "Promoções da semana! Promo pra toda FAMILIA! Pizza Salgada Pizza Doce Lanches L…" at bounding box center [184, 32] width 349 height 48
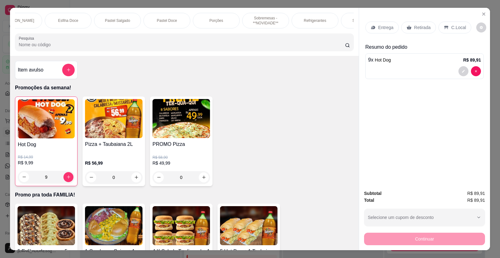
scroll to position [0, 500]
click at [278, 22] on p "Refrigerantes" at bounding box center [279, 20] width 23 height 5
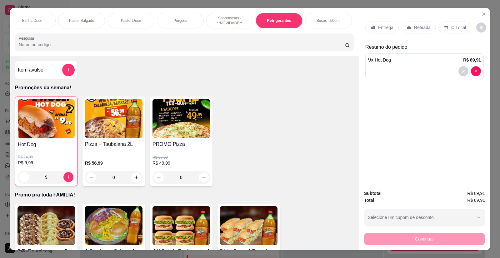
scroll to position [12, 0]
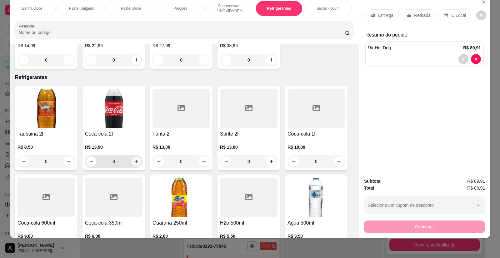
click at [135, 159] on icon "increase-product-quantity" at bounding box center [136, 161] width 5 height 5
type input "1"
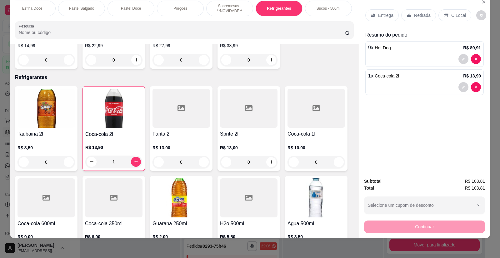
click at [383, 15] on p "Entrega" at bounding box center [385, 15] width 15 height 6
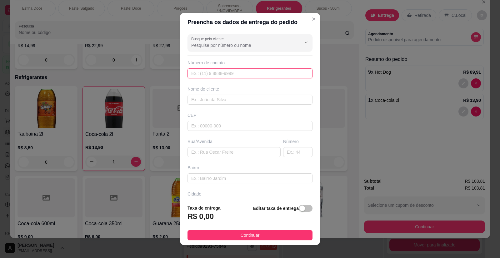
click at [217, 77] on input "text" at bounding box center [250, 73] width 125 height 10
type input "8900"
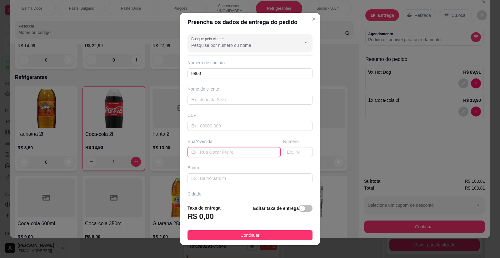
click at [210, 152] on input "text" at bounding box center [234, 152] width 93 height 10
paste input "Pede p ligar no ramal 4754 q eu desço p acertar ...chamar pela enfermeira [PERS…"
click at [264, 155] on input "Pronto atendimento Unimar Pede p ligar no ramal 4754 q eu desço p acertar ...ch…" at bounding box center [234, 152] width 93 height 10
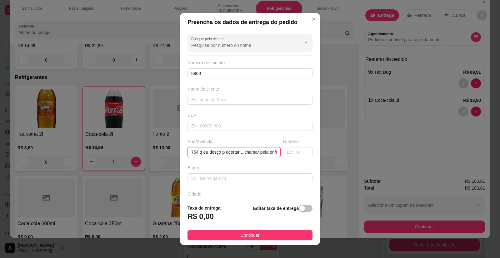
click at [238, 153] on input "Pronto atendimento Unimar Pede p ligar no ramal 4754 q eu desço p acertar ...ch…" at bounding box center [234, 152] width 93 height 10
type input "Pronto atendimento Unimar Pede p ligar no ramal 4754...chamar pela enfermeira […"
click at [302, 211] on span "button" at bounding box center [306, 208] width 14 height 7
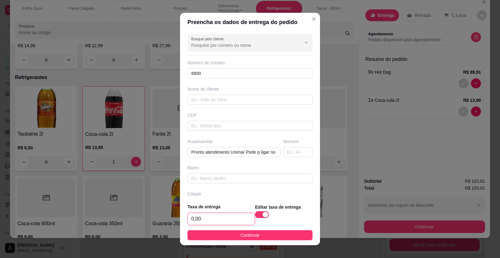
click at [227, 223] on input "0,00" at bounding box center [221, 219] width 67 height 12
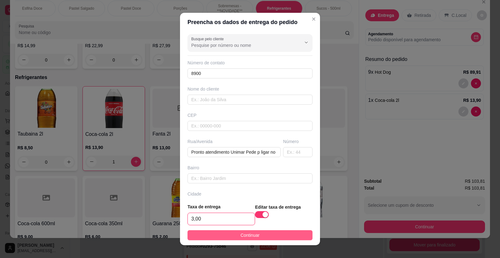
type input "3,00"
click at [244, 234] on span "Continuar" at bounding box center [250, 235] width 19 height 7
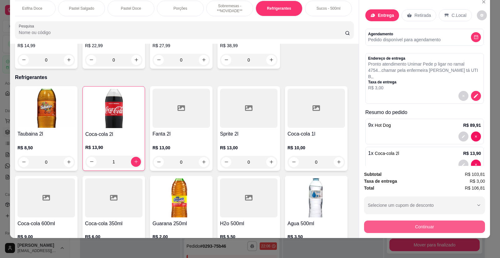
click at [392, 223] on button "Continuar" at bounding box center [424, 227] width 121 height 13
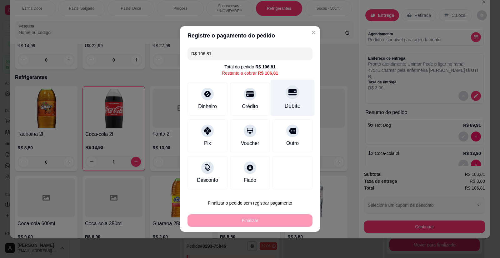
click at [288, 103] on div "Débito" at bounding box center [293, 106] width 16 height 8
type input "R$ 0,00"
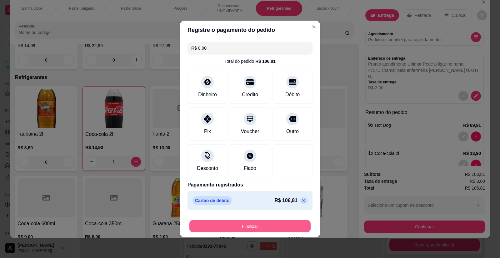
click at [264, 224] on button "Finalizar" at bounding box center [250, 226] width 121 height 12
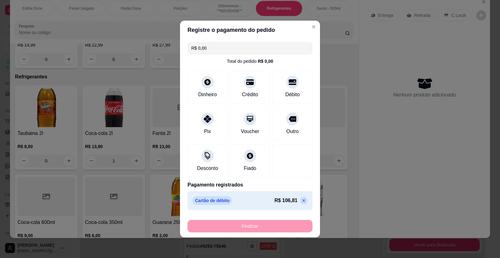
type input "0"
type input "-R$ 106,81"
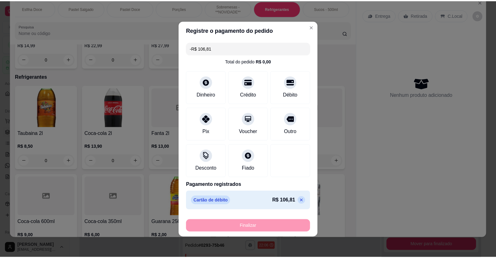
scroll to position [2051, 0]
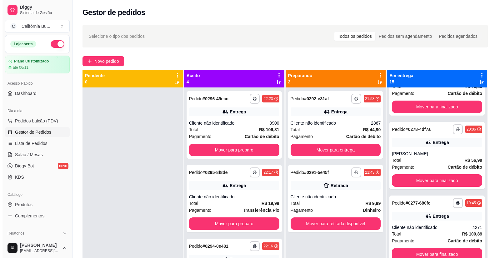
scroll to position [18, 0]
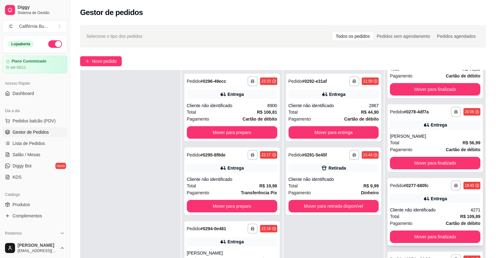
click at [416, 214] on div "Total R$ 109,89" at bounding box center [435, 216] width 90 height 7
click at [41, 144] on span "Lista de Pedidos" at bounding box center [29, 143] width 33 height 6
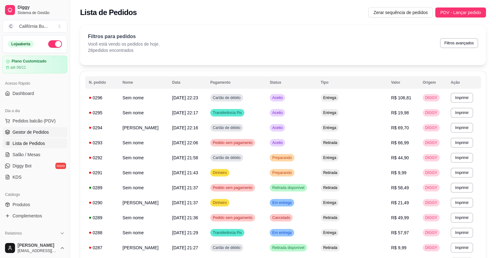
click at [33, 132] on span "Gestor de Pedidos" at bounding box center [31, 132] width 36 height 6
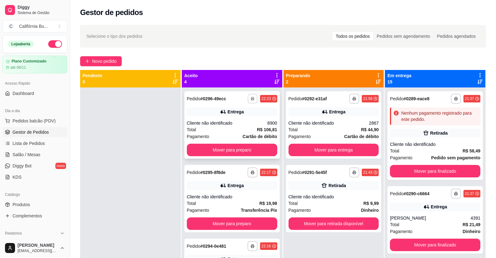
click at [251, 99] on icon "button" at bounding box center [253, 99] width 4 height 4
click at [223, 120] on button "Balcão" at bounding box center [228, 121] width 45 height 10
click at [240, 152] on button "Mover para preparo" at bounding box center [232, 150] width 90 height 13
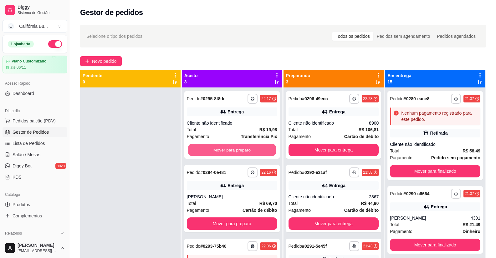
click at [240, 150] on button "Mover para preparo" at bounding box center [232, 150] width 88 height 12
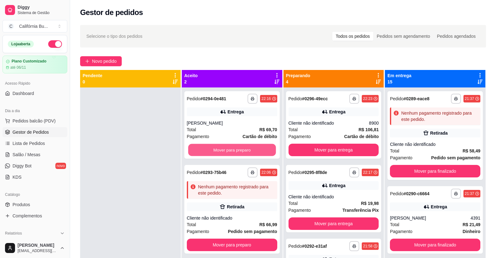
click at [240, 150] on button "Mover para preparo" at bounding box center [232, 150] width 88 height 12
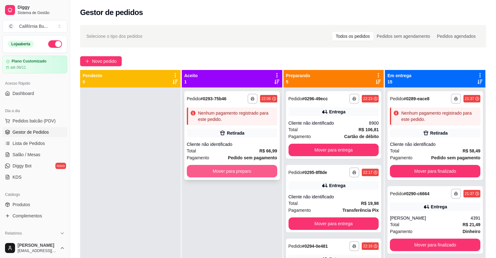
click at [249, 170] on button "Mover para preparo" at bounding box center [232, 171] width 90 height 13
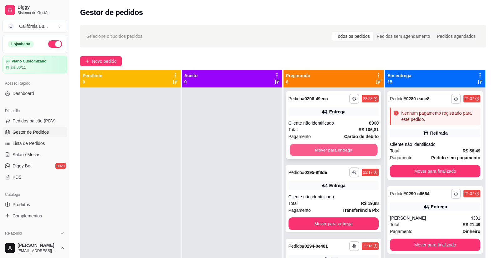
click at [329, 148] on button "Mover para entrega" at bounding box center [334, 150] width 88 height 12
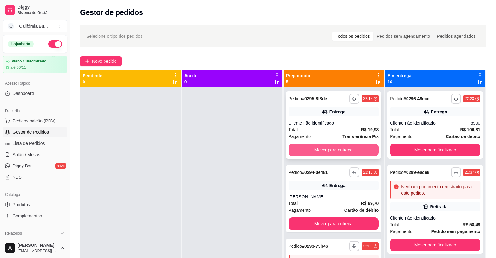
click at [333, 150] on button "Mover para entrega" at bounding box center [333, 150] width 90 height 13
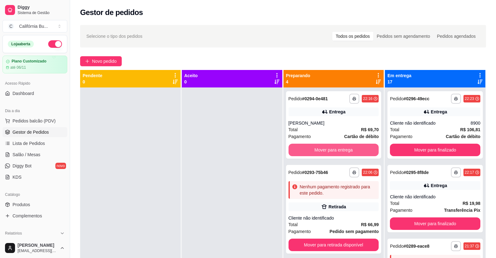
click at [333, 150] on button "Mover para entrega" at bounding box center [333, 150] width 90 height 13
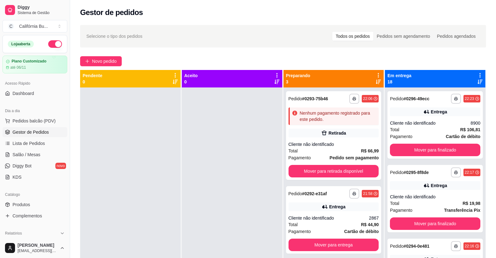
click at [333, 150] on div "Total R$ 66,99" at bounding box center [333, 151] width 90 height 7
click at [333, 170] on button "Mover para retirada disponível" at bounding box center [333, 171] width 90 height 13
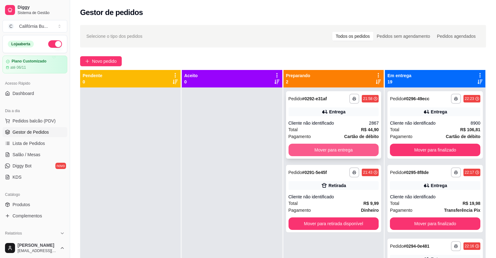
click at [342, 150] on button "Mover para entrega" at bounding box center [333, 150] width 90 height 13
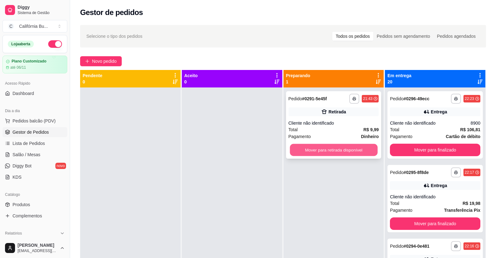
click at [339, 153] on button "Mover para retirada disponível" at bounding box center [334, 150] width 88 height 12
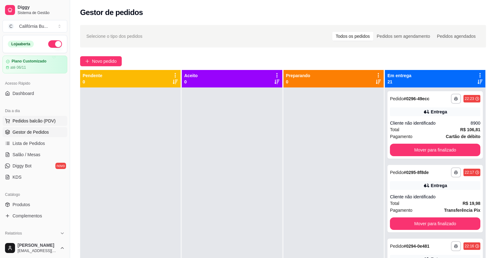
click at [42, 121] on span "Pedidos balcão (PDV)" at bounding box center [34, 121] width 43 height 6
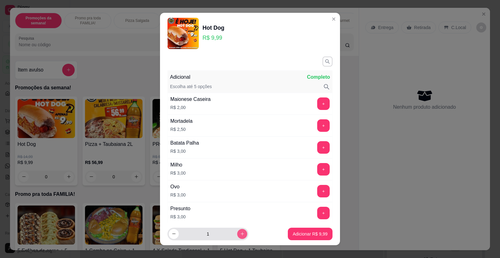
click at [237, 236] on button "increase-product-quantity" at bounding box center [242, 234] width 10 height 10
type input "2"
click at [291, 238] on button "Adicionar R$ 19,98" at bounding box center [309, 234] width 46 height 12
type input "2"
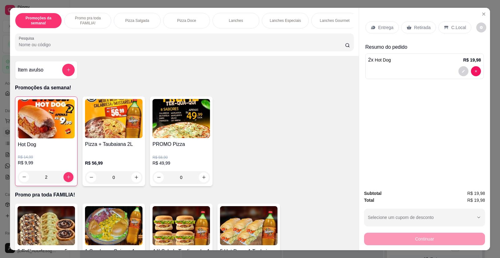
click at [414, 29] on p "Retirada" at bounding box center [422, 27] width 17 height 6
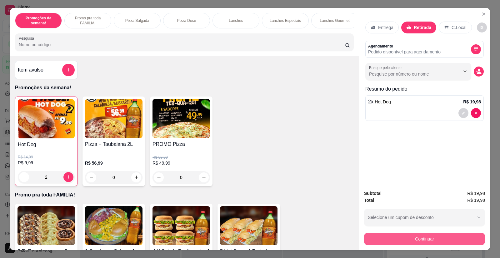
click at [419, 237] on button "Continuar" at bounding box center [424, 239] width 121 height 13
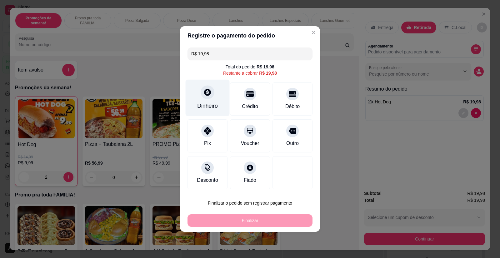
click at [205, 105] on div "Dinheiro" at bounding box center [207, 106] width 21 height 8
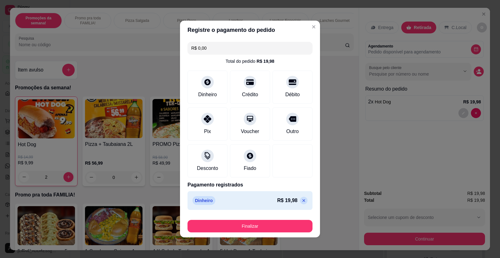
type input "R$ 0,00"
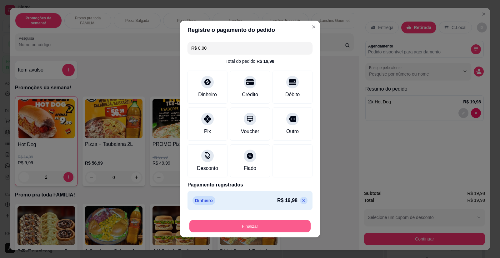
click at [275, 223] on button "Finalizar" at bounding box center [250, 226] width 121 height 12
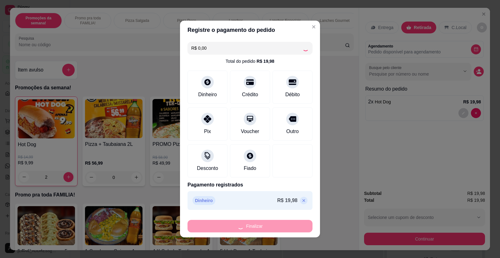
type input "0"
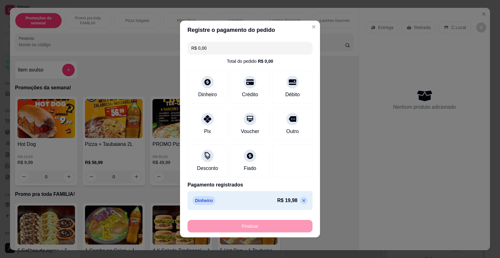
type input "-R$ 19,98"
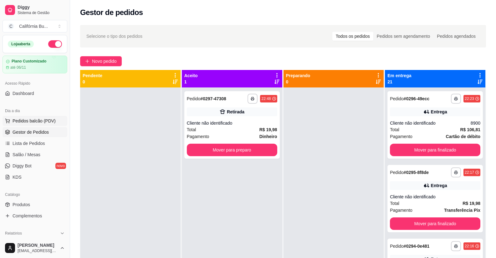
click at [36, 122] on span "Pedidos balcão (PDV)" at bounding box center [34, 121] width 43 height 6
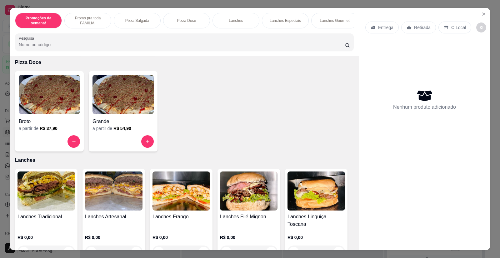
scroll to position [407, 0]
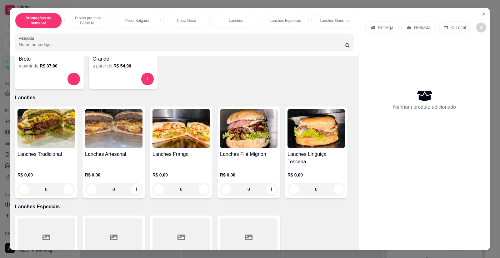
click at [49, 137] on img at bounding box center [47, 128] width 58 height 39
click at [119, 138] on img at bounding box center [114, 128] width 58 height 39
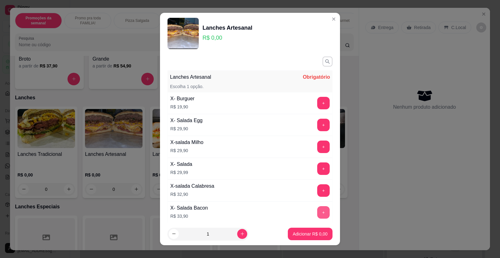
click at [317, 212] on button "+" at bounding box center [323, 212] width 13 height 13
click at [318, 212] on button "+" at bounding box center [324, 213] width 12 height 12
click at [306, 234] on p "Adicionar R$ 67,80" at bounding box center [309, 234] width 37 height 6
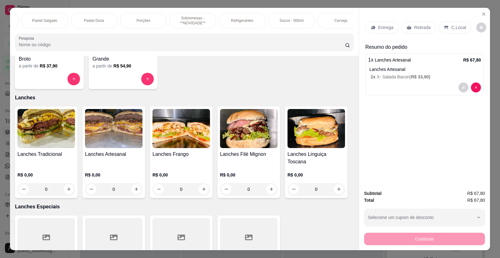
scroll to position [0, 548]
click at [331, 23] on div "Cerveja" at bounding box center [330, 21] width 47 height 16
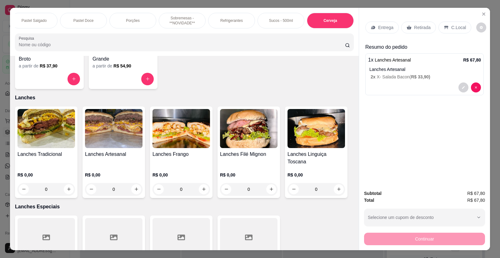
scroll to position [12, 0]
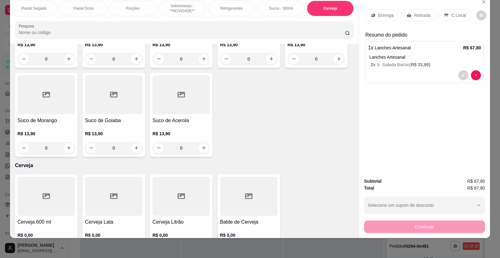
click at [48, 177] on div at bounding box center [47, 196] width 58 height 39
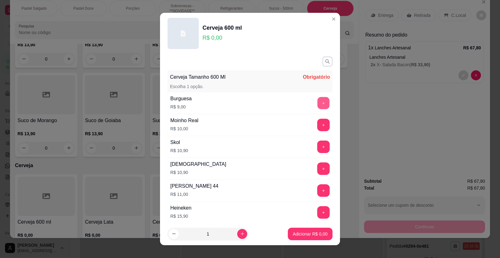
click at [318, 104] on button "+" at bounding box center [324, 103] width 12 height 12
click at [306, 235] on p "Adicionar R$ 9,00" at bounding box center [310, 234] width 34 height 6
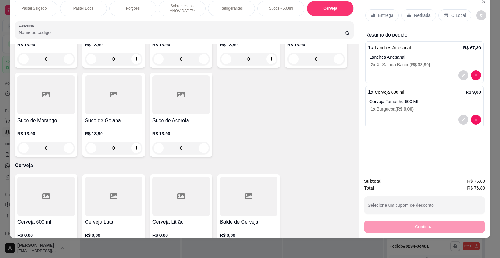
click at [420, 14] on p "Retirada" at bounding box center [422, 15] width 17 height 6
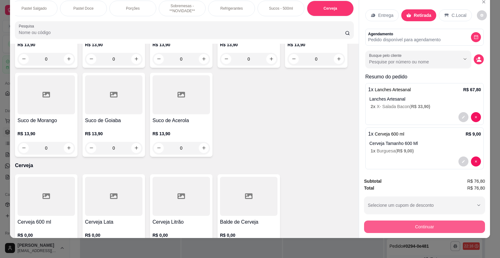
click at [426, 227] on button "Continuar" at bounding box center [424, 227] width 121 height 13
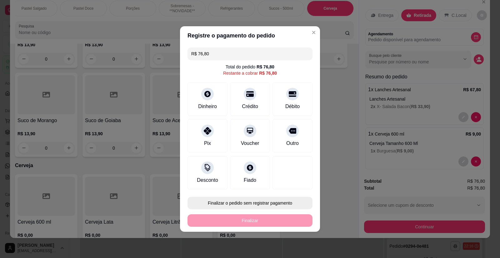
click at [272, 203] on button "Finalizar o pedido sem registrar pagamento" at bounding box center [250, 203] width 125 height 13
click at [289, 181] on button "Confirmar" at bounding box center [288, 185] width 22 height 9
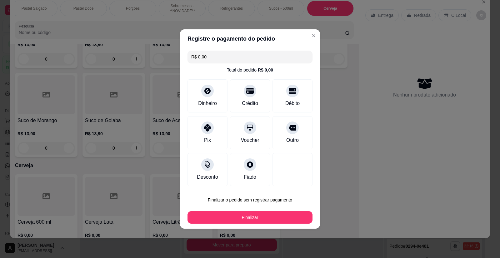
type input "R$ 0,00"
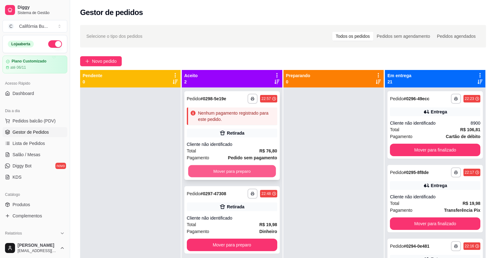
click at [240, 166] on button "Mover para preparo" at bounding box center [232, 171] width 88 height 12
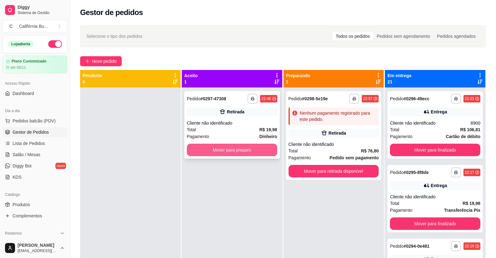
click at [238, 151] on button "Mover para preparo" at bounding box center [232, 150] width 90 height 13
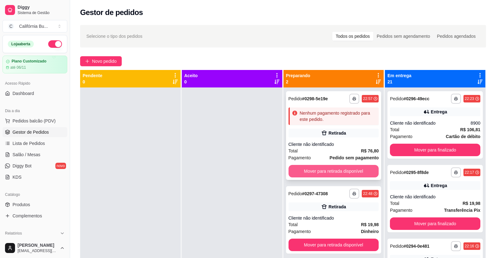
click at [337, 173] on button "Mover para retirada disponível" at bounding box center [333, 171] width 90 height 13
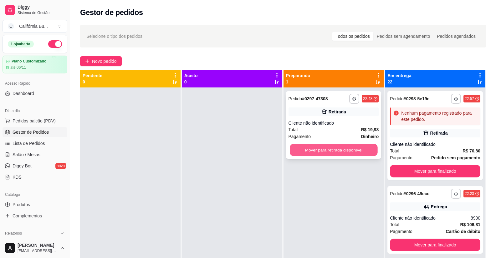
click at [345, 154] on button "Mover para retirada disponível" at bounding box center [334, 150] width 88 height 12
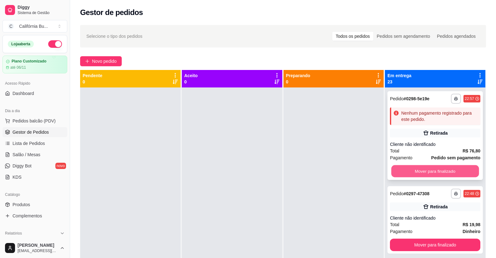
click at [435, 169] on button "Mover para finalizado" at bounding box center [435, 171] width 88 height 12
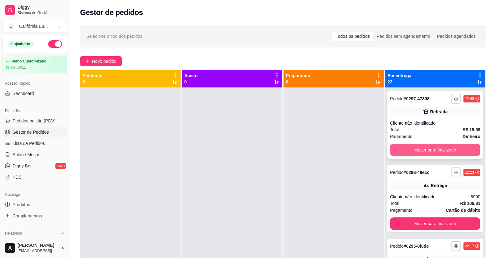
click at [430, 151] on button "Mover para finalizado" at bounding box center [435, 150] width 90 height 13
click at [430, 148] on button "Mover para finalizado" at bounding box center [435, 150] width 90 height 13
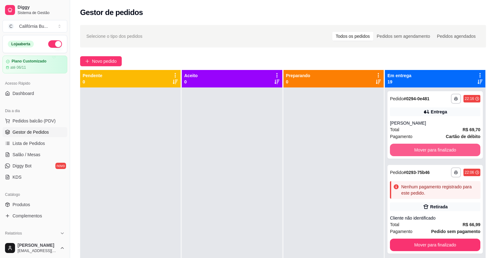
click at [430, 148] on button "Mover para finalizado" at bounding box center [435, 150] width 90 height 13
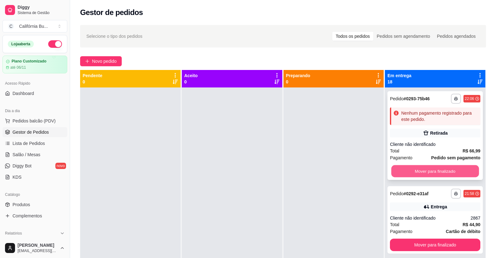
click at [425, 169] on button "Mover para finalizado" at bounding box center [435, 171] width 88 height 12
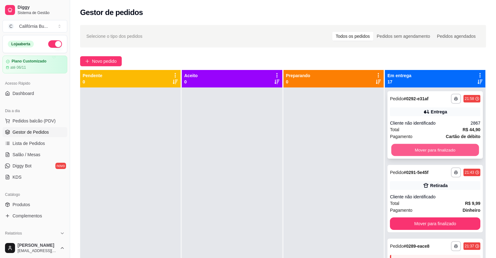
click at [428, 151] on button "Mover para finalizado" at bounding box center [435, 150] width 88 height 12
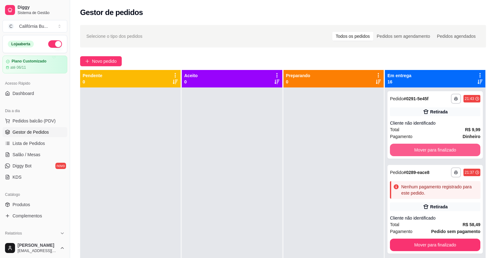
click at [428, 151] on button "Mover para finalizado" at bounding box center [435, 150] width 90 height 13
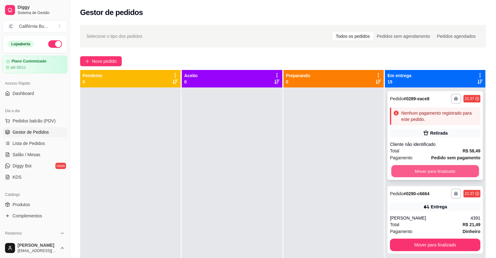
click at [428, 171] on button "Mover para finalizado" at bounding box center [435, 171] width 88 height 12
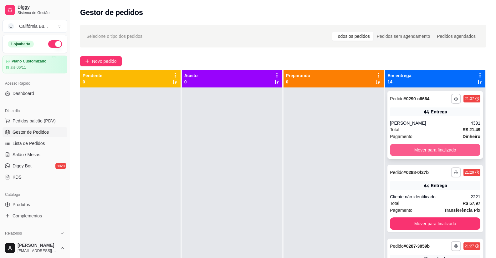
click at [426, 149] on button "Mover para finalizado" at bounding box center [435, 150] width 90 height 13
click at [428, 152] on button "Mover para finalizado" at bounding box center [435, 150] width 88 height 12
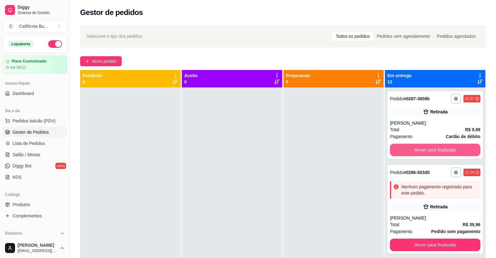
click at [428, 152] on button "Mover para finalizado" at bounding box center [435, 150] width 90 height 13
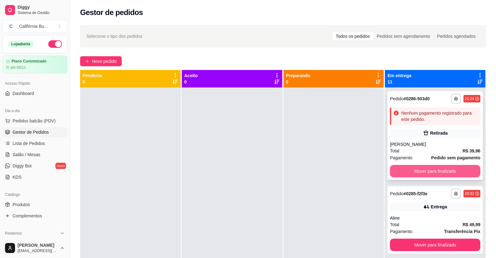
click at [426, 168] on button "Mover para finalizado" at bounding box center [435, 171] width 90 height 13
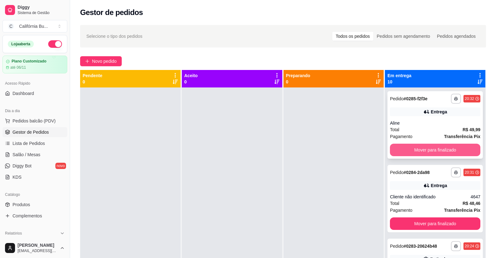
click at [439, 151] on button "Mover para finalizado" at bounding box center [435, 150] width 90 height 13
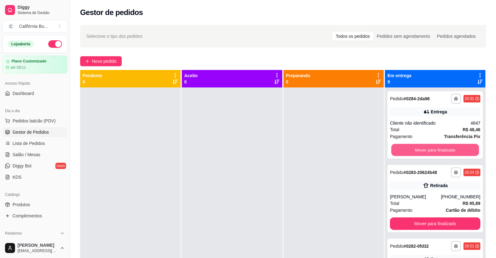
click at [439, 151] on button "Mover para finalizado" at bounding box center [435, 150] width 88 height 12
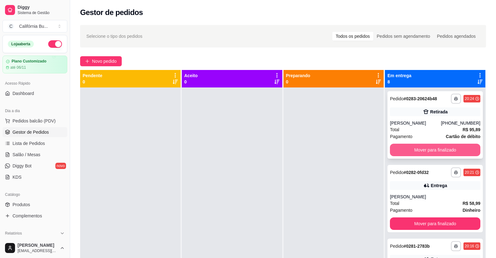
click at [436, 151] on button "Mover para finalizado" at bounding box center [435, 150] width 90 height 13
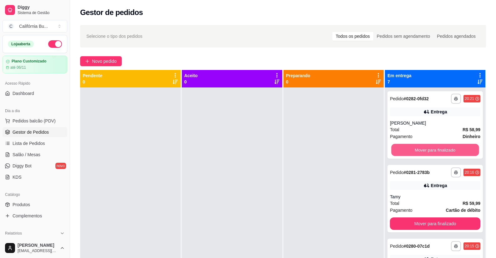
click at [436, 151] on button "Mover para finalizado" at bounding box center [435, 150] width 88 height 12
click at [436, 151] on button "Mover para finalizado" at bounding box center [435, 150] width 90 height 13
click at [436, 151] on button "Mover para finalizado" at bounding box center [435, 150] width 88 height 12
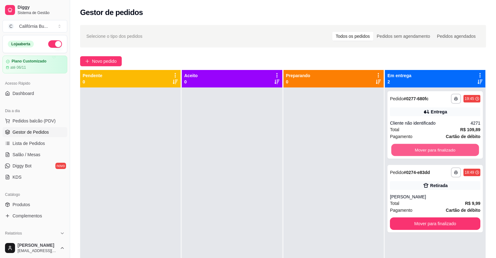
click at [436, 151] on button "Mover para finalizado" at bounding box center [435, 150] width 88 height 12
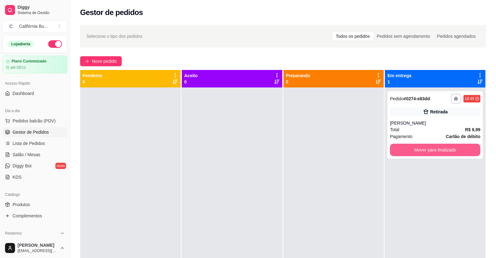
click at [436, 151] on button "Mover para finalizado" at bounding box center [435, 150] width 90 height 13
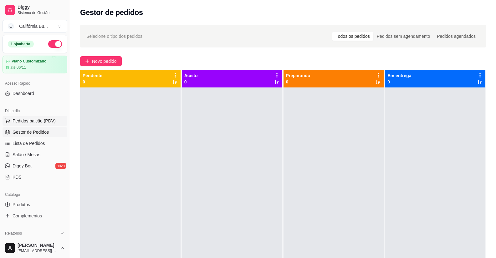
click at [30, 122] on span "Pedidos balcão (PDV)" at bounding box center [34, 121] width 43 height 6
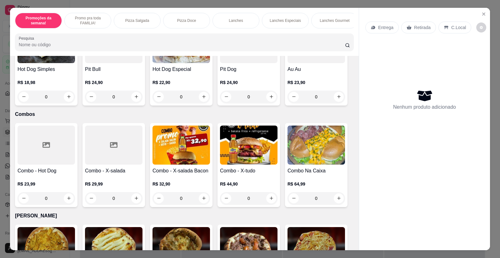
scroll to position [751, 0]
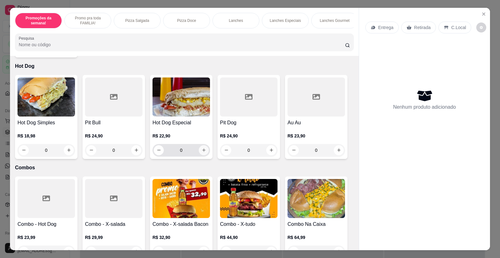
click at [203, 148] on icon "increase-product-quantity" at bounding box center [204, 150] width 5 height 5
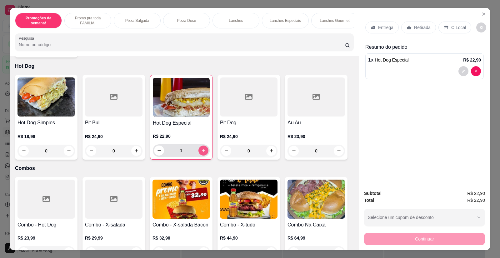
type input "1"
click at [417, 25] on p "Retirada" at bounding box center [422, 27] width 17 height 6
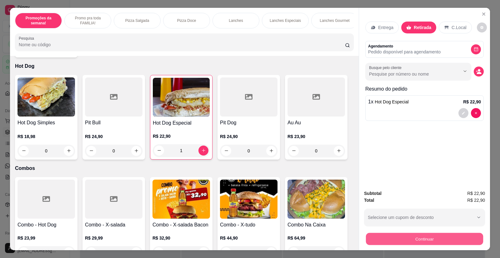
click at [415, 240] on button "Continuar" at bounding box center [424, 239] width 117 height 12
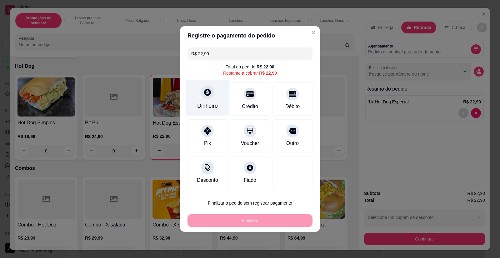
click at [203, 101] on div "Dinheiro" at bounding box center [208, 98] width 44 height 37
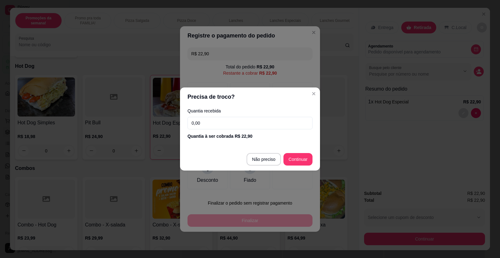
click at [235, 131] on div "Quantia recebida 0,00 Quantia à ser cobrada R$ 22,90" at bounding box center [250, 124] width 140 height 36
click at [235, 126] on input "0,00" at bounding box center [250, 123] width 125 height 13
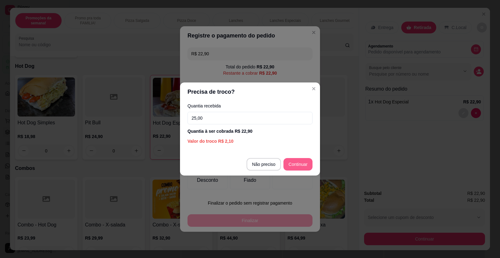
type input "25,00"
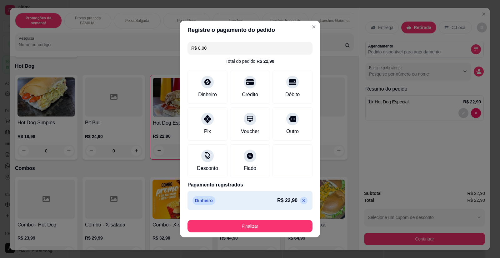
type input "R$ 0,00"
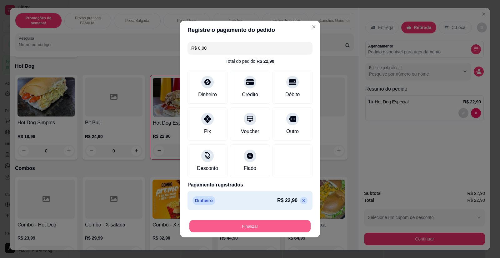
click at [263, 225] on button "Finalizar" at bounding box center [250, 226] width 121 height 12
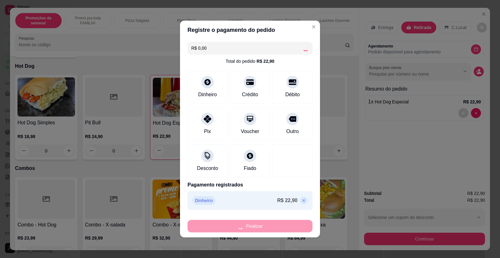
type input "0"
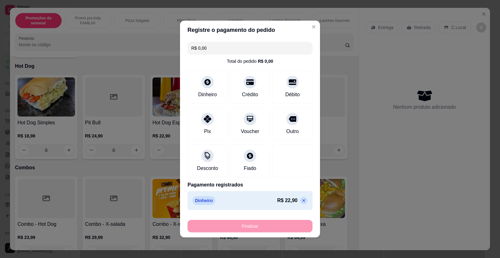
type input "-R$ 22,90"
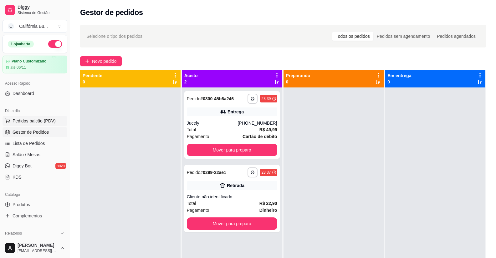
click at [35, 121] on span "Pedidos balcão (PDV)" at bounding box center [34, 121] width 43 height 6
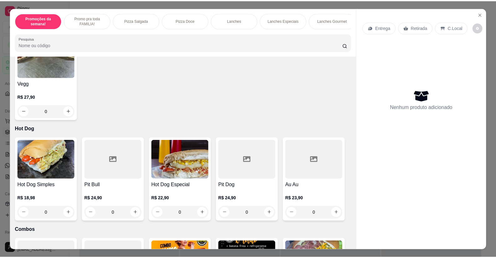
scroll to position [782, 0]
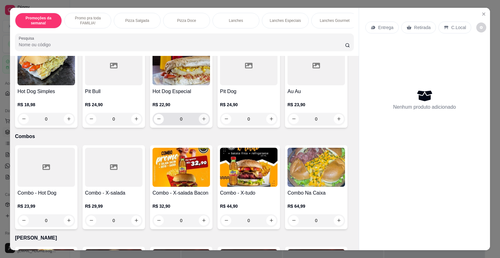
click at [204, 117] on icon "increase-product-quantity" at bounding box center [204, 119] width 5 height 5
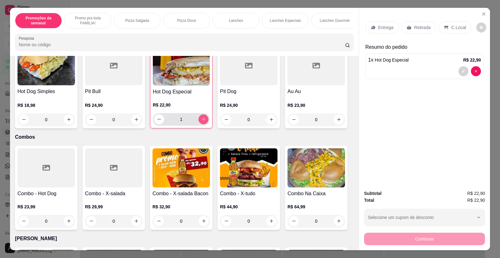
type input "1"
click at [463, 72] on icon "decrease-product-quantity" at bounding box center [464, 71] width 3 height 3
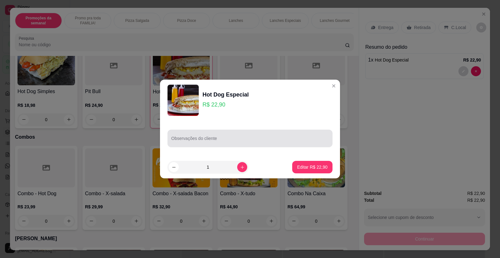
click at [199, 137] on div at bounding box center [250, 138] width 158 height 13
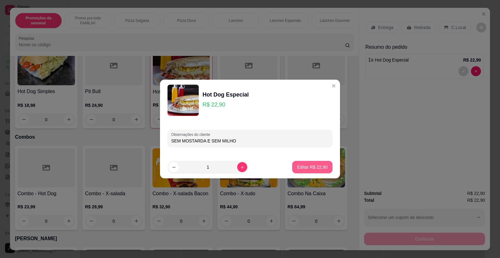
type input "SEM MOSTARDA E SEM MILHO"
click at [302, 167] on p "Editar R$ 22,90" at bounding box center [312, 167] width 30 height 6
type input "0"
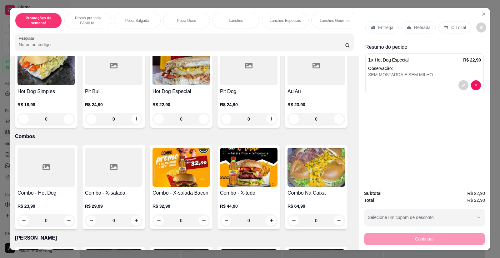
click at [419, 28] on p "Retirada" at bounding box center [422, 27] width 17 height 6
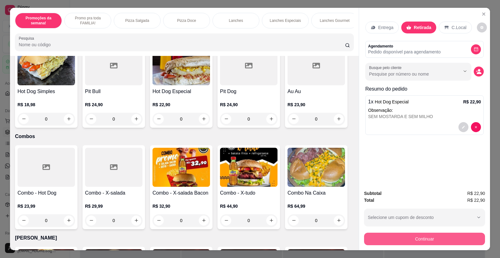
click at [412, 239] on button "Continuar" at bounding box center [424, 239] width 121 height 13
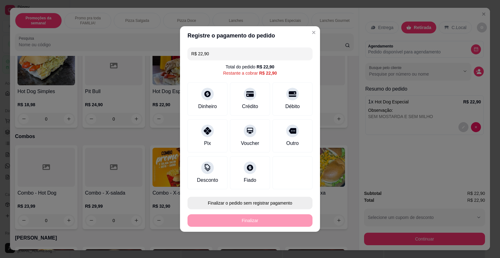
click at [257, 203] on button "Finalizar o pedido sem registrar pagamento" at bounding box center [250, 203] width 125 height 13
click at [292, 186] on button "Confirmar" at bounding box center [288, 186] width 23 height 10
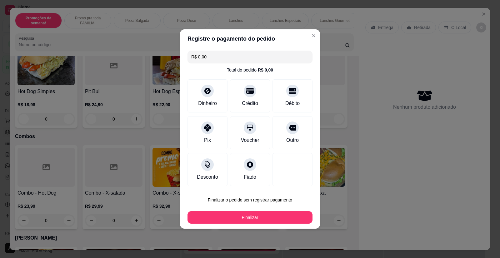
type input "R$ 0,00"
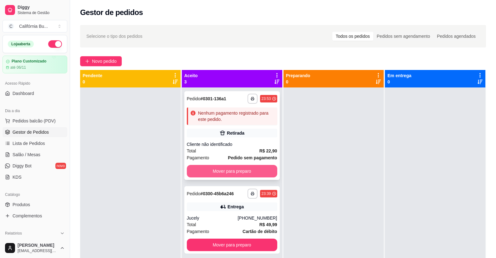
click at [238, 168] on button "Mover para preparo" at bounding box center [232, 171] width 90 height 13
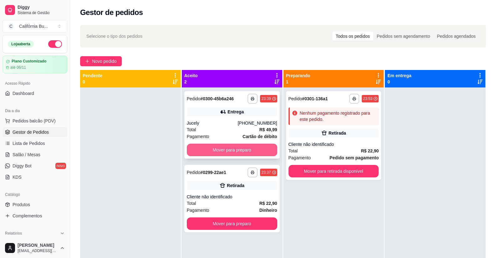
click at [255, 149] on button "Mover para preparo" at bounding box center [232, 150] width 90 height 13
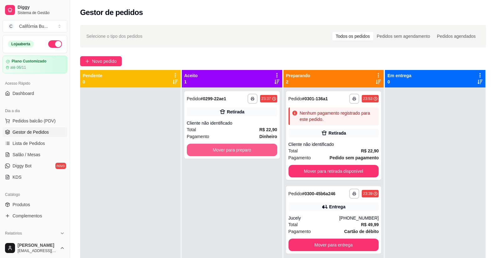
click at [255, 149] on button "Mover para preparo" at bounding box center [232, 150] width 90 height 13
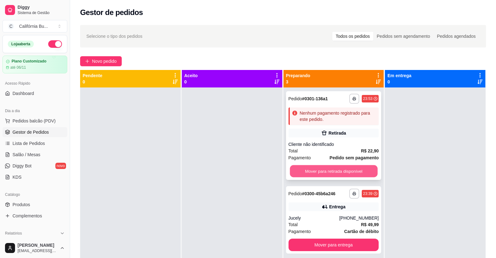
click at [322, 169] on button "Mover para retirada disponível" at bounding box center [334, 171] width 88 height 12
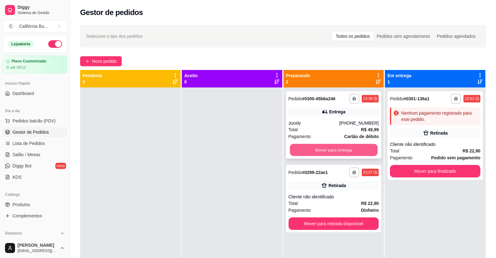
click at [335, 148] on button "Mover para entrega" at bounding box center [334, 150] width 88 height 12
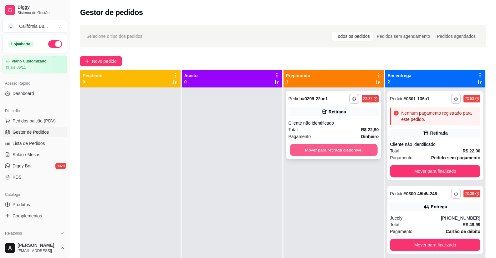
click at [345, 150] on button "Mover para retirada disponível" at bounding box center [334, 150] width 88 height 12
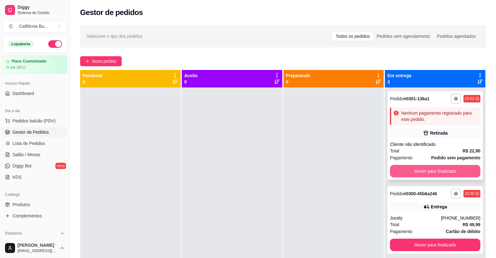
click at [427, 172] on button "Mover para finalizado" at bounding box center [435, 171] width 90 height 13
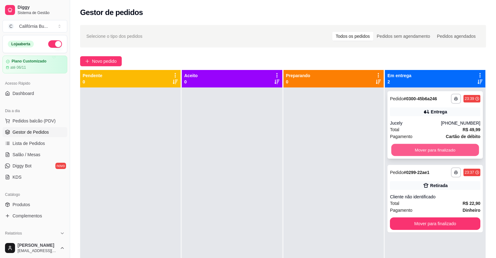
click at [432, 153] on button "Mover para finalizado" at bounding box center [435, 150] width 88 height 12
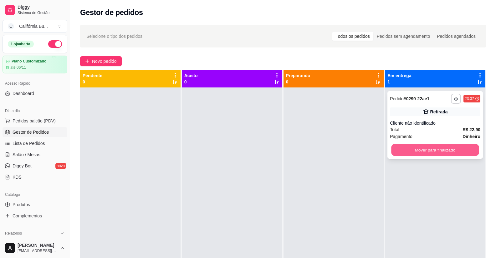
click at [434, 149] on button "Mover para finalizado" at bounding box center [435, 150] width 88 height 12
